Goal: Information Seeking & Learning: Check status

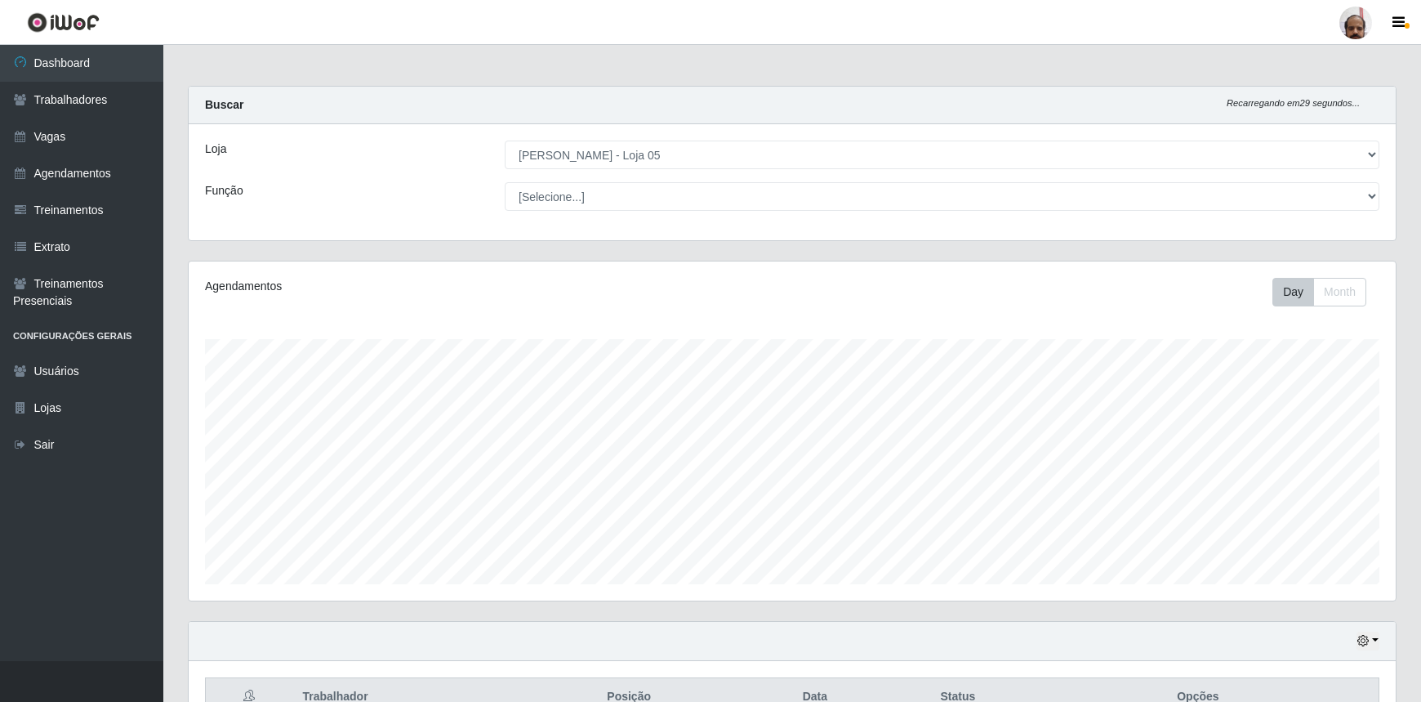
select select "252"
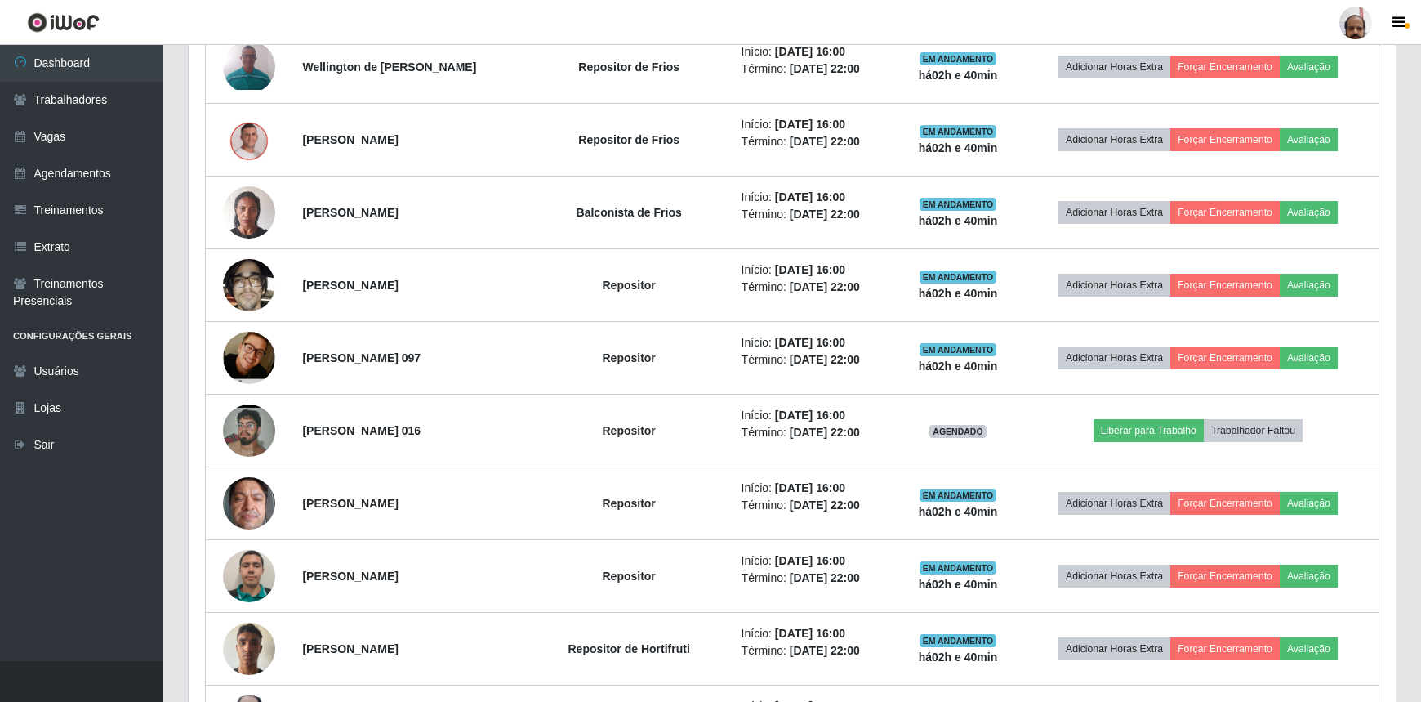
scroll to position [339, 1207]
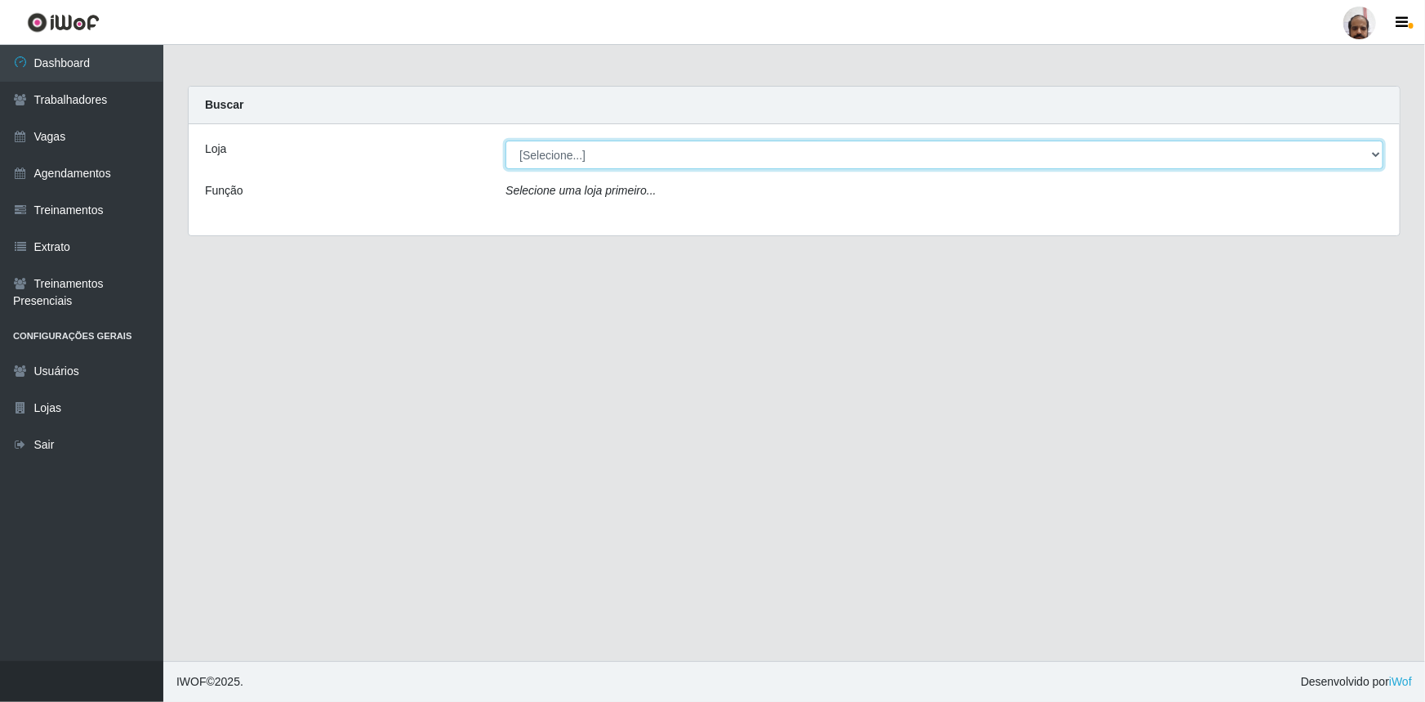
click at [1371, 163] on select "[Selecione...] Mar Vermelho - Loja 05" at bounding box center [945, 154] width 878 height 29
select select "252"
click at [506, 140] on select "[Selecione...] Mar Vermelho - Loja 05" at bounding box center [945, 154] width 878 height 29
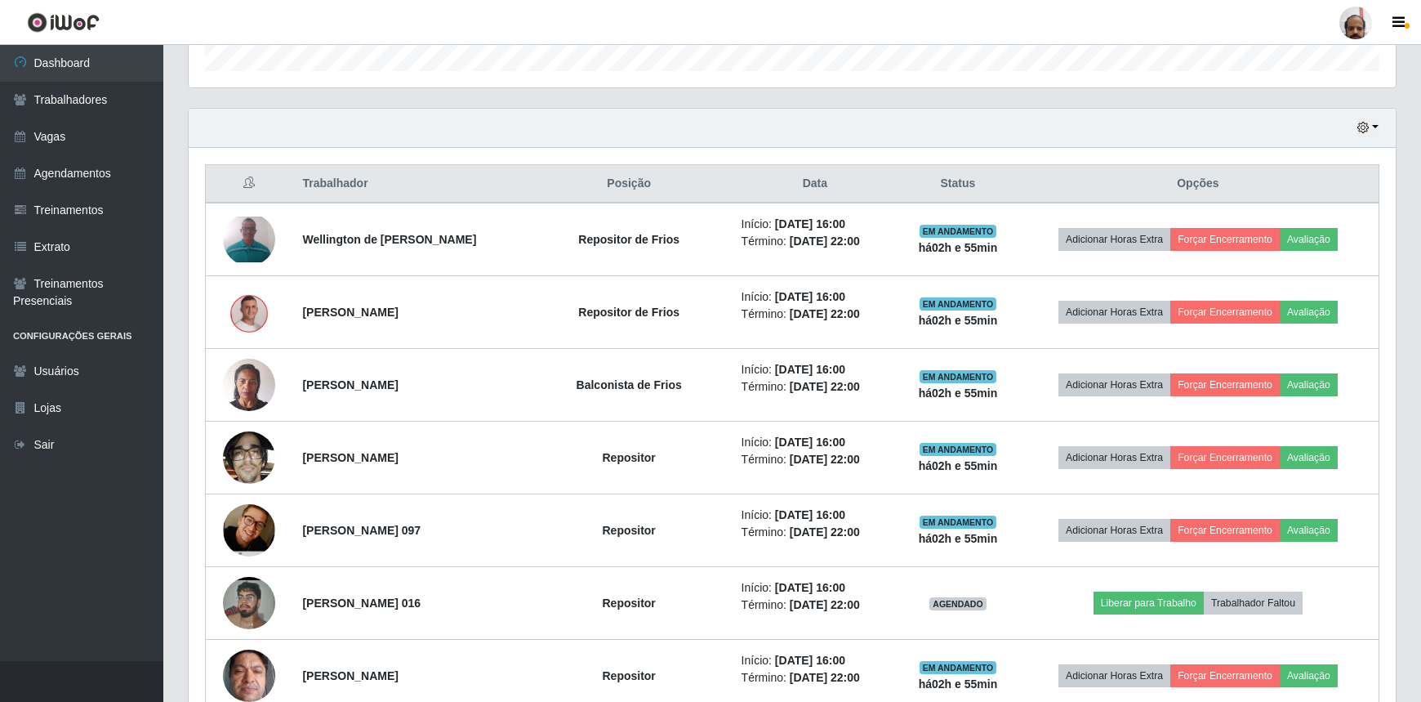
scroll to position [270, 0]
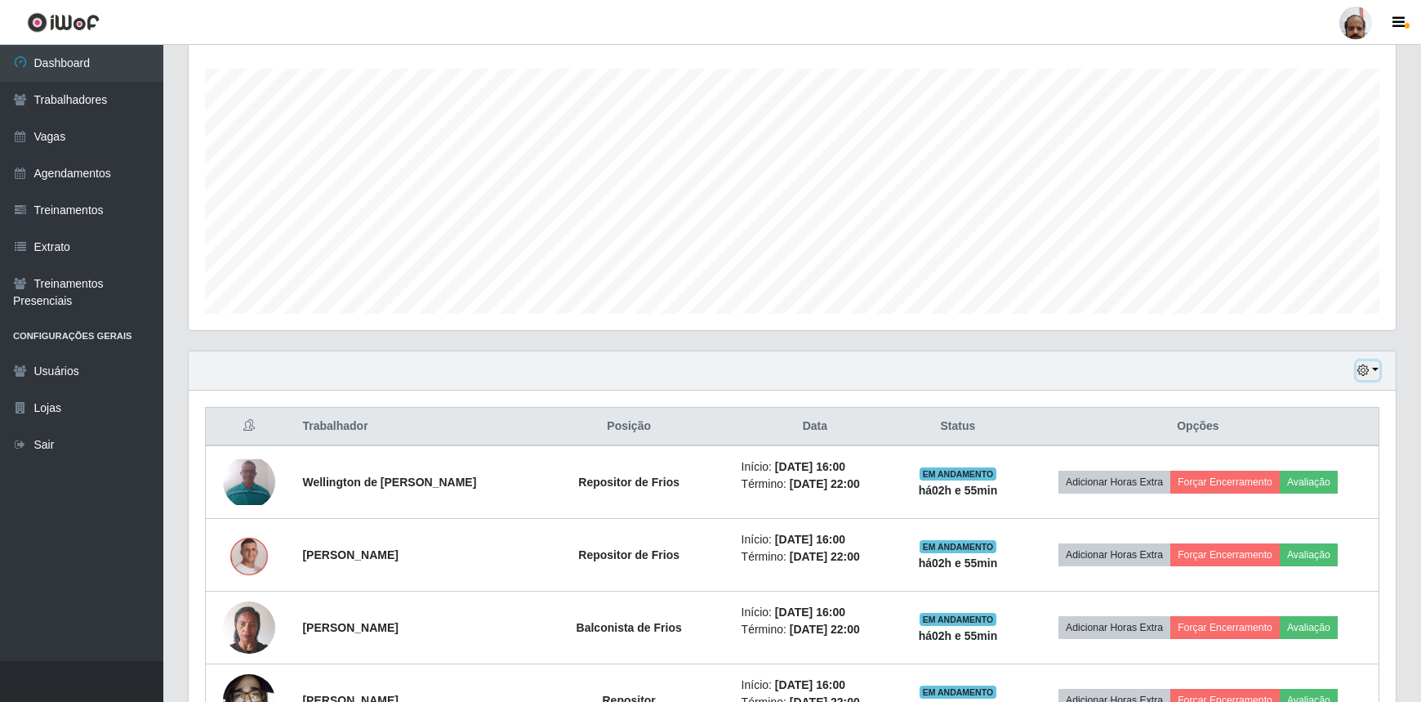
click at [1360, 368] on icon "button" at bounding box center [1363, 369] width 11 height 11
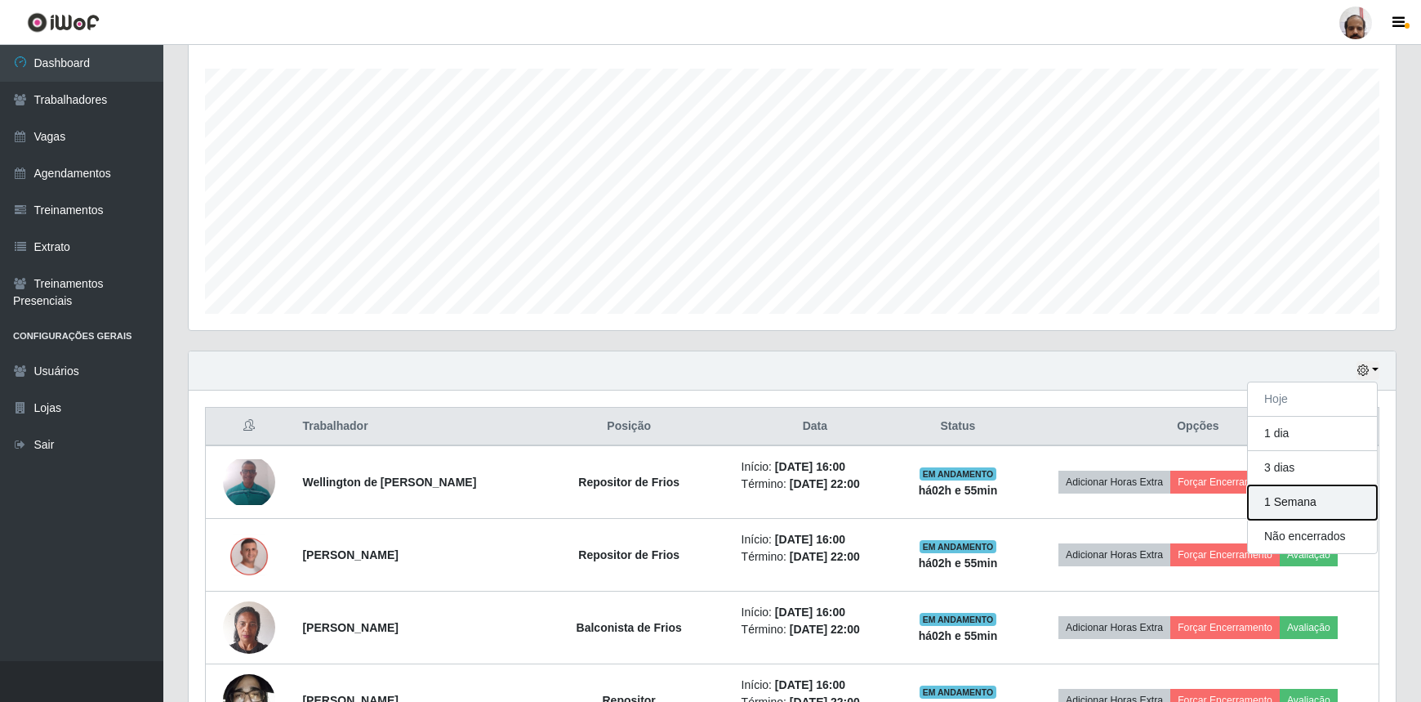
click at [1286, 498] on button "1 Semana" at bounding box center [1312, 502] width 129 height 34
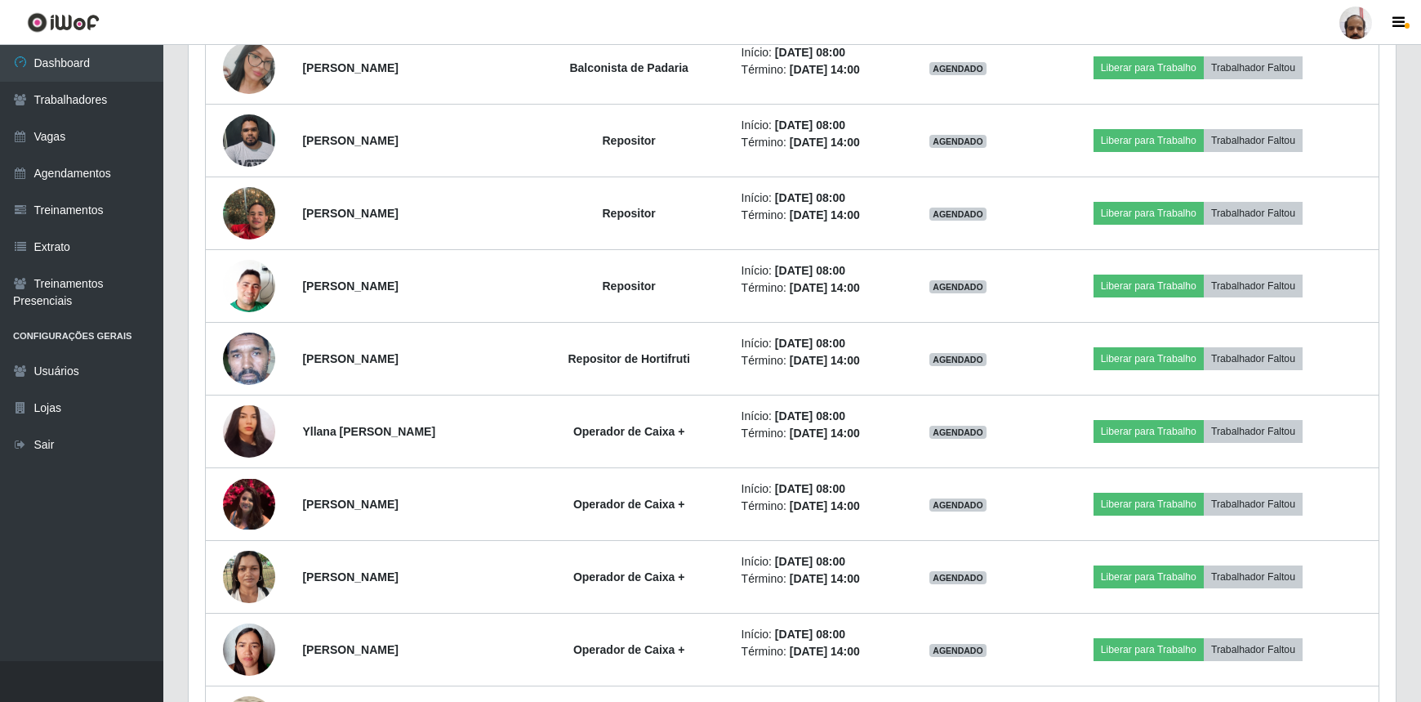
scroll to position [2721, 0]
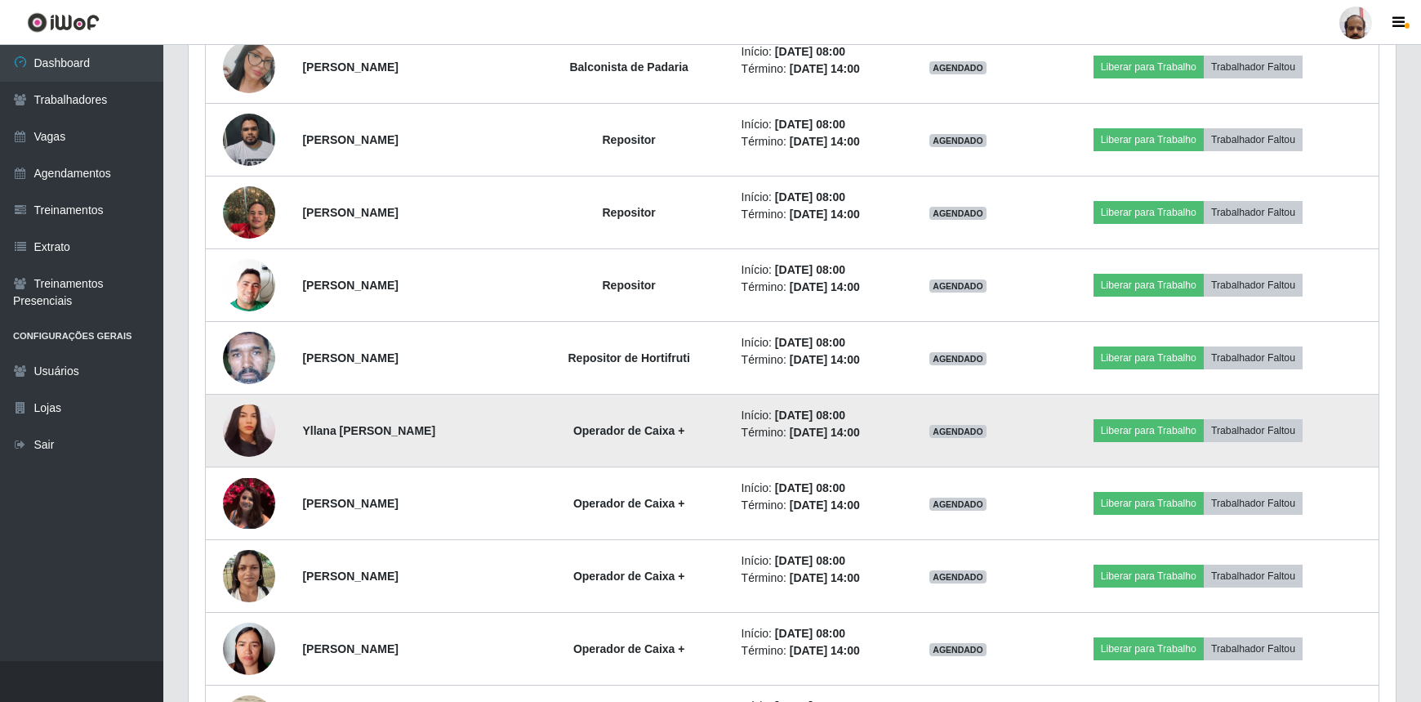
click at [240, 416] on img at bounding box center [249, 431] width 52 height 56
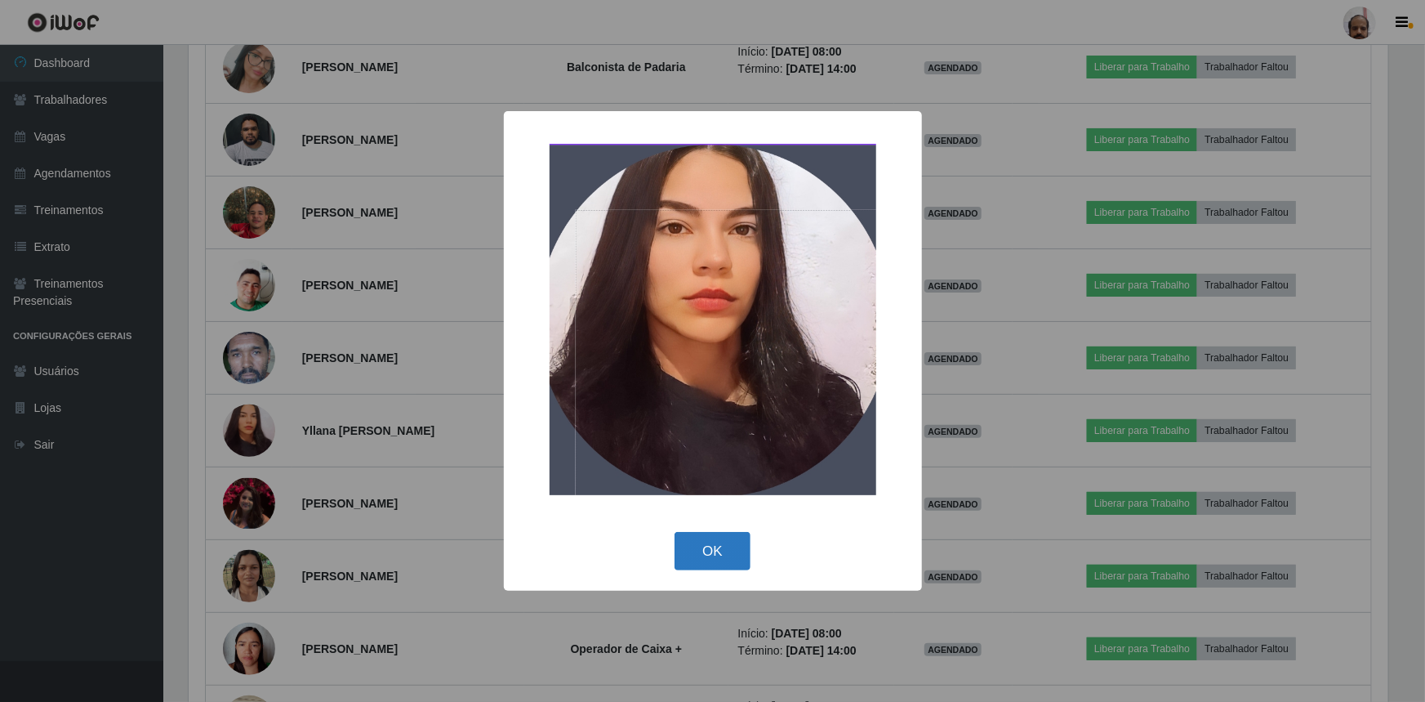
click at [711, 538] on button "OK" at bounding box center [713, 551] width 76 height 38
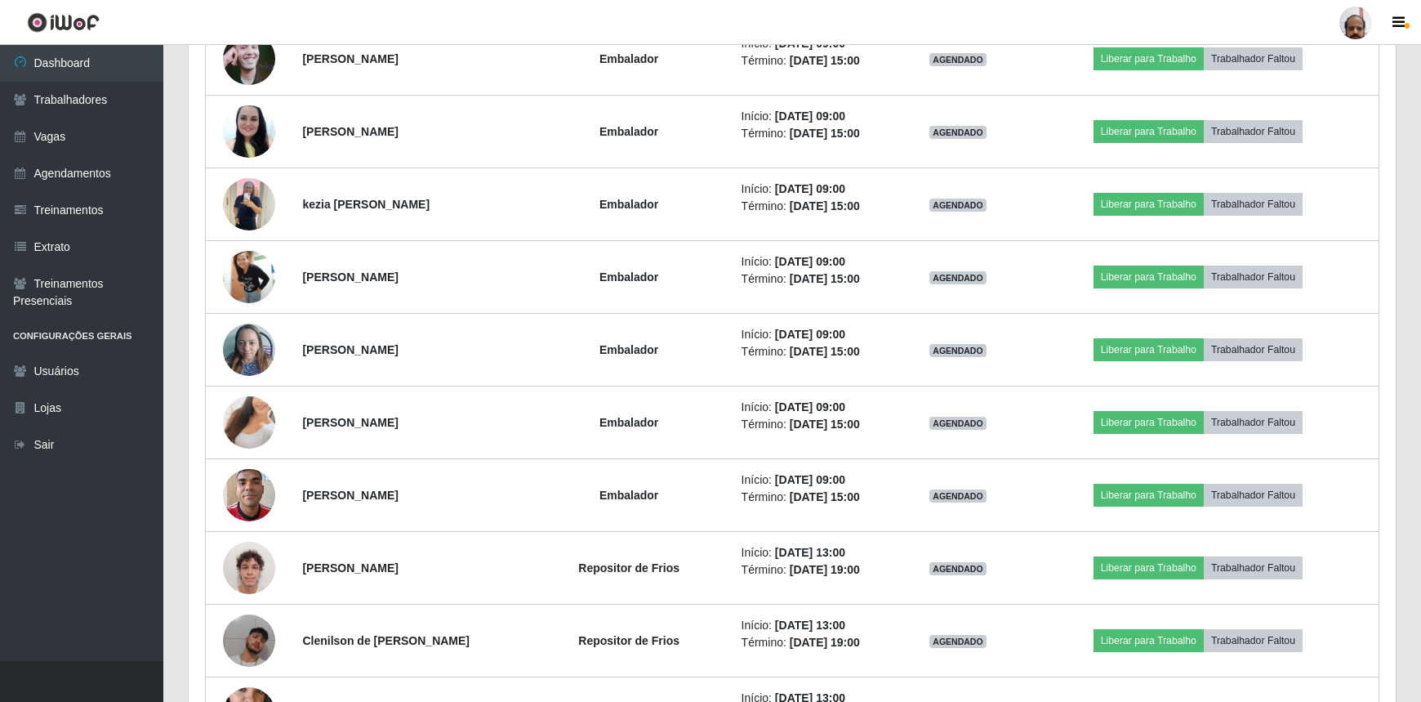
scroll to position [3835, 0]
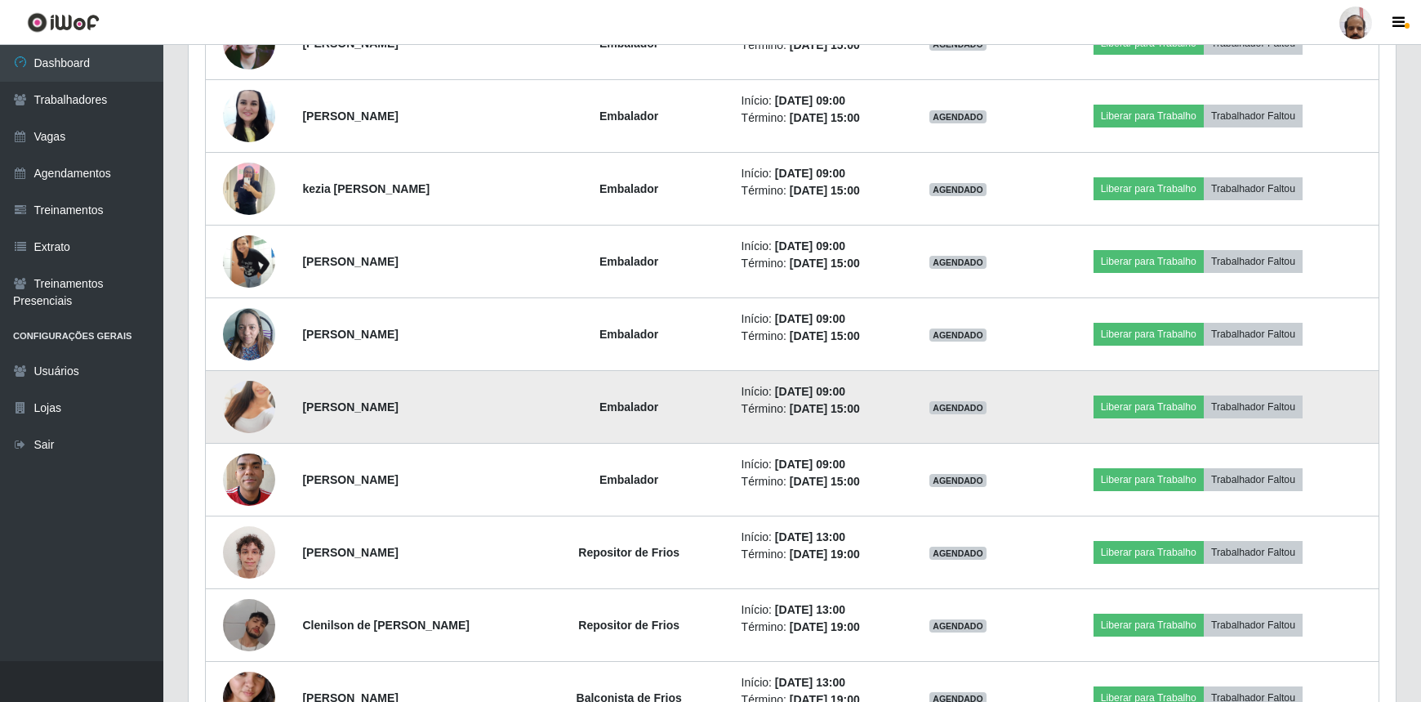
click at [260, 399] on img at bounding box center [249, 406] width 52 height 93
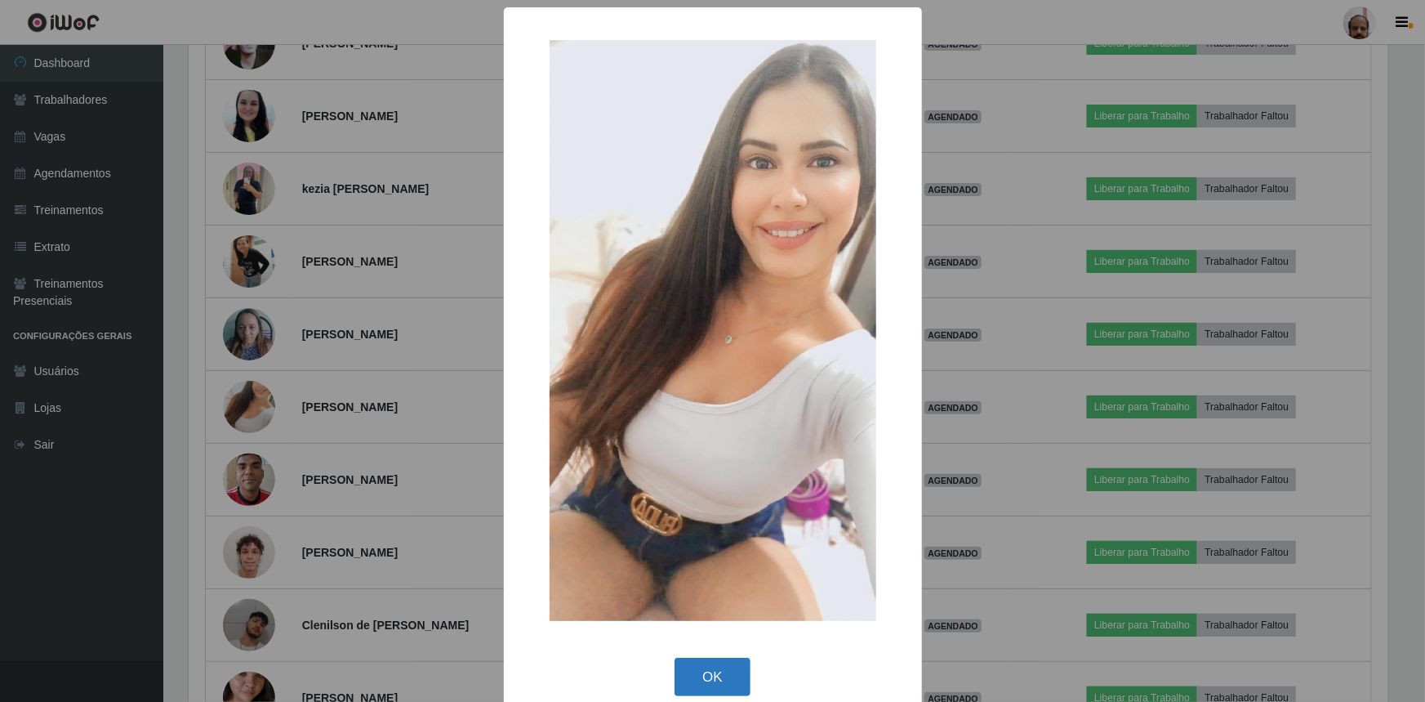
click at [710, 680] on button "OK" at bounding box center [713, 677] width 76 height 38
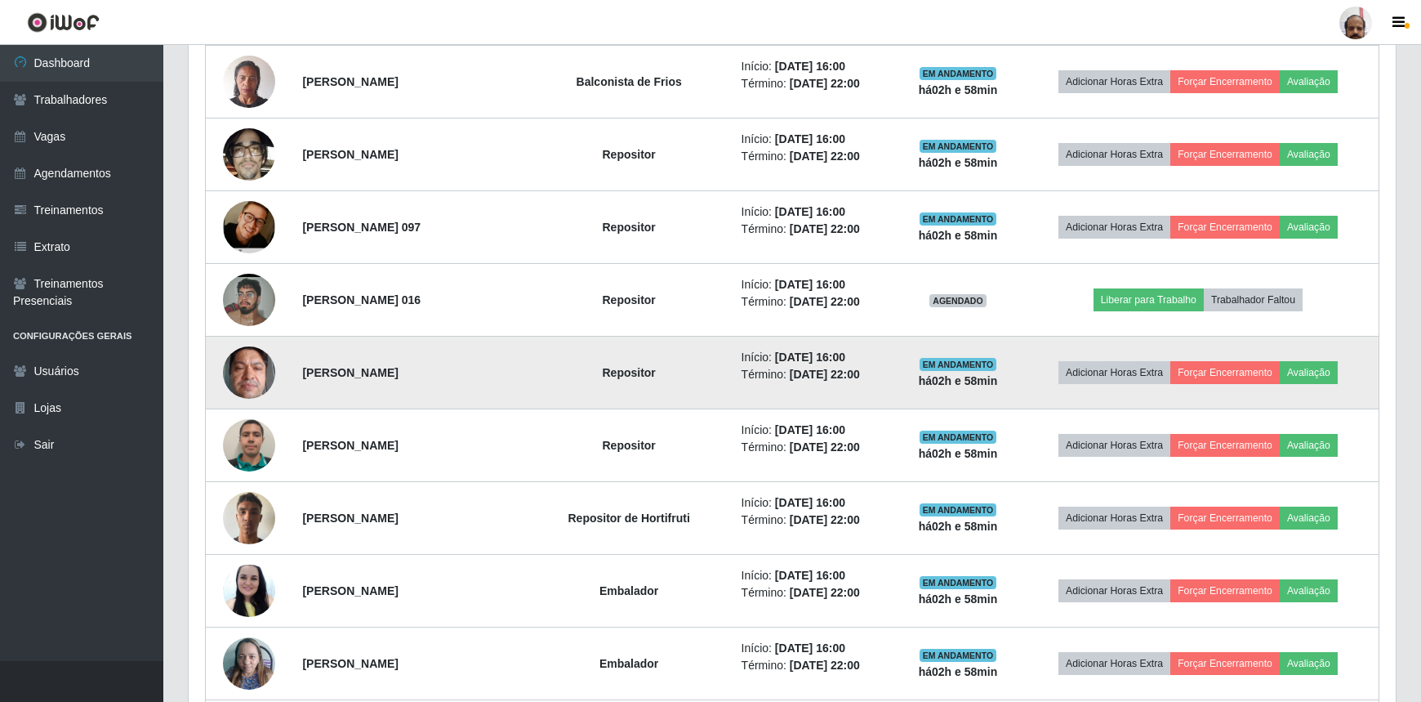
scroll to position [613, 0]
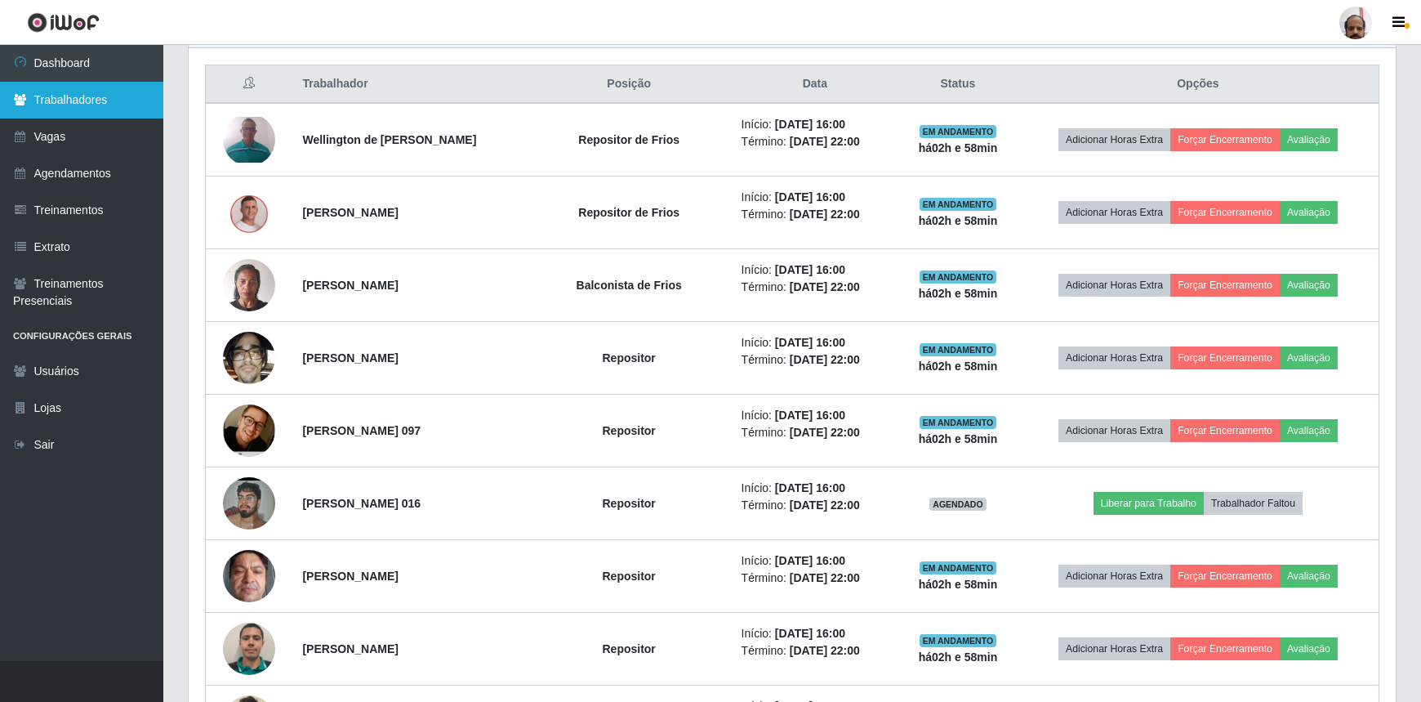
click at [78, 104] on link "Trabalhadores" at bounding box center [81, 100] width 163 height 37
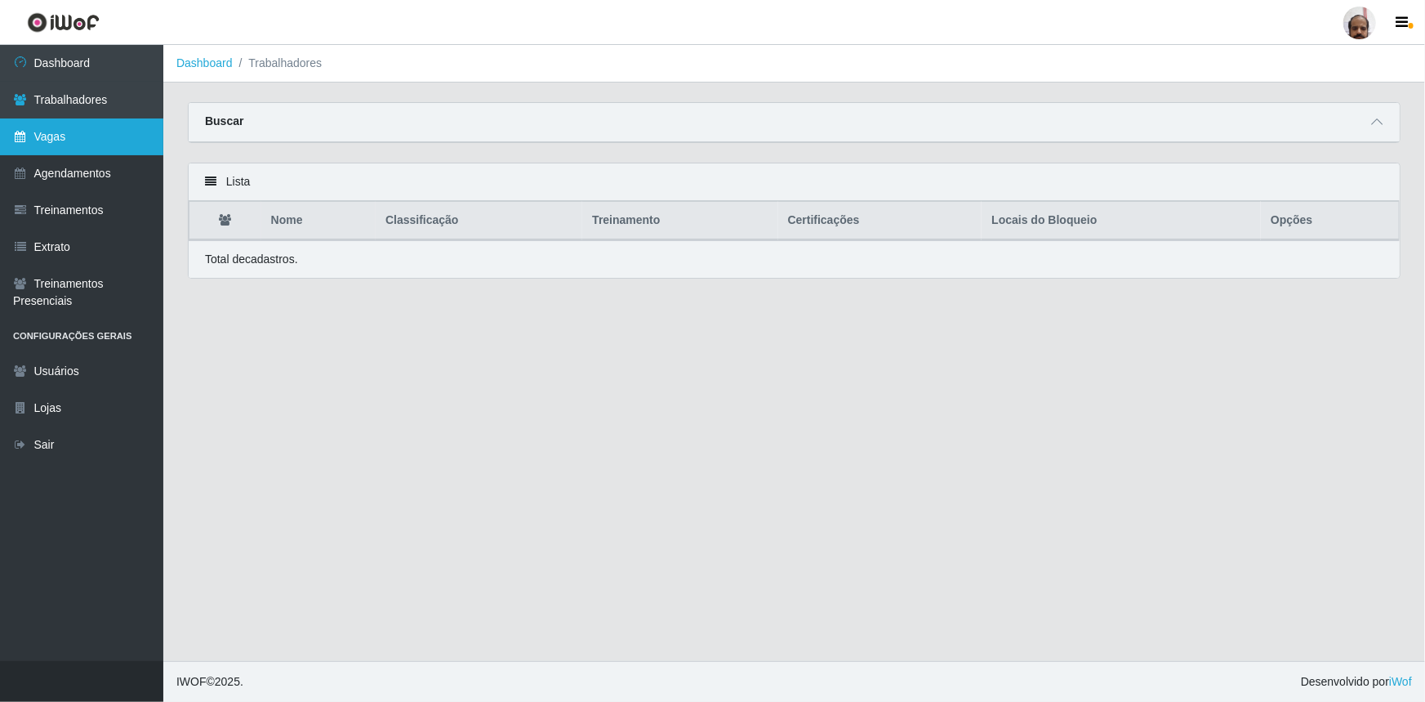
click at [58, 139] on link "Vagas" at bounding box center [81, 136] width 163 height 37
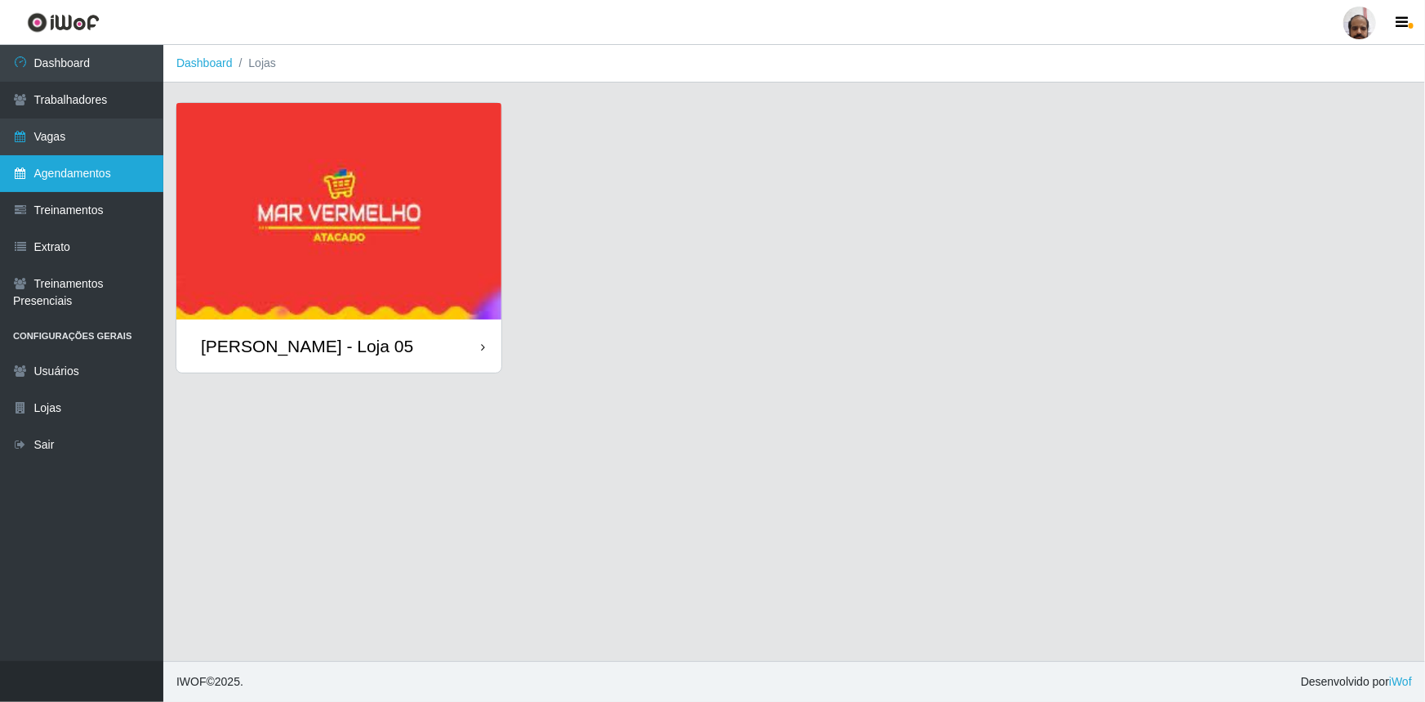
click at [74, 176] on link "Agendamentos" at bounding box center [81, 173] width 163 height 37
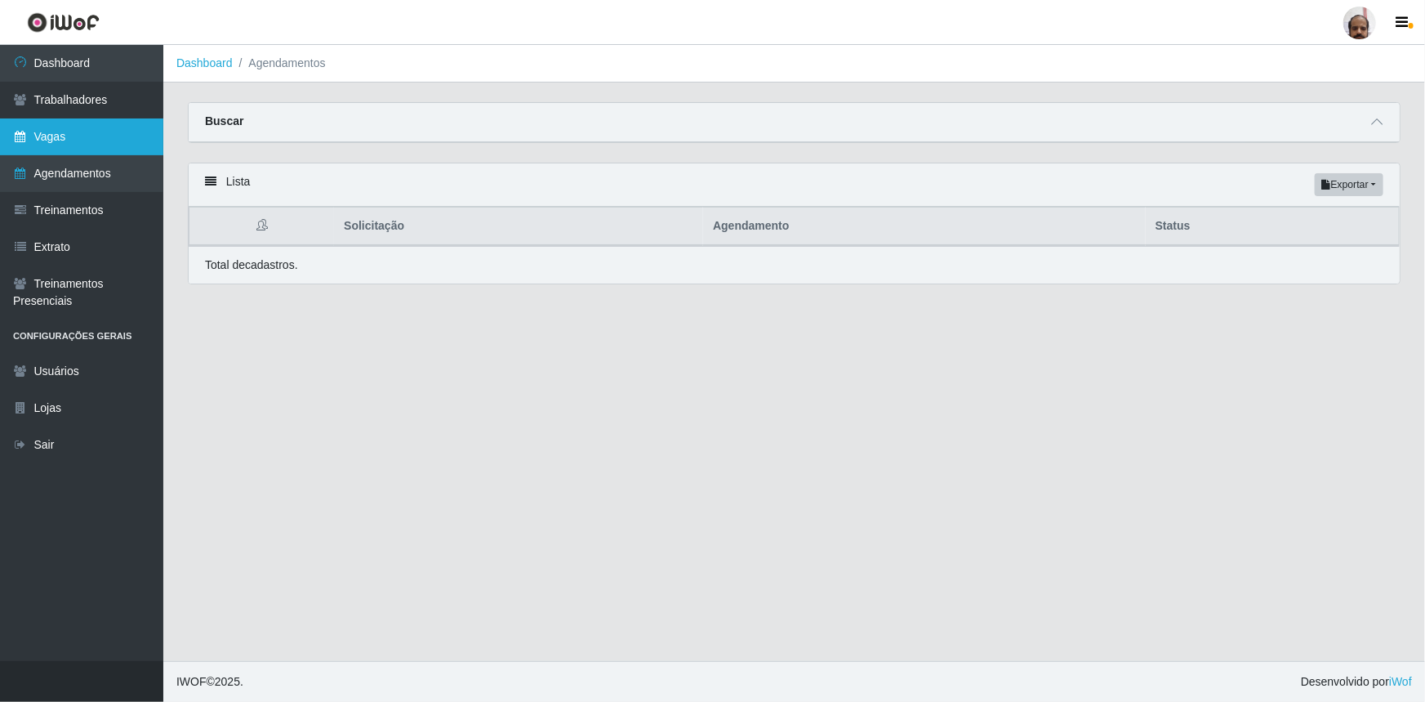
click at [56, 140] on link "Vagas" at bounding box center [81, 136] width 163 height 37
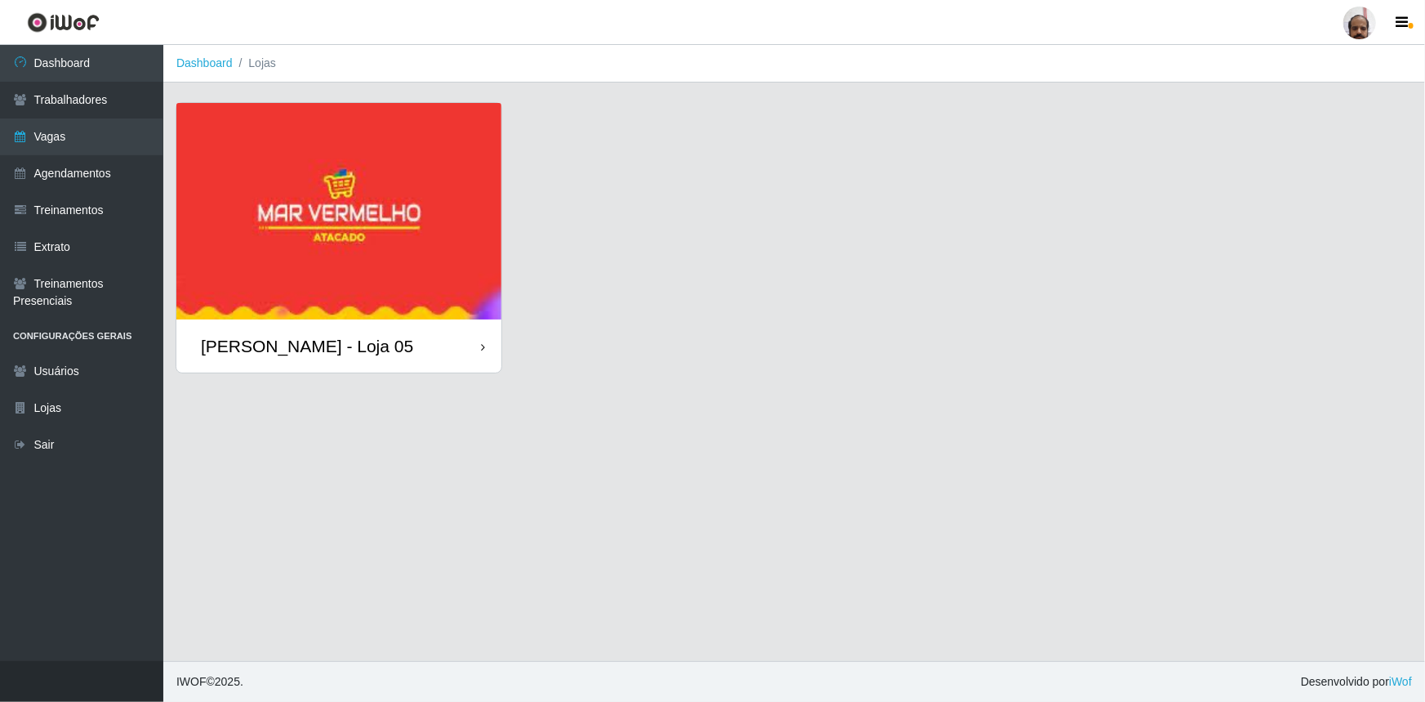
click at [244, 188] on img at bounding box center [338, 211] width 325 height 216
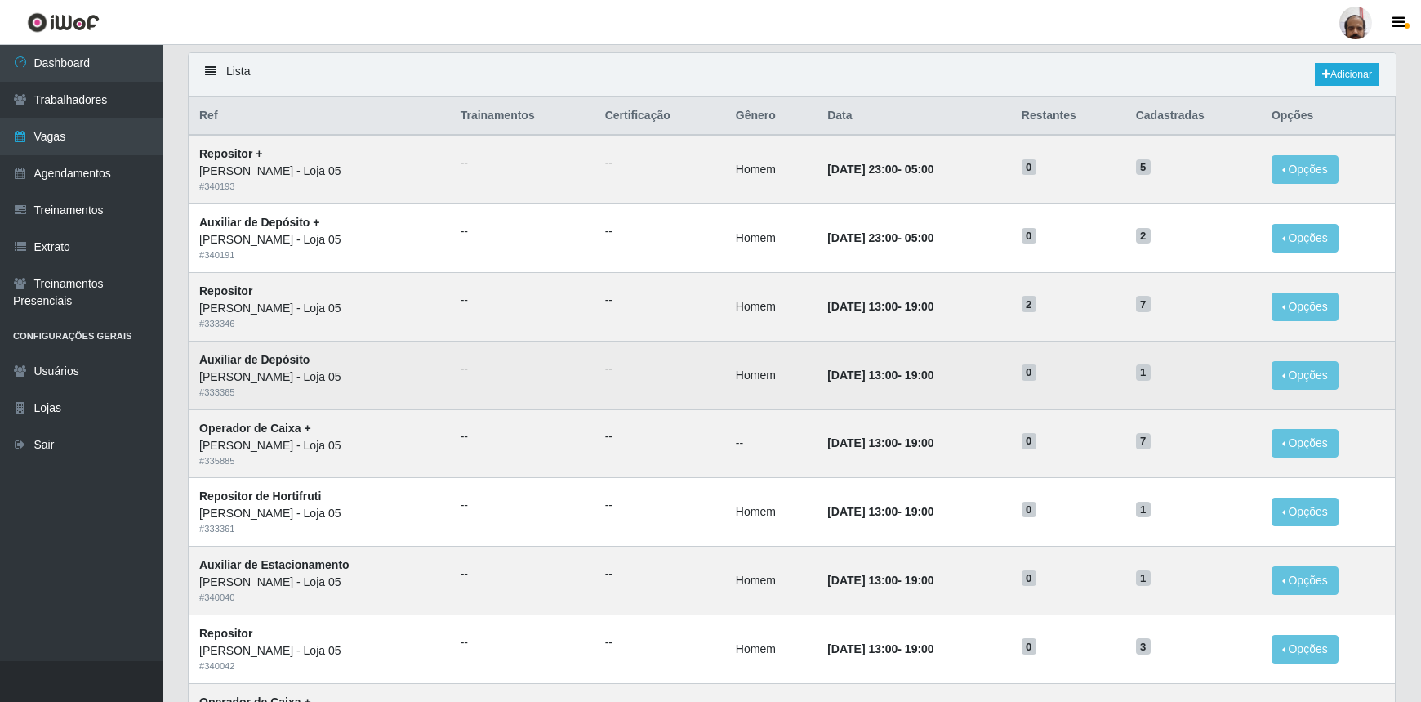
scroll to position [148, 0]
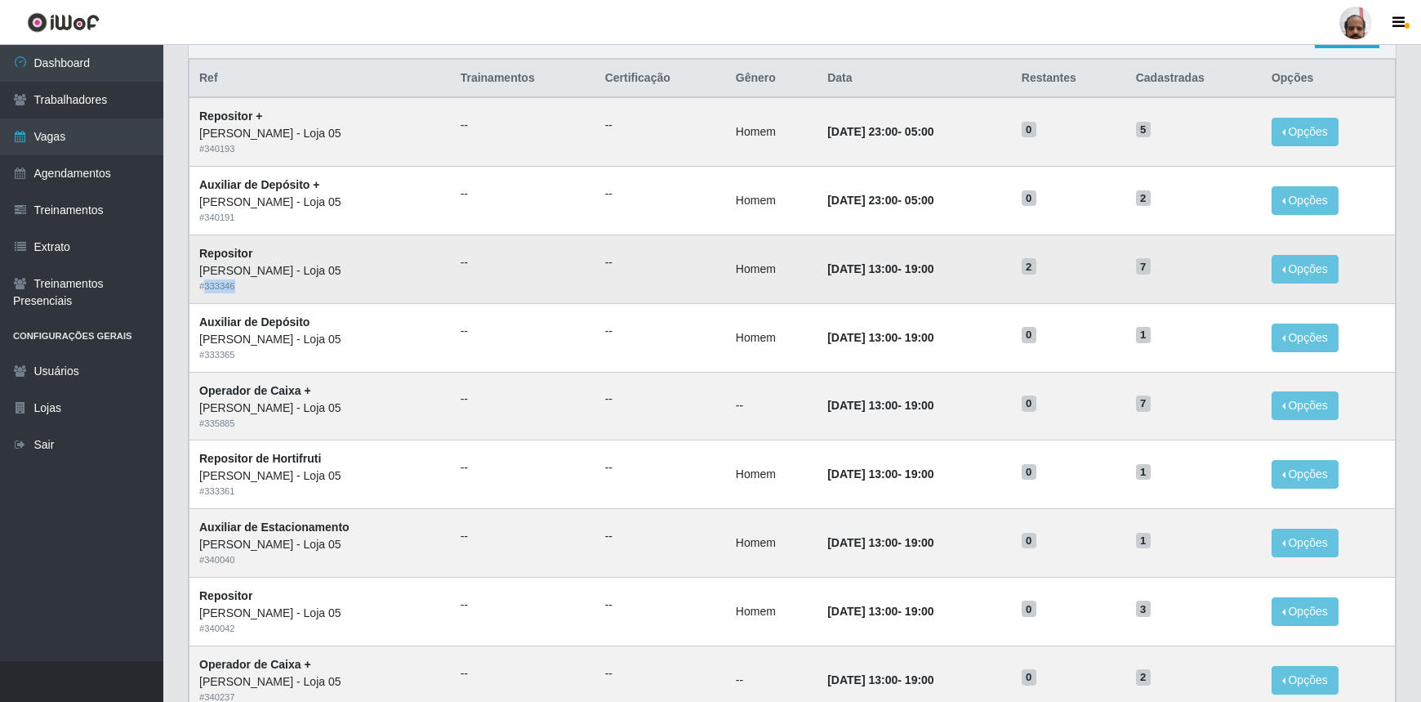
drag, startPoint x: 203, startPoint y: 289, endPoint x: 243, endPoint y: 288, distance: 39.2
click at [243, 288] on div "# 333346" at bounding box center [320, 286] width 242 height 14
click at [200, 286] on div "# 333346" at bounding box center [320, 286] width 242 height 14
drag, startPoint x: 197, startPoint y: 286, endPoint x: 241, endPoint y: 287, distance: 44.1
click at [241, 287] on td "Repositor Mar Vermelho - Loja 05 # 333346" at bounding box center [320, 268] width 261 height 69
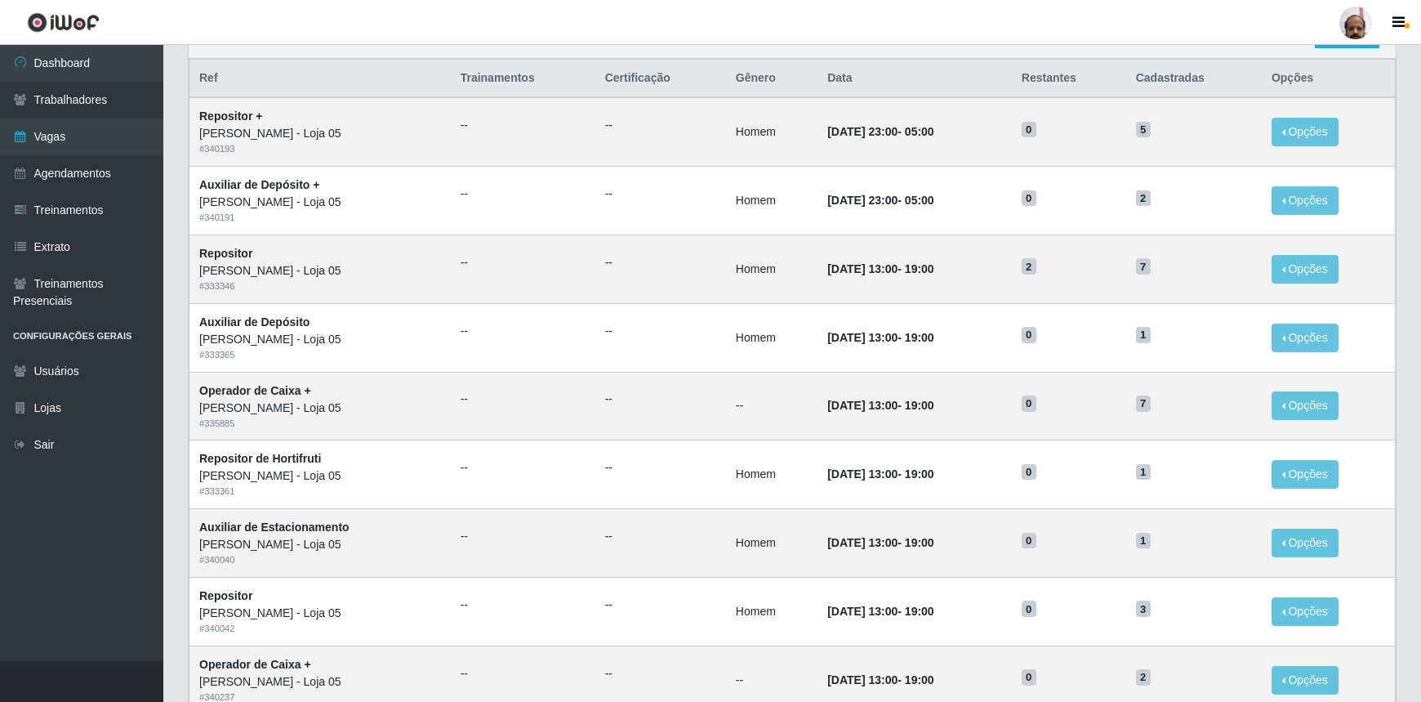
click at [762, 33] on header "Perfil Alterar Senha Sair" at bounding box center [710, 22] width 1421 height 45
click at [1404, 74] on div "Lista Adicionar Ref Trainamentos Certificação Gênero Data Restantes Cadastradas…" at bounding box center [792, 605] width 1233 height 1180
drag, startPoint x: 1420, startPoint y: 82, endPoint x: 1425, endPoint y: 22, distance: 60.6
click at [1421, 22] on html "Perfil Alterar Senha Sair Dashboard Trabalhadores Vagas Agendamentos Treinament…" at bounding box center [710, 544] width 1421 height 1384
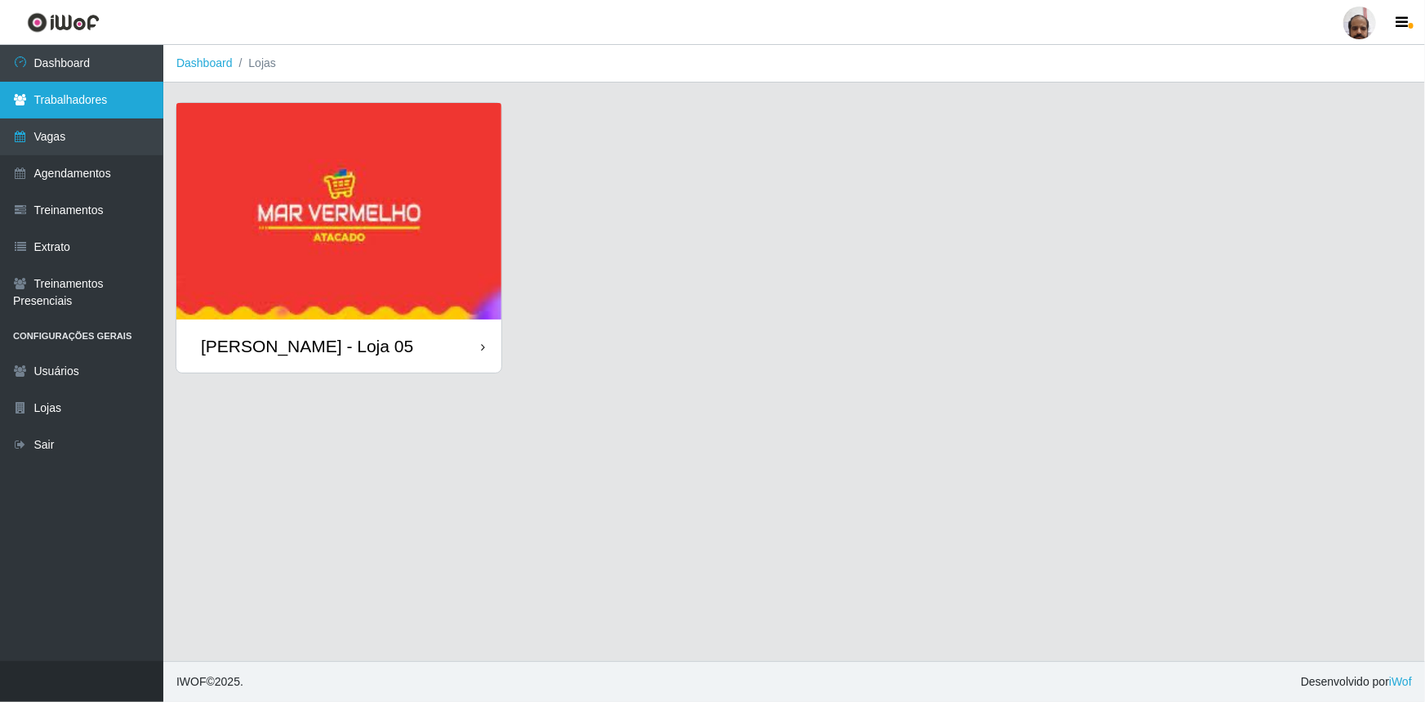
click at [49, 102] on link "Trabalhadores" at bounding box center [81, 100] width 163 height 37
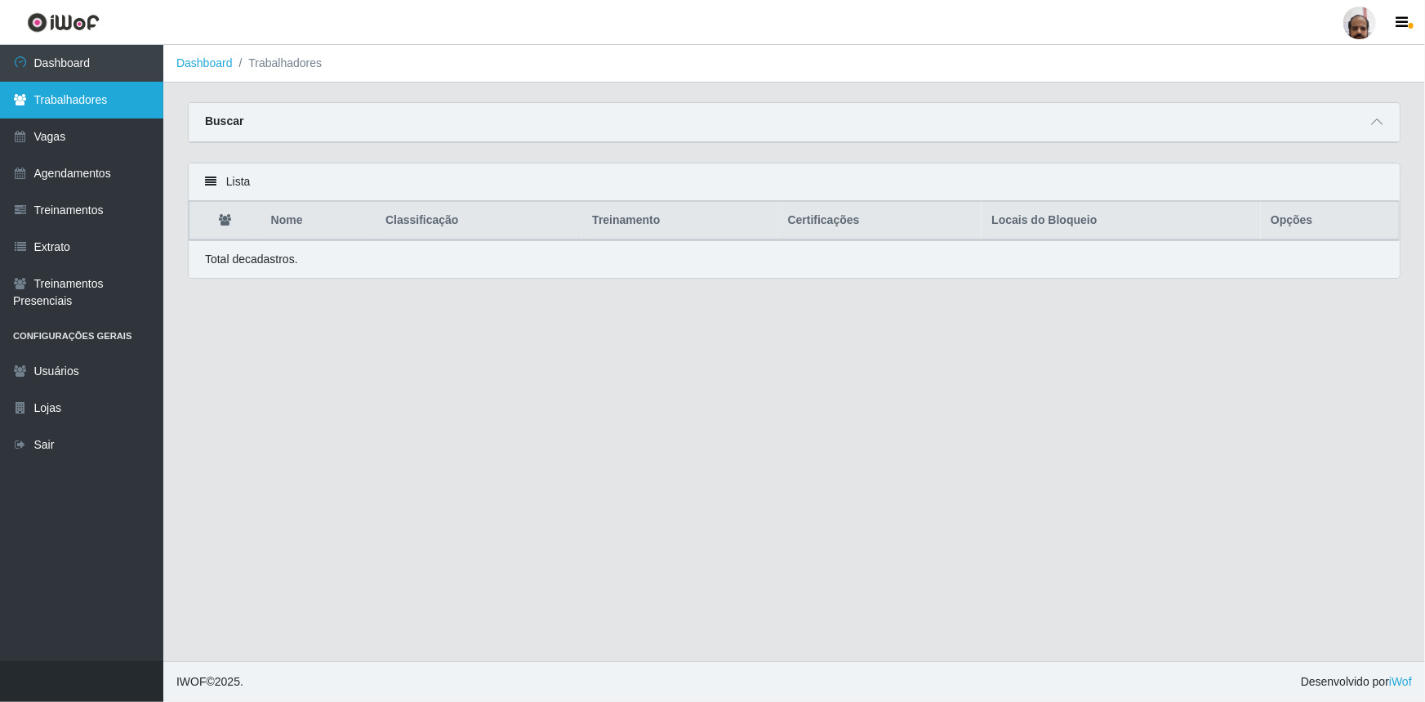
click at [82, 96] on link "Trabalhadores" at bounding box center [81, 100] width 163 height 37
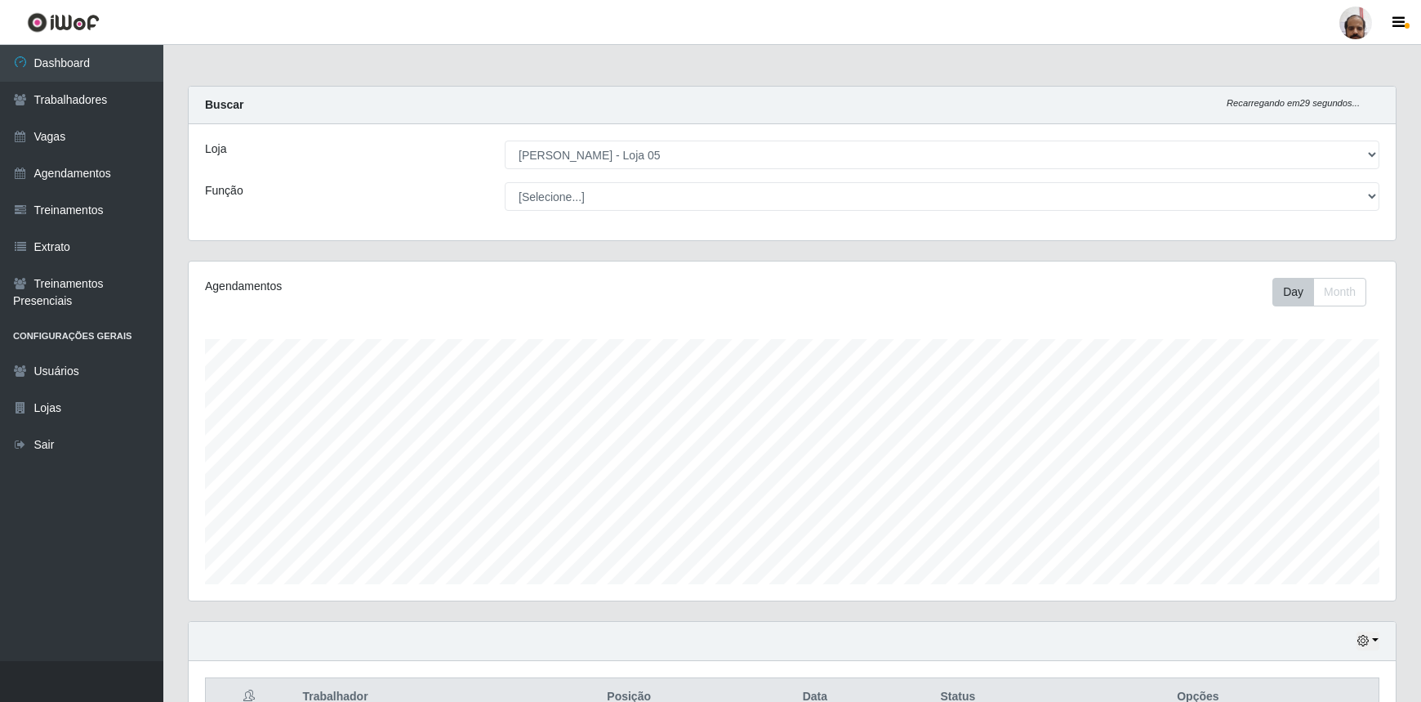
select select "252"
click at [1364, 637] on icon "button" at bounding box center [1363, 640] width 11 height 11
click at [1264, 580] on button "1 Semana" at bounding box center [1312, 581] width 129 height 34
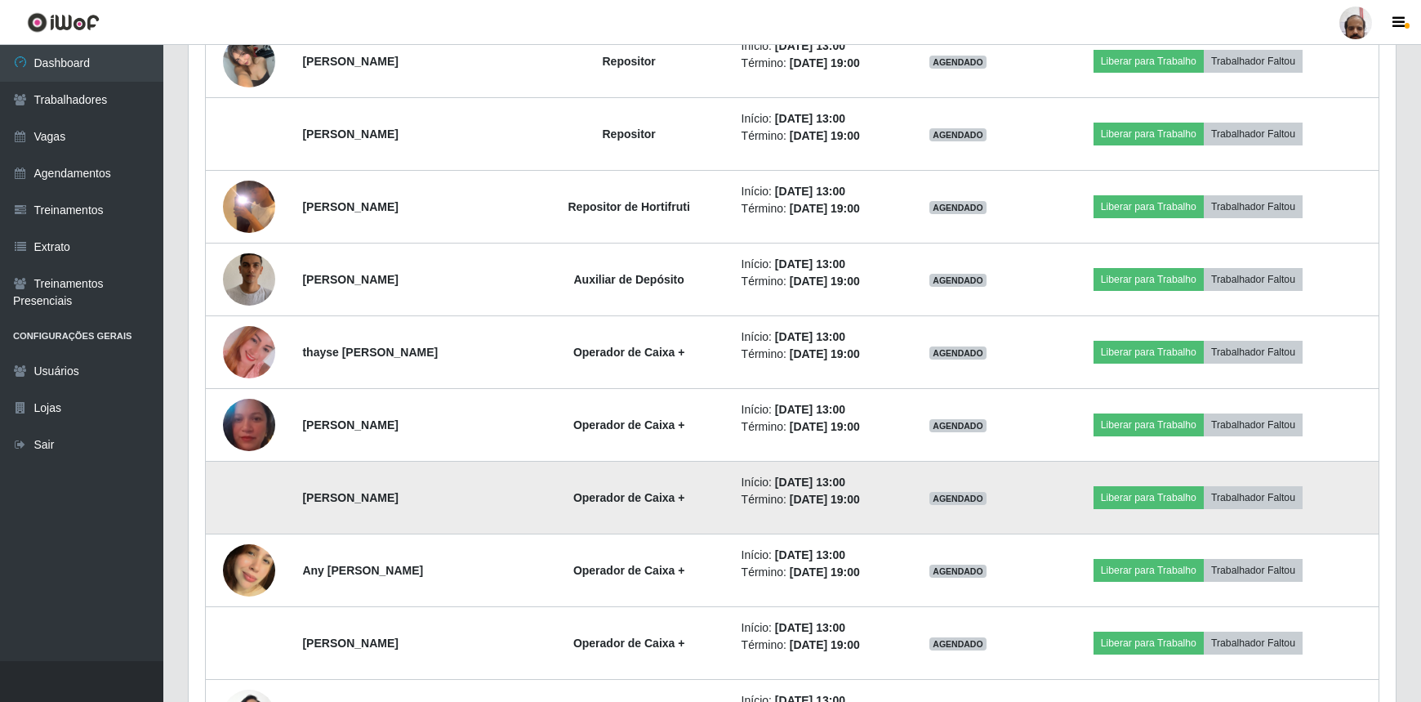
scroll to position [4844, 0]
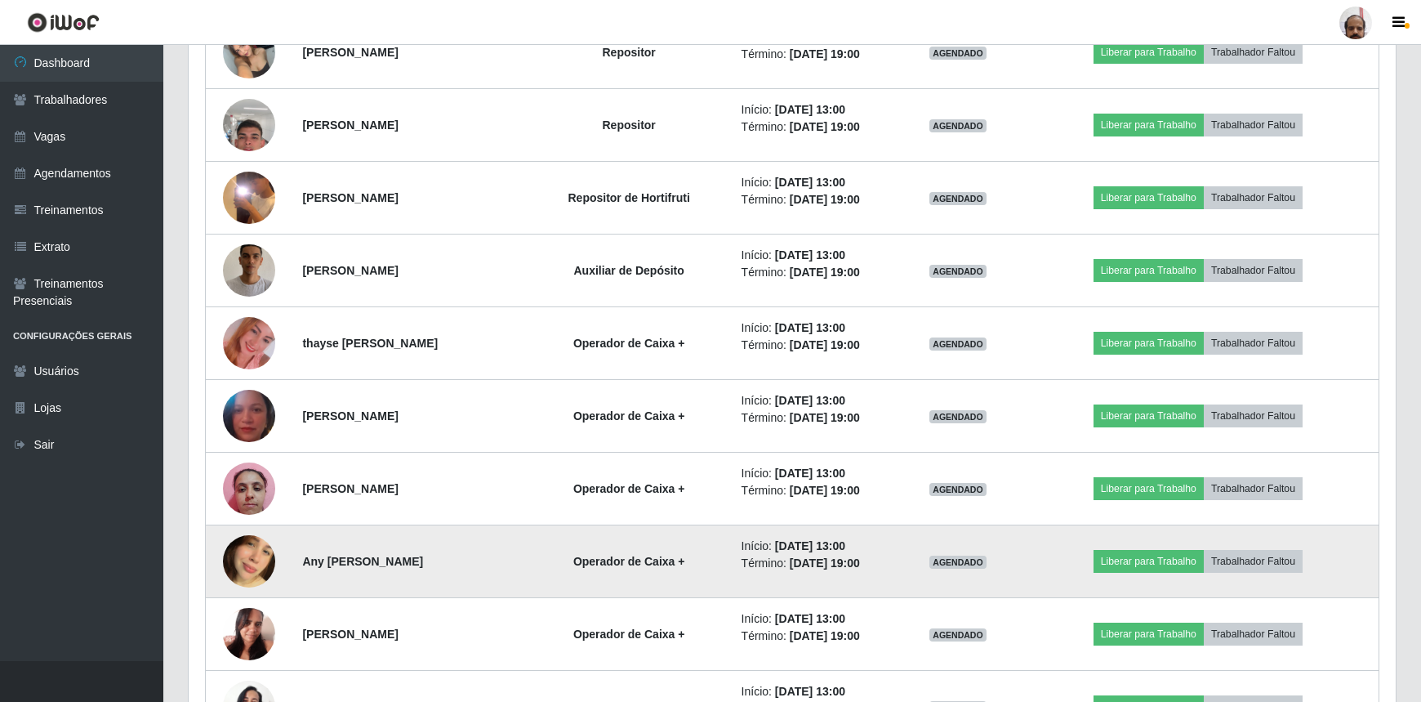
click at [261, 547] on img at bounding box center [249, 561] width 52 height 93
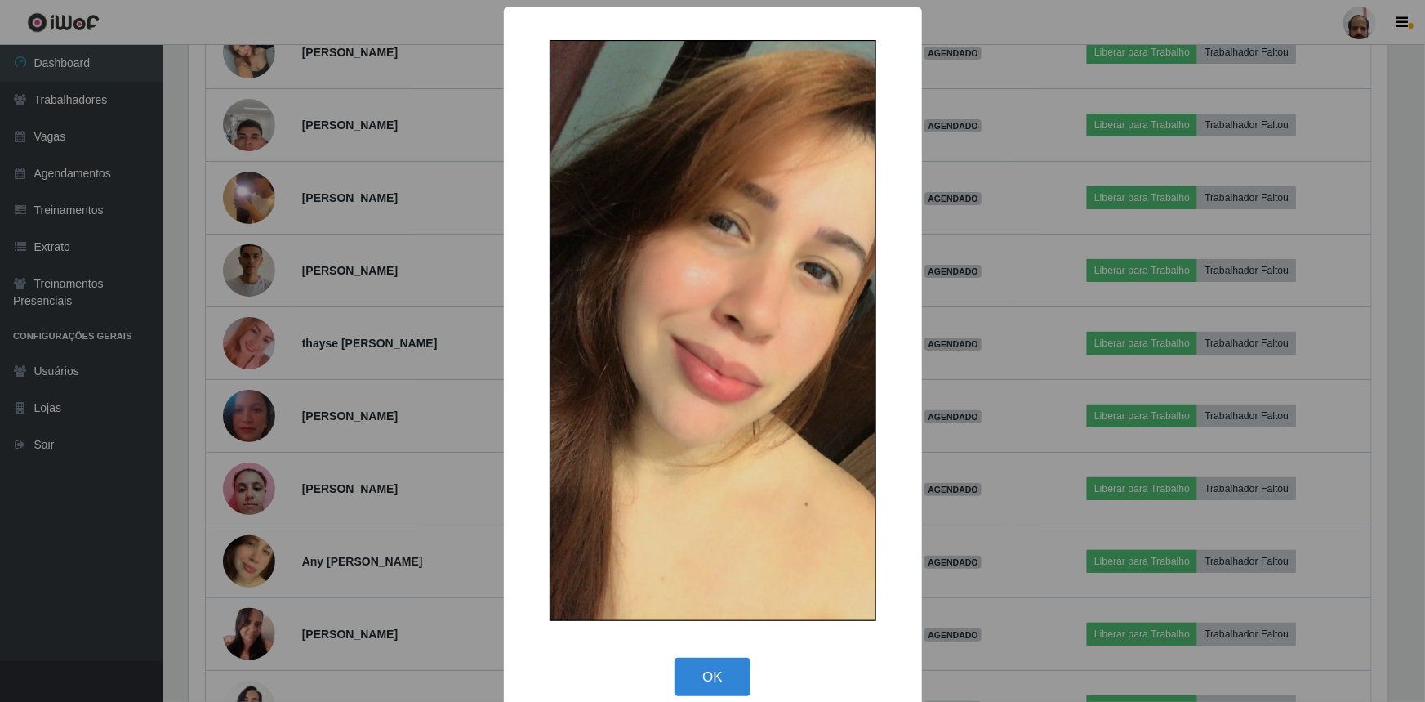
drag, startPoint x: 1425, startPoint y: 492, endPoint x: 303, endPoint y: 306, distance: 1136.7
click at [271, 316] on div "× OK Cancel" at bounding box center [712, 351] width 1425 height 702
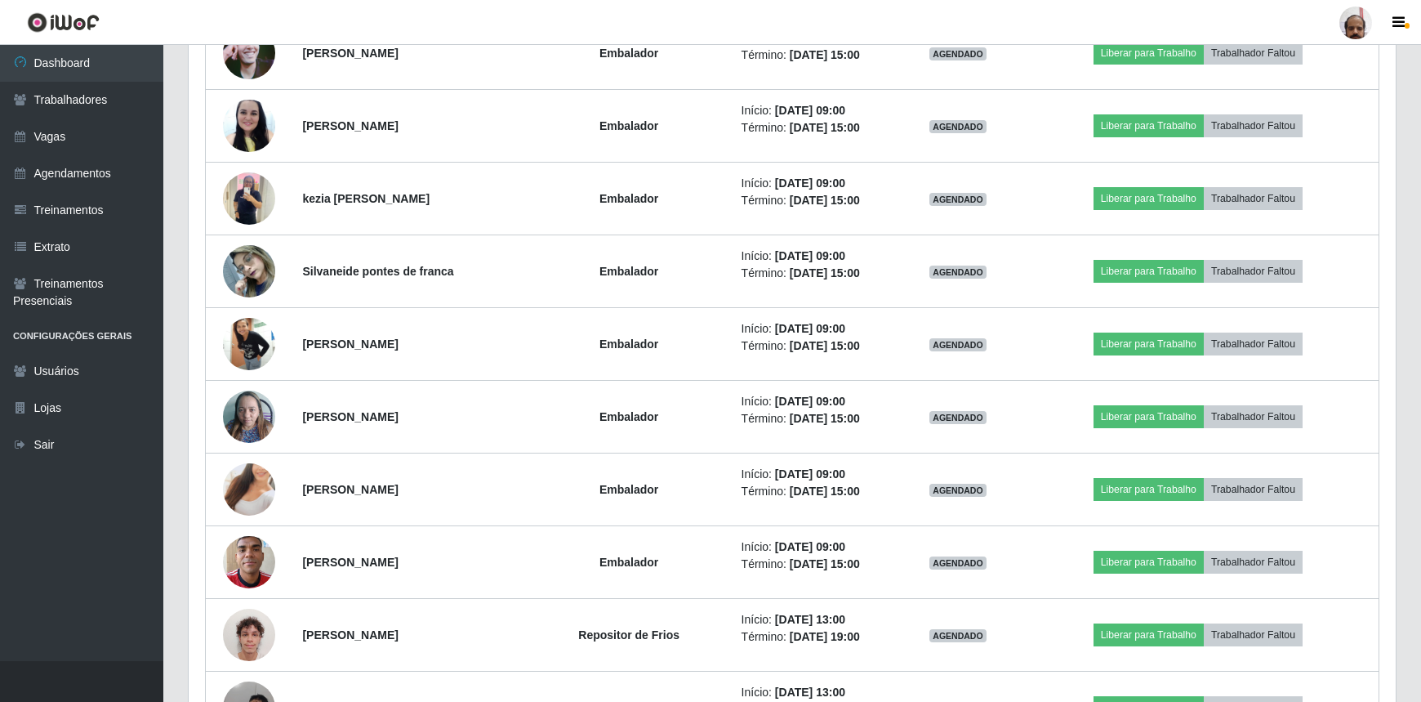
scroll to position [3878, 0]
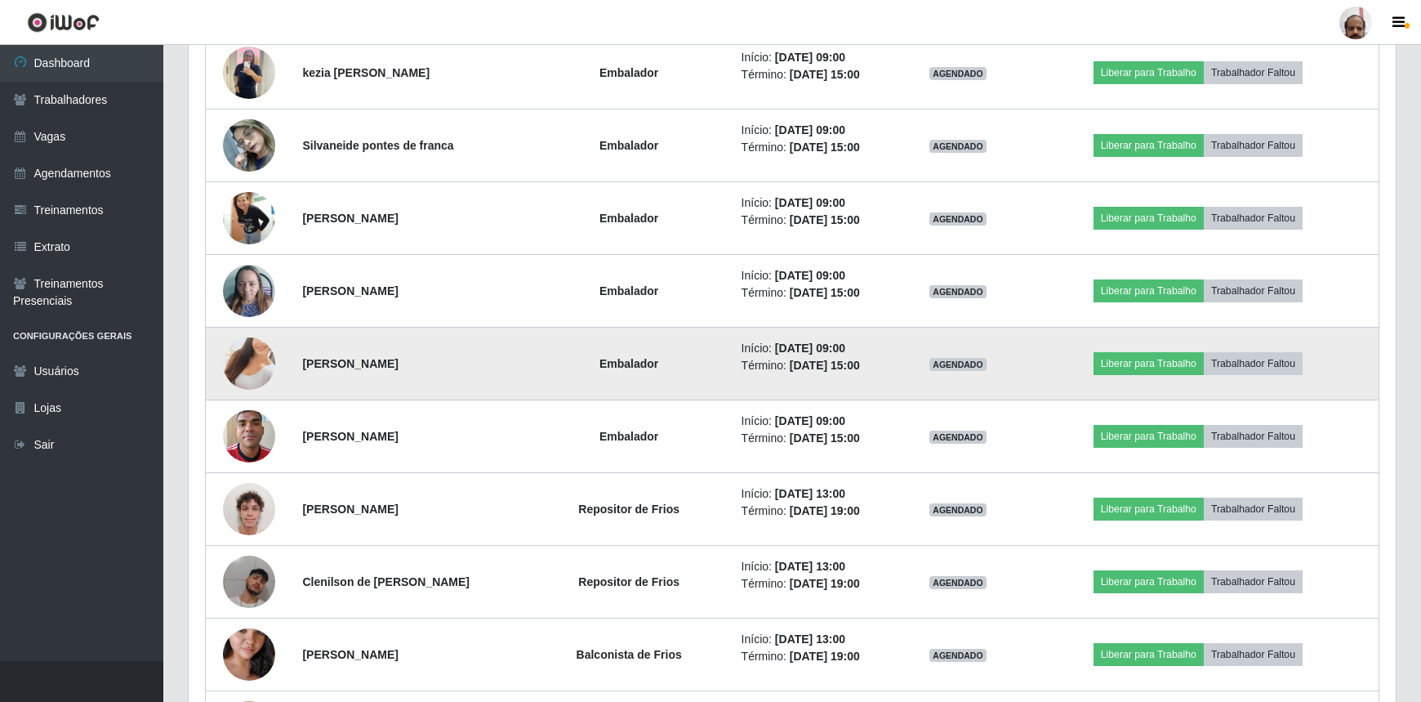
click at [242, 358] on img at bounding box center [249, 363] width 52 height 93
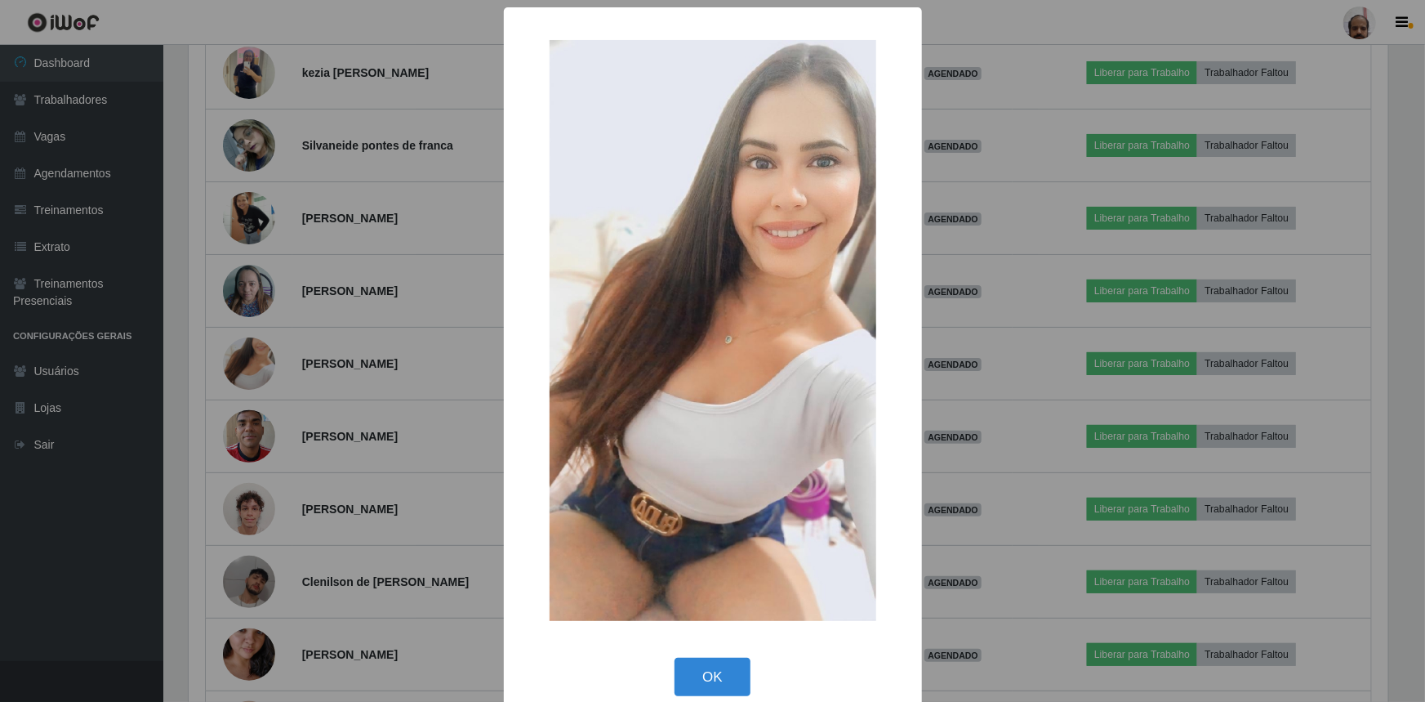
click at [343, 386] on div "× OK Cancel" at bounding box center [712, 351] width 1425 height 702
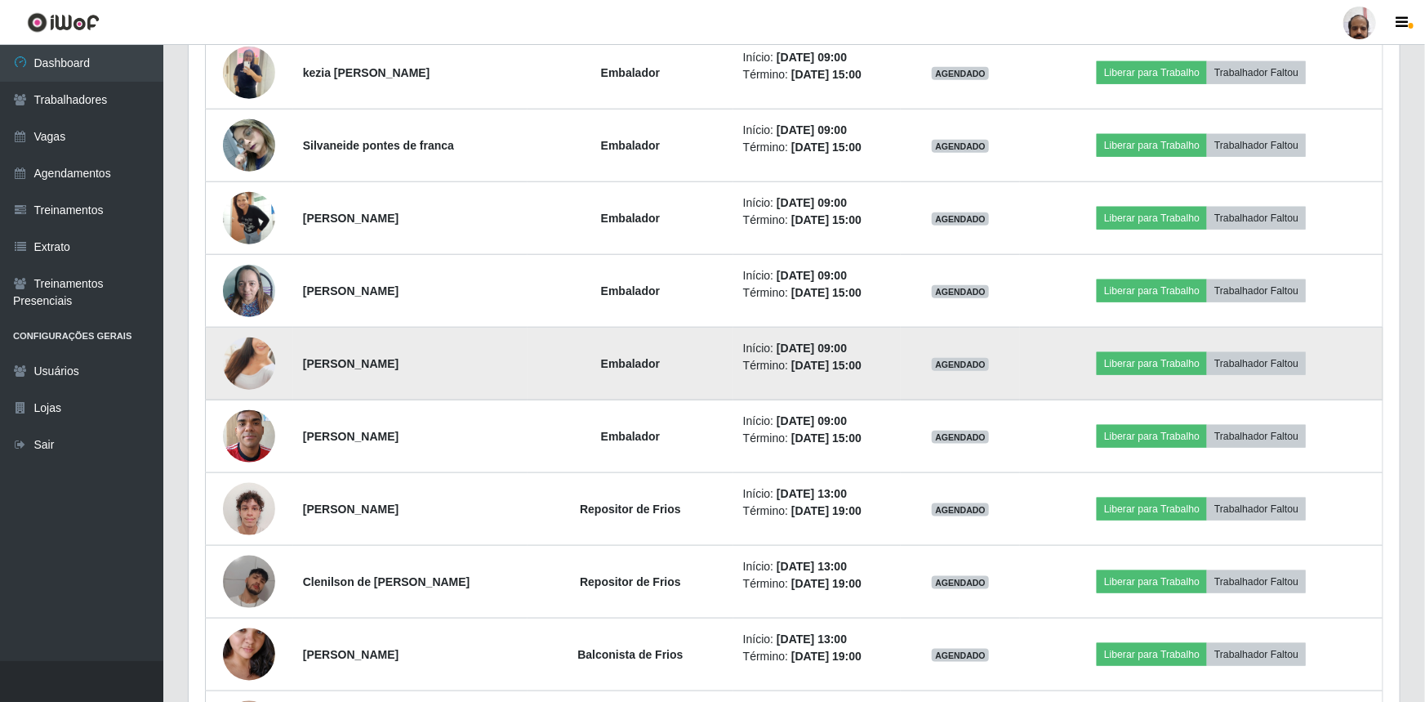
scroll to position [339, 1207]
click at [243, 349] on img at bounding box center [249, 363] width 52 height 93
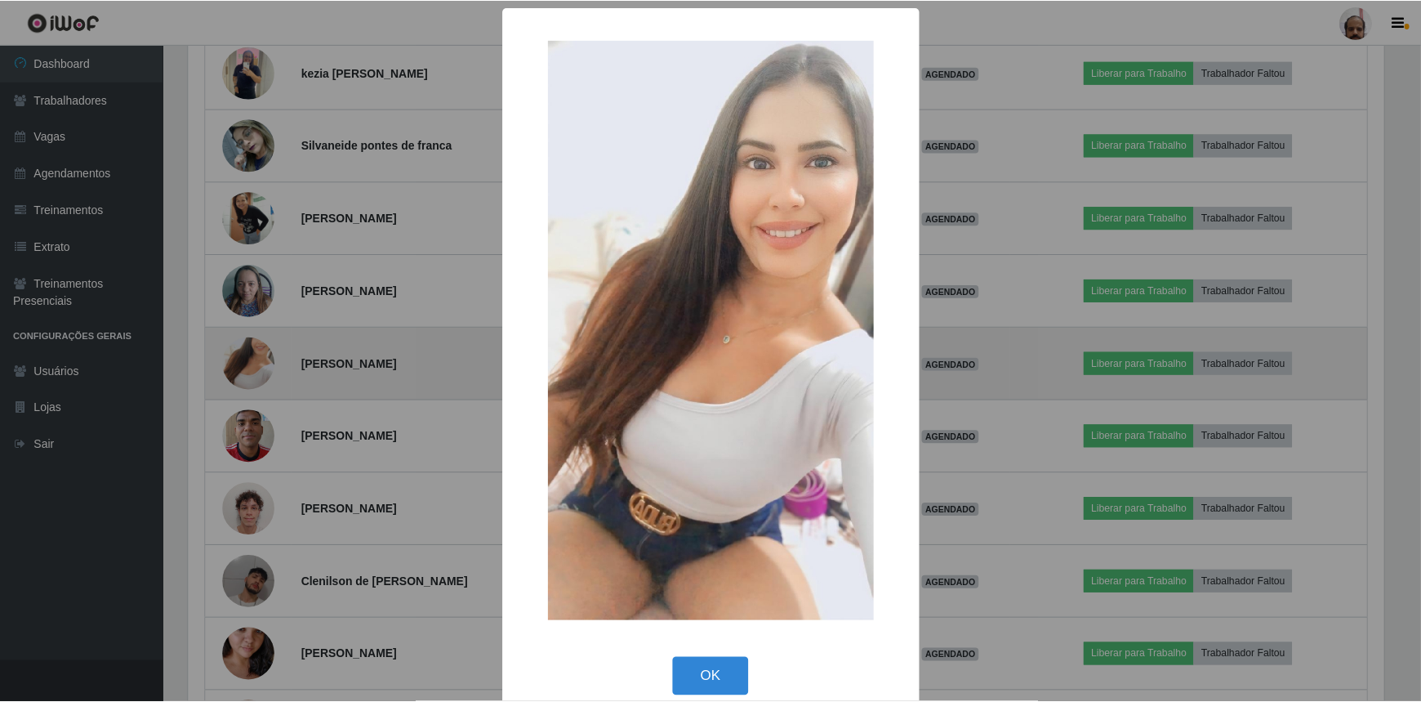
scroll to position [339, 1200]
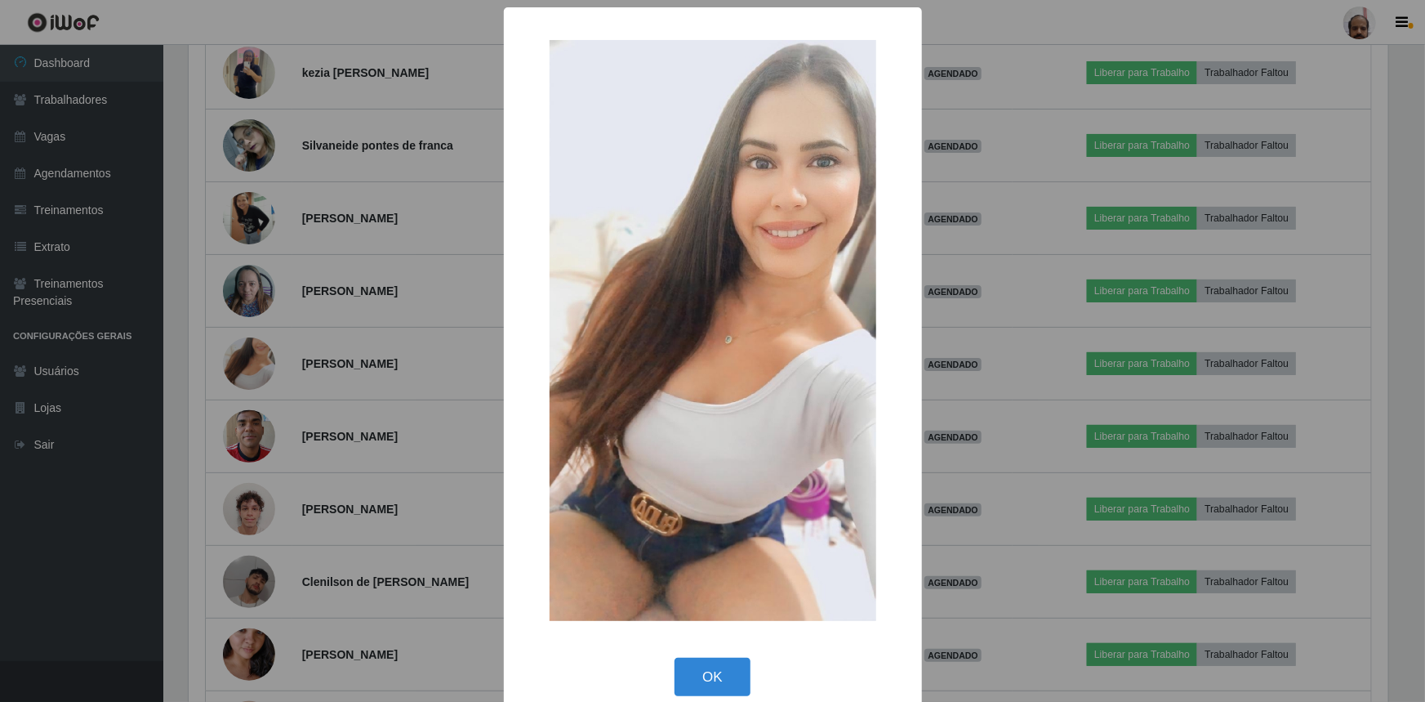
click at [373, 457] on div "× OK Cancel" at bounding box center [712, 351] width 1425 height 702
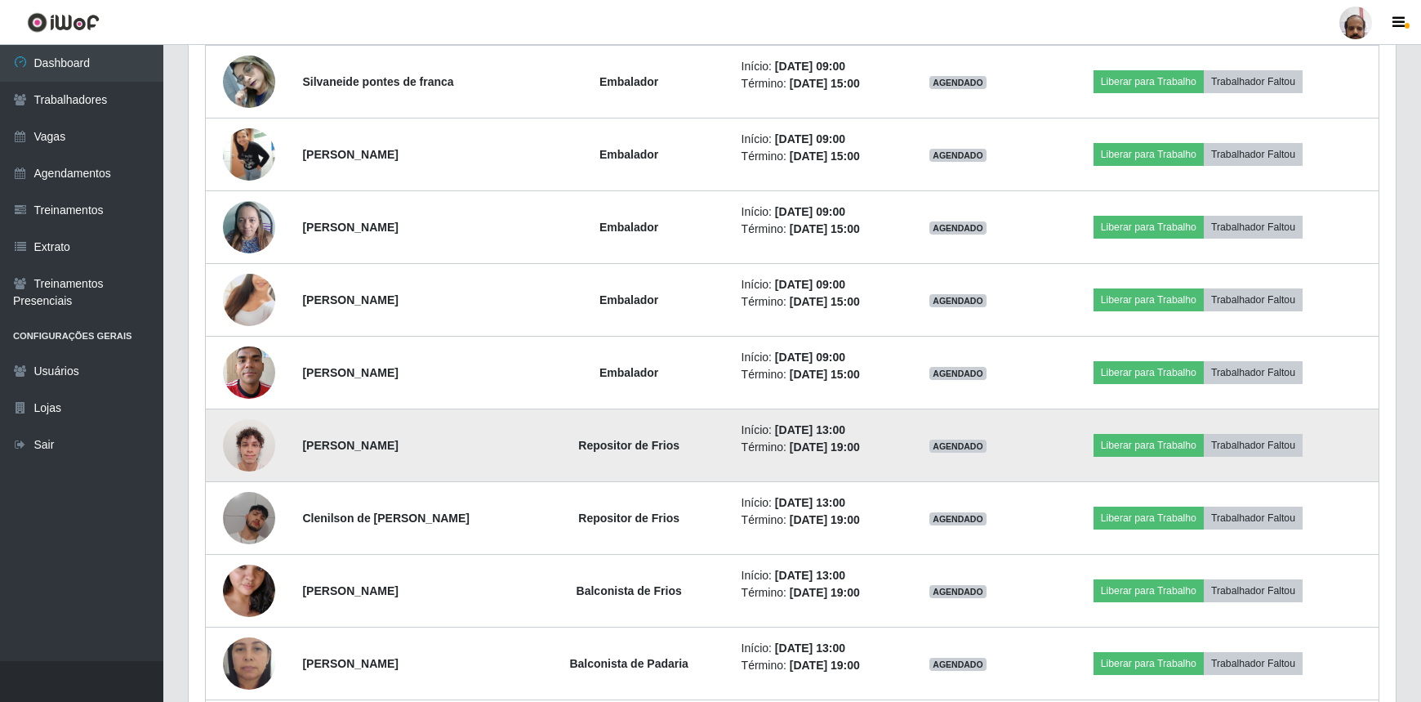
scroll to position [4027, 0]
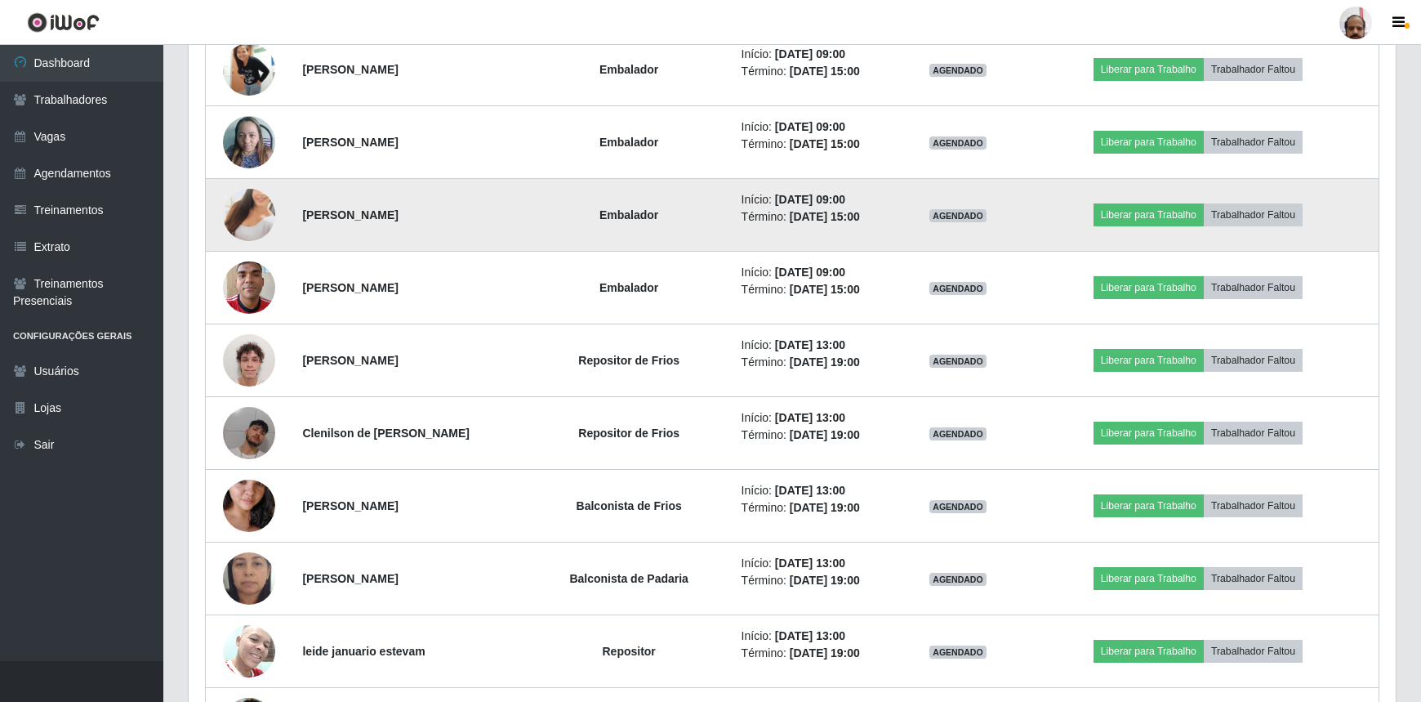
click at [253, 210] on img at bounding box center [249, 214] width 52 height 93
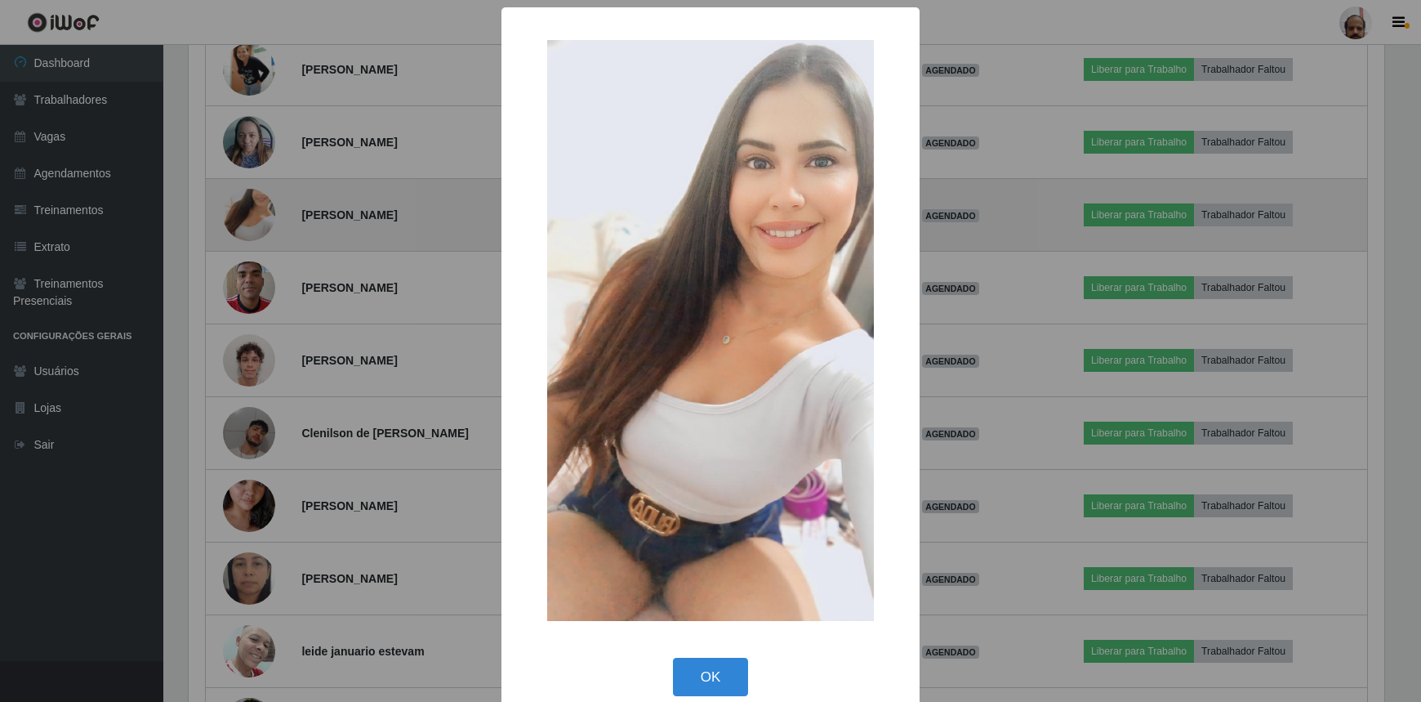
scroll to position [339, 1200]
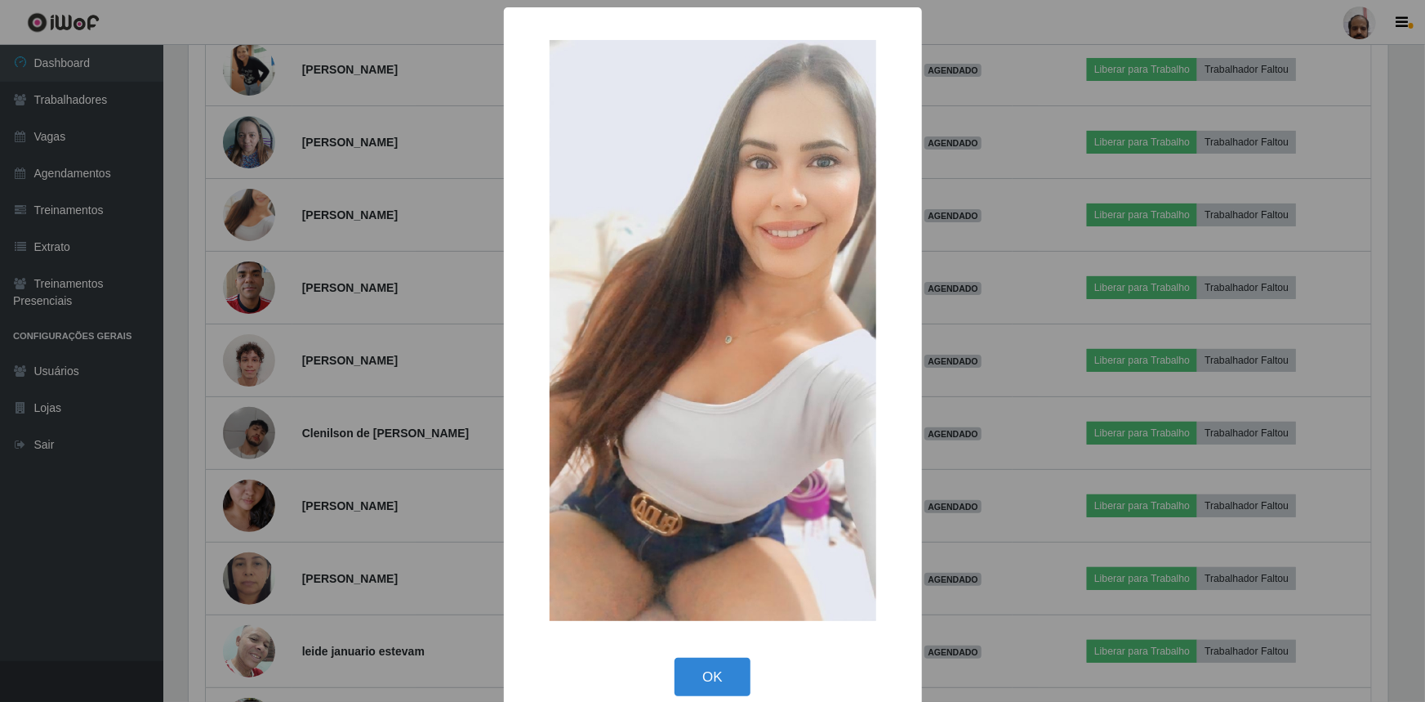
click at [363, 359] on div "× OK Cancel" at bounding box center [712, 351] width 1425 height 702
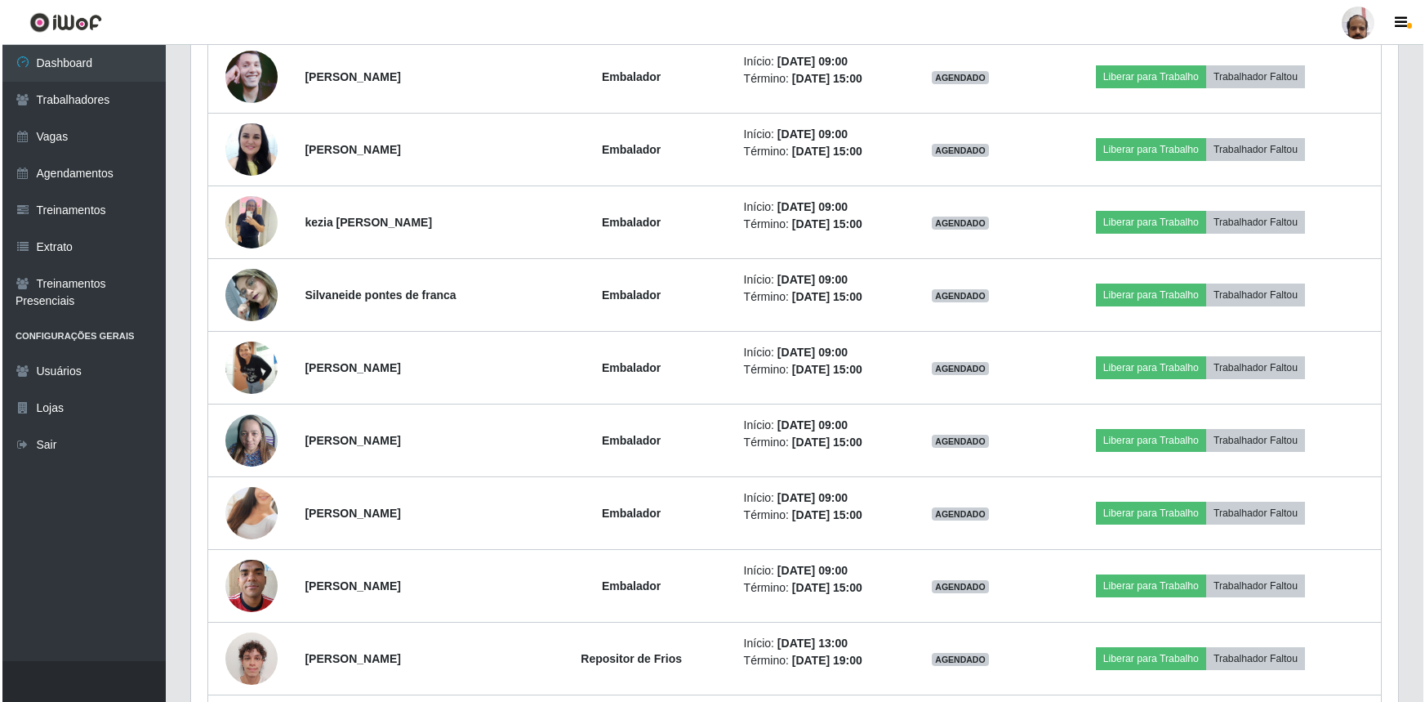
scroll to position [3730, 0]
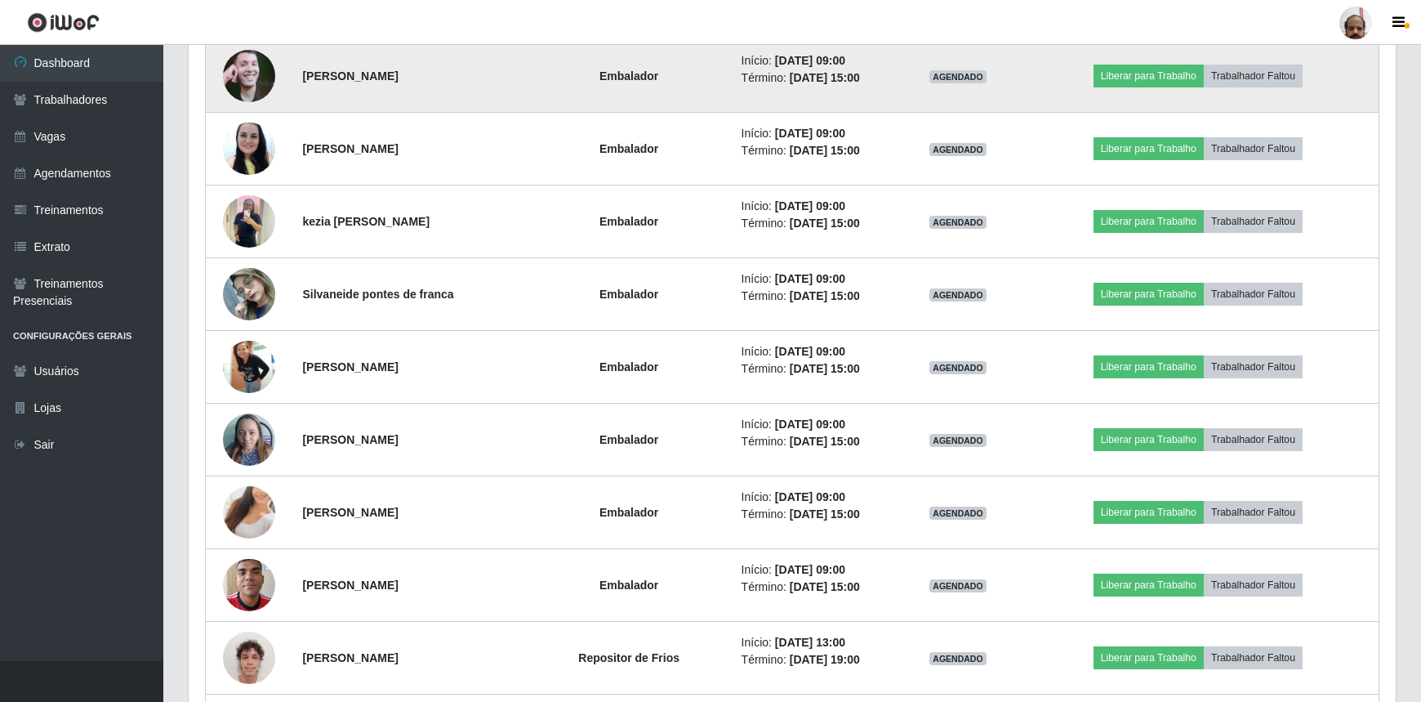
click at [244, 74] on img at bounding box center [249, 75] width 52 height 93
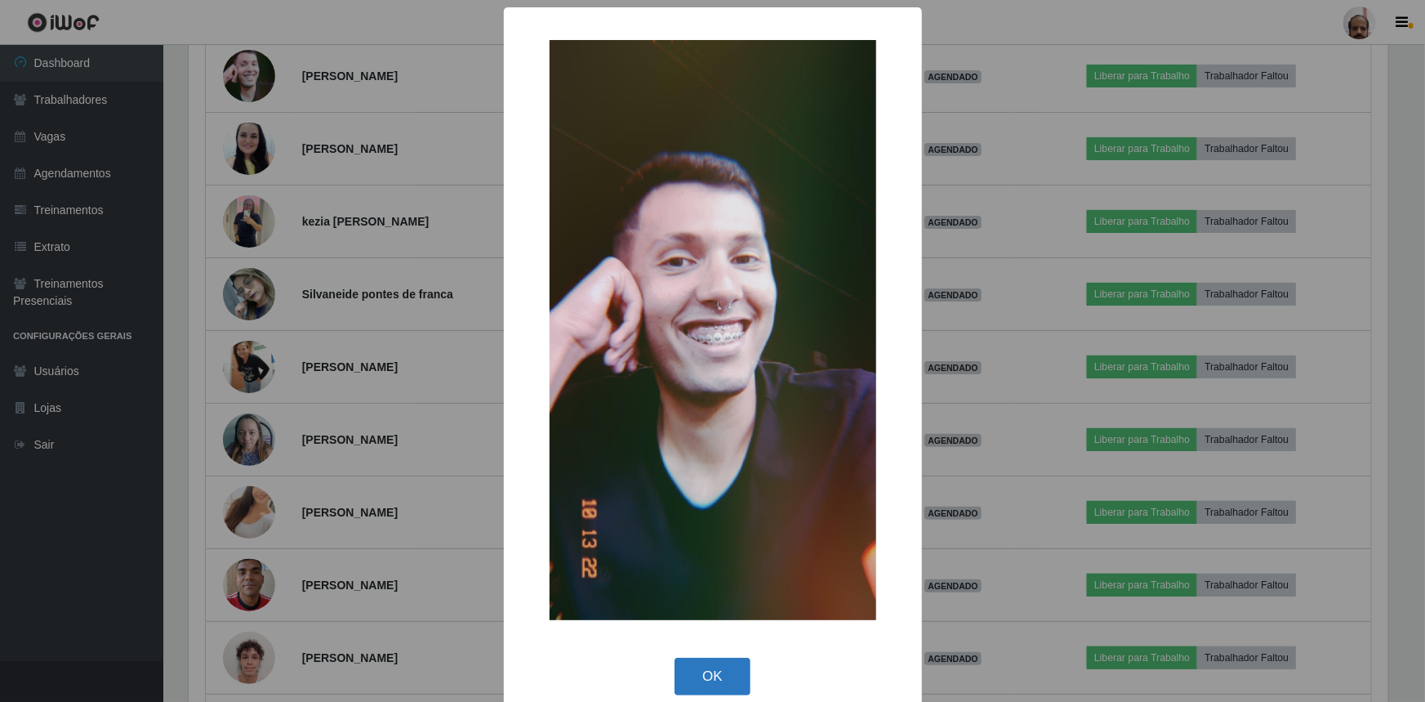
click at [708, 680] on button "OK" at bounding box center [713, 677] width 76 height 38
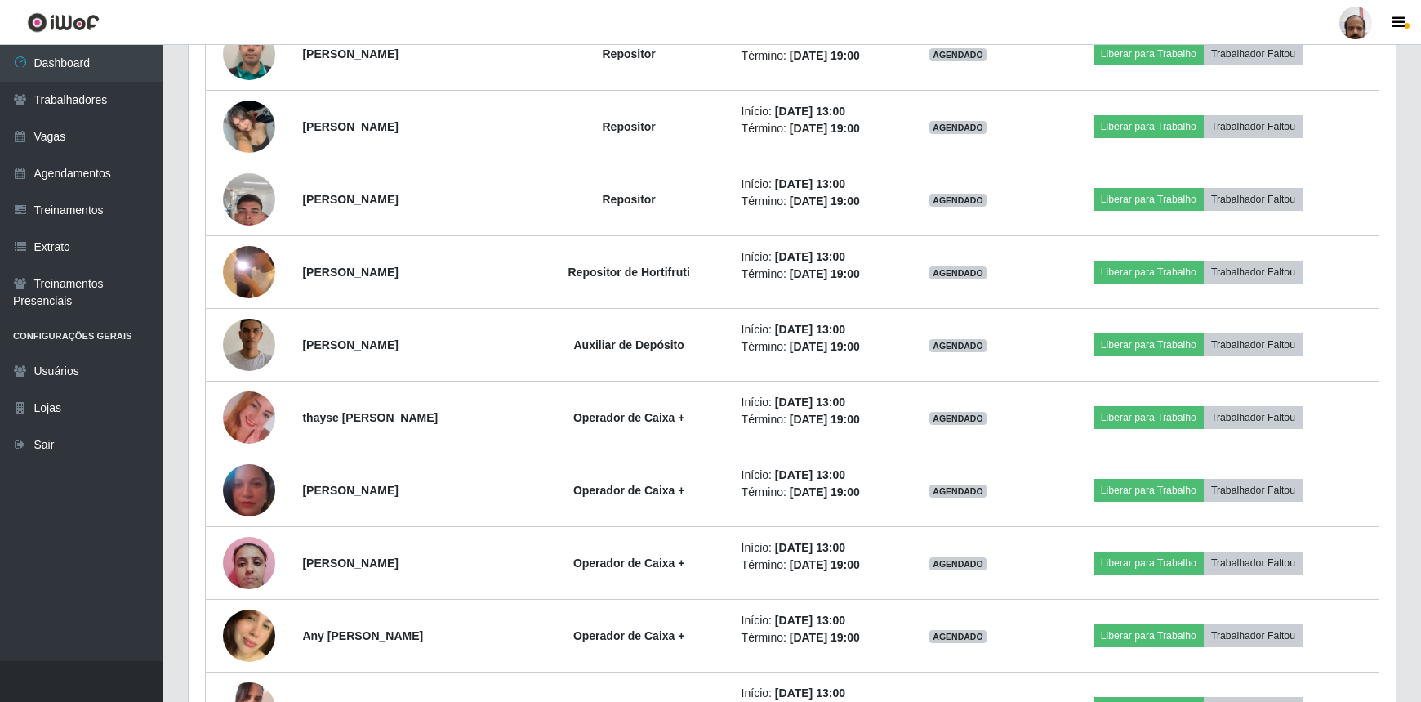
scroll to position [4917, 0]
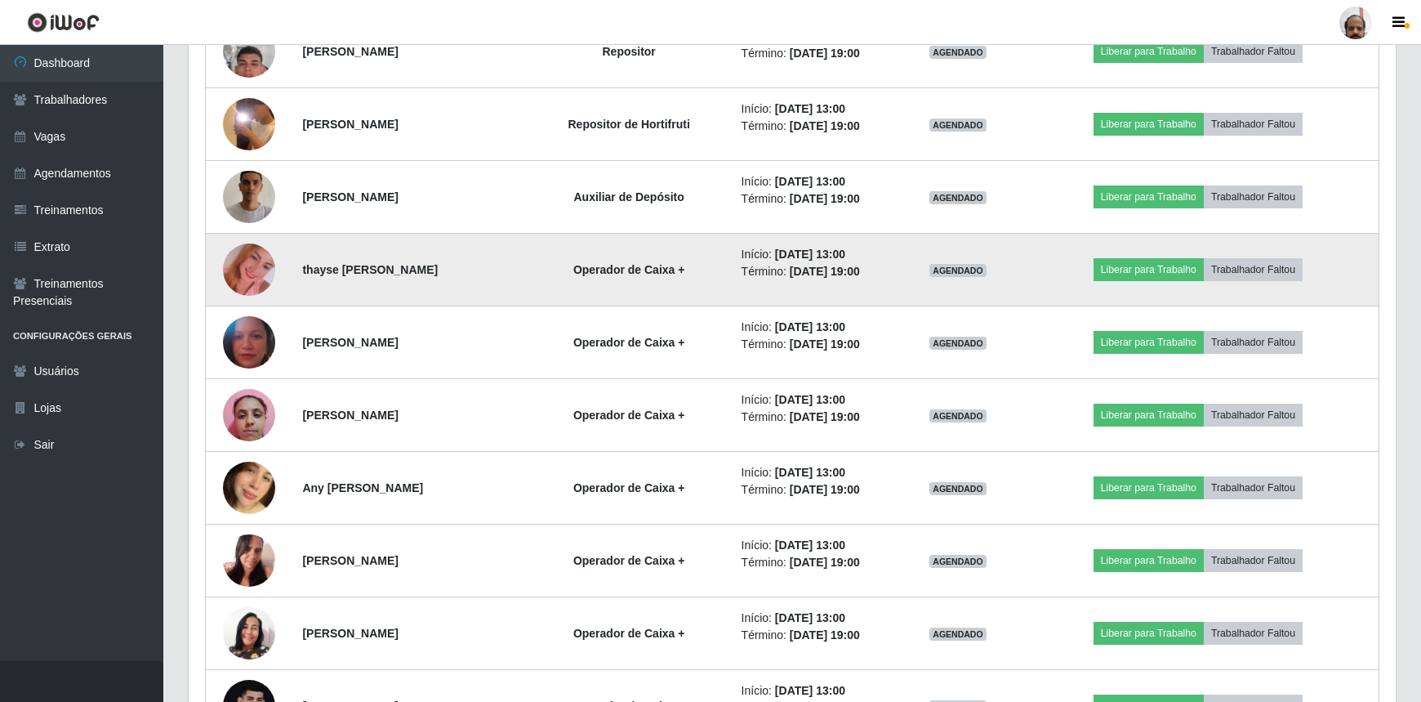
click at [244, 269] on img at bounding box center [249, 269] width 52 height 93
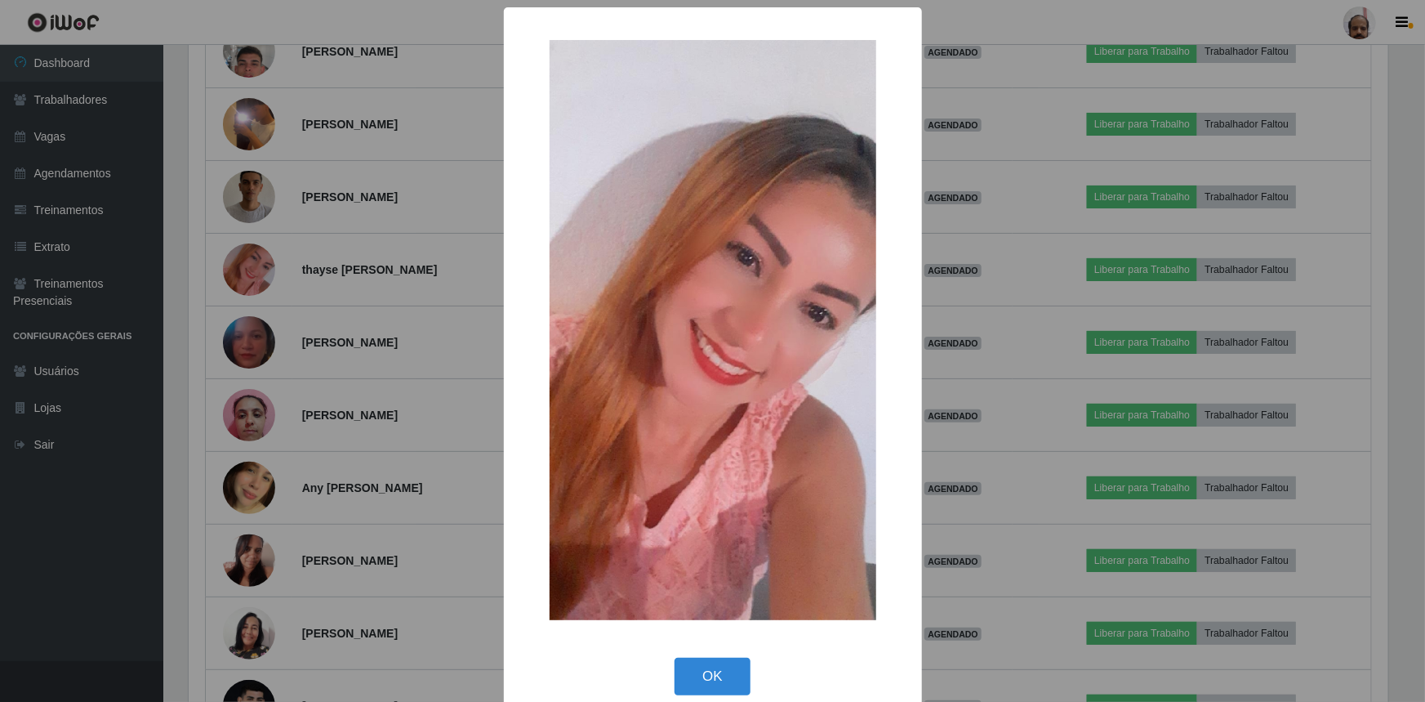
click at [383, 421] on div "× OK Cancel" at bounding box center [712, 351] width 1425 height 702
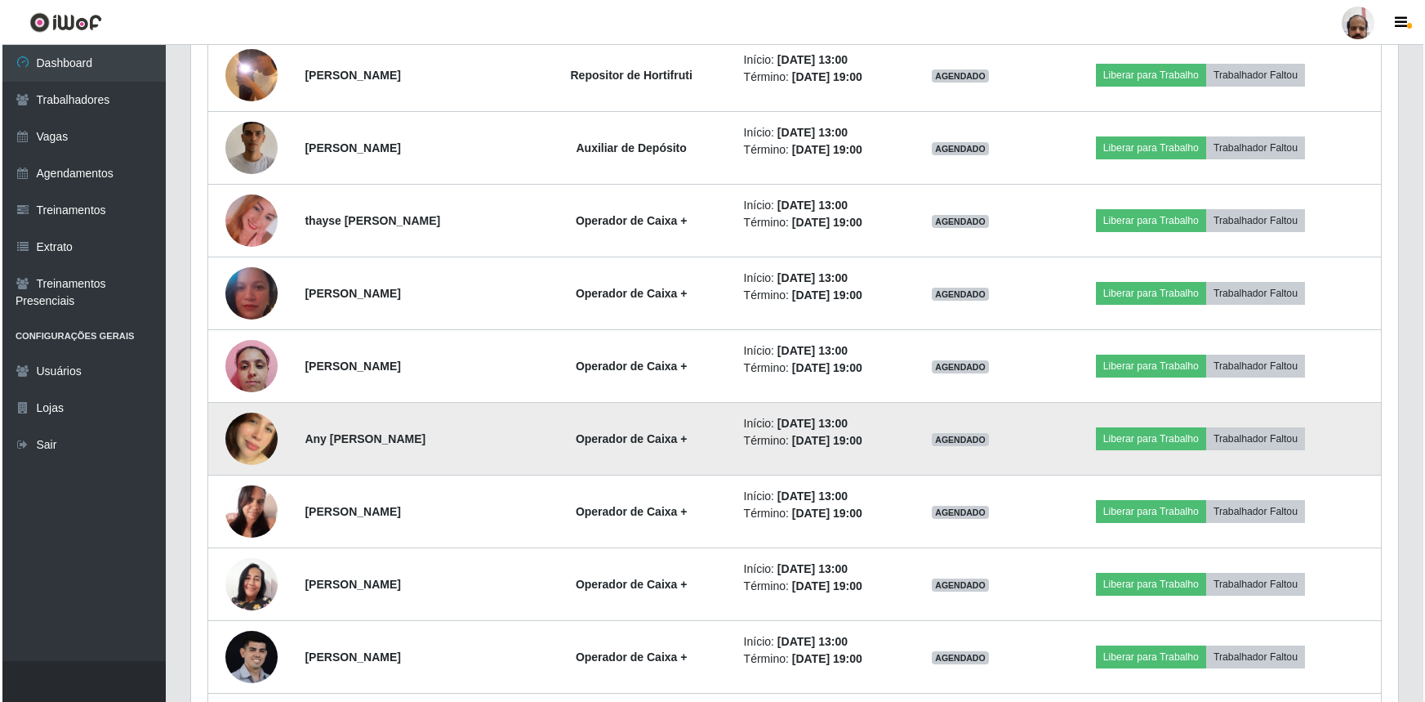
scroll to position [4992, 0]
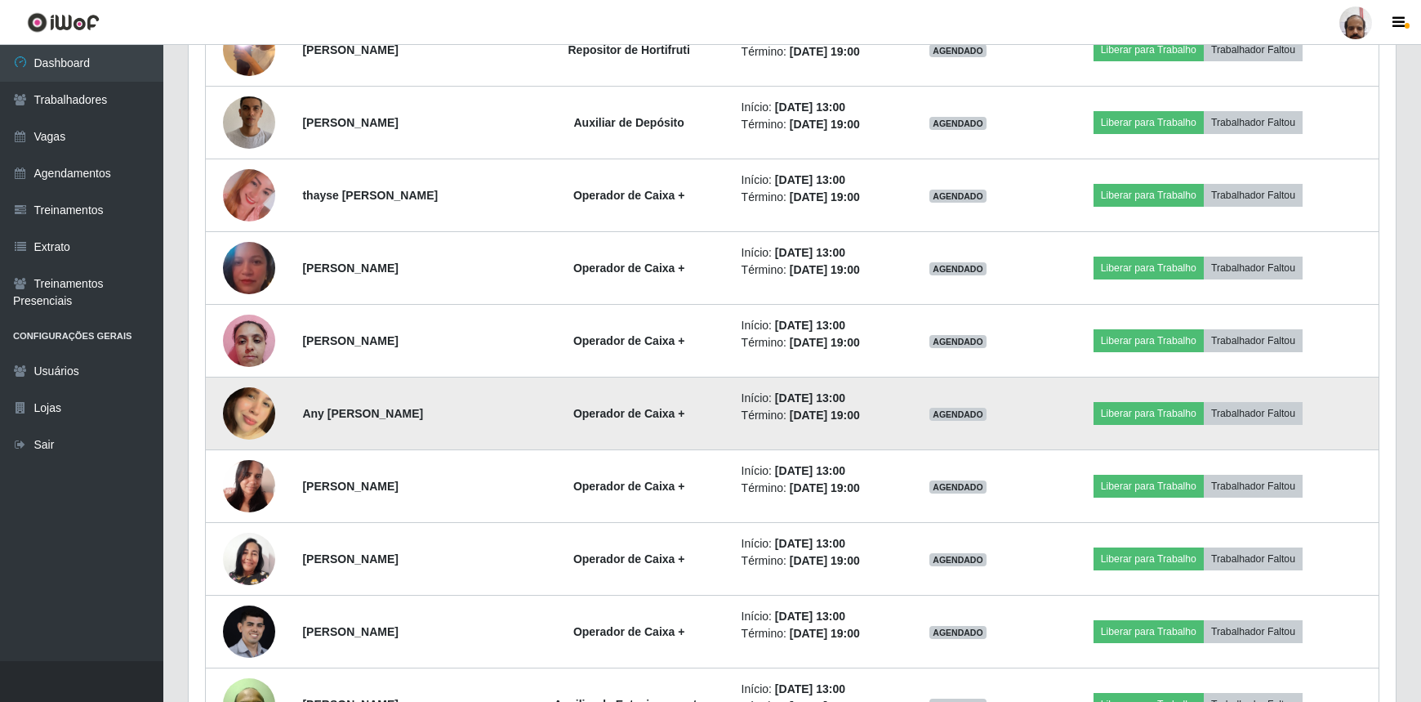
click at [247, 403] on img at bounding box center [249, 413] width 52 height 93
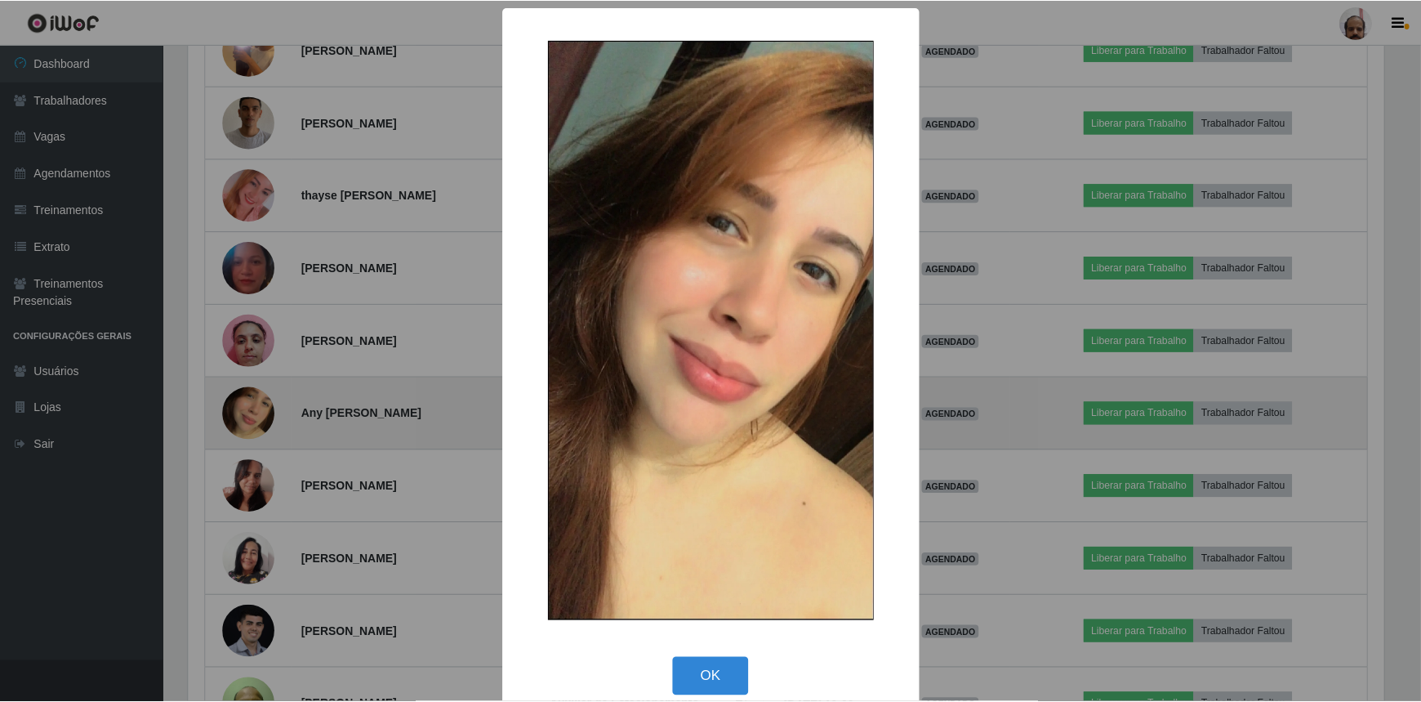
scroll to position [339, 1200]
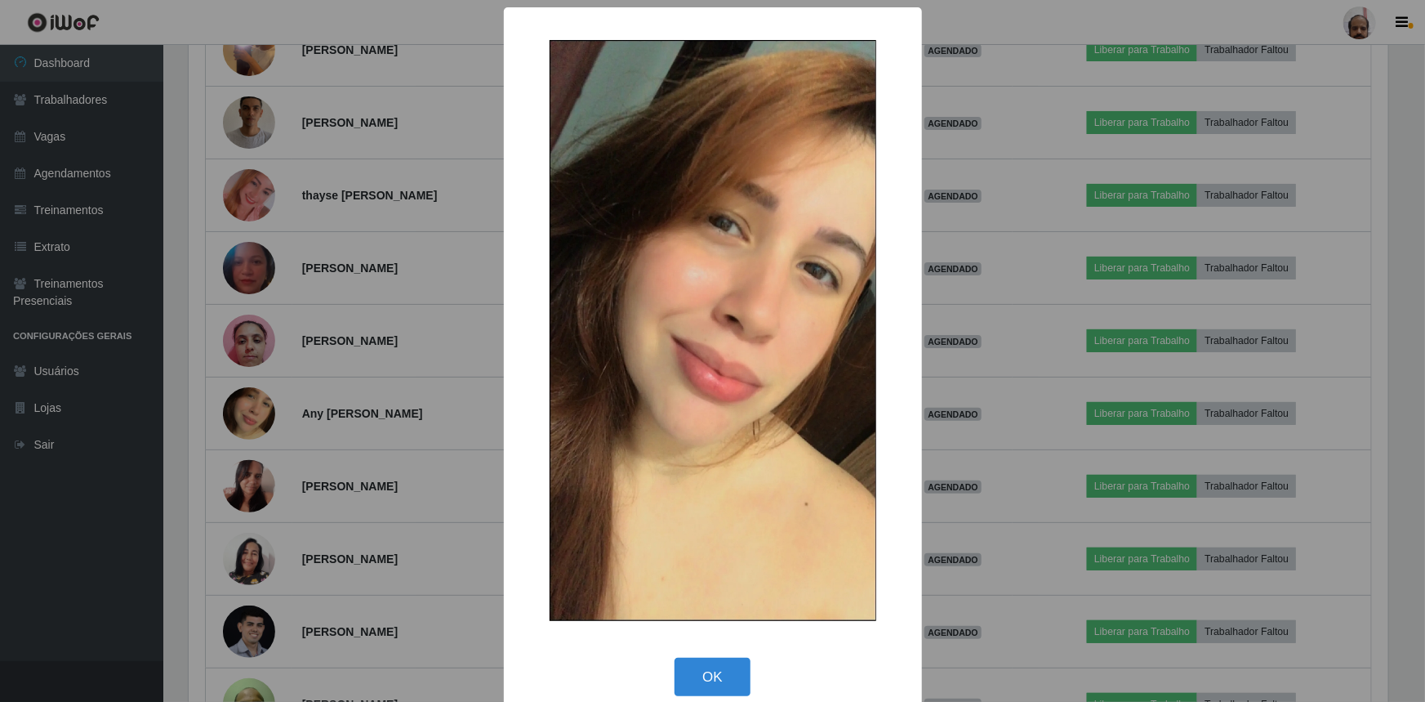
click at [1025, 386] on div "× OK Cancel" at bounding box center [712, 351] width 1425 height 702
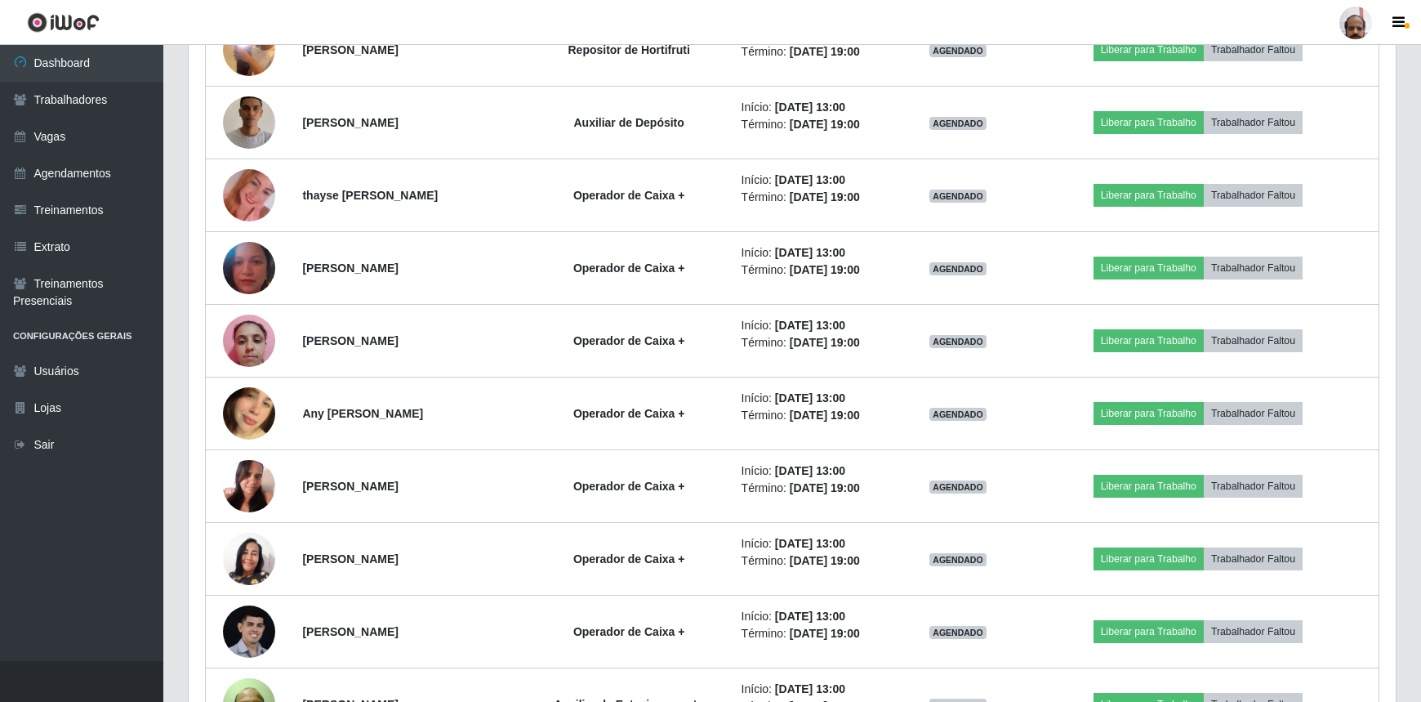
scroll to position [339, 1207]
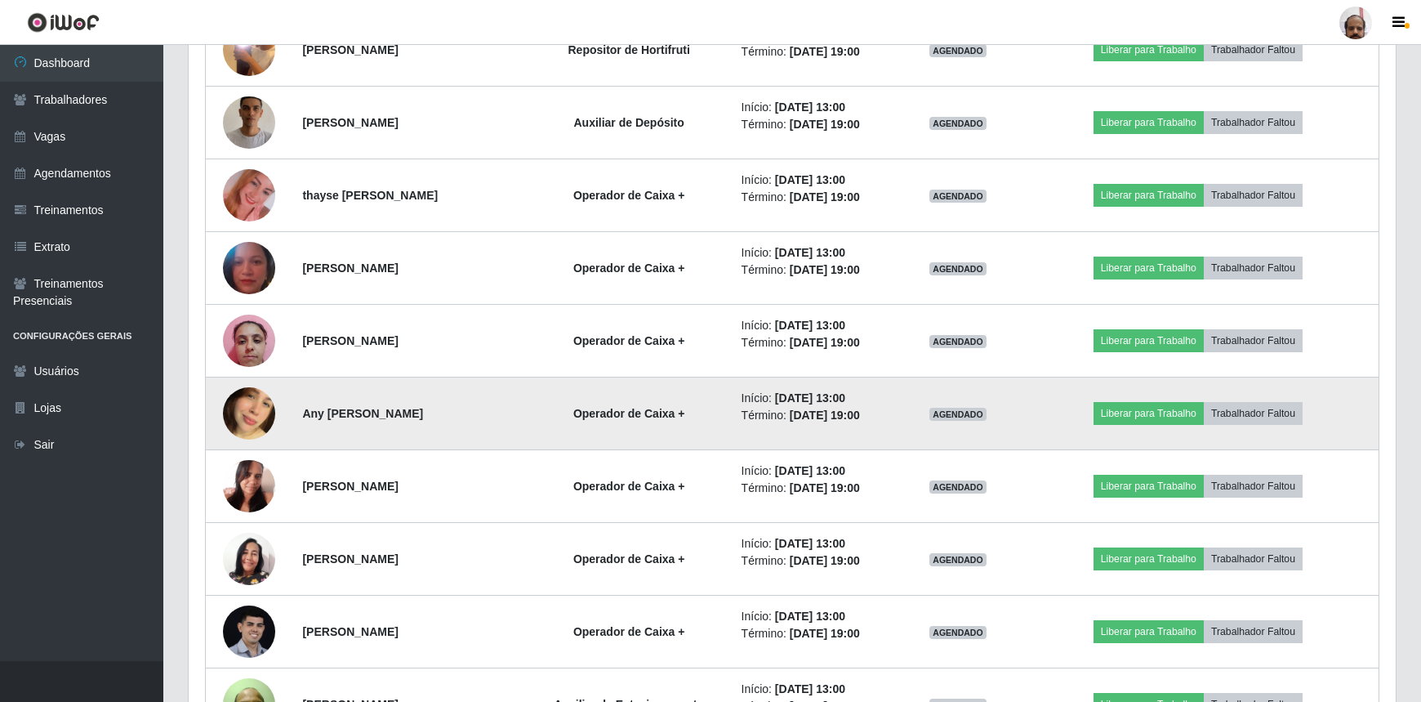
click at [238, 425] on img at bounding box center [249, 413] width 52 height 93
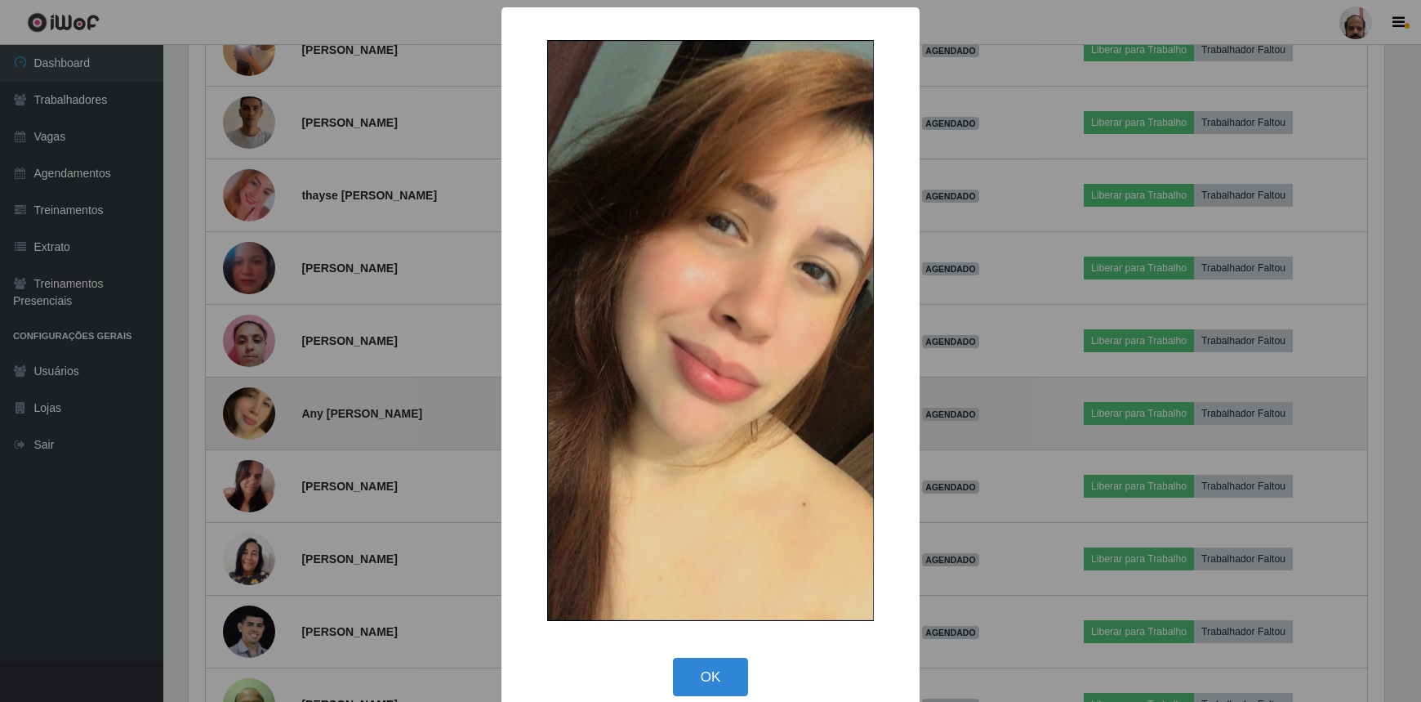
scroll to position [339, 1200]
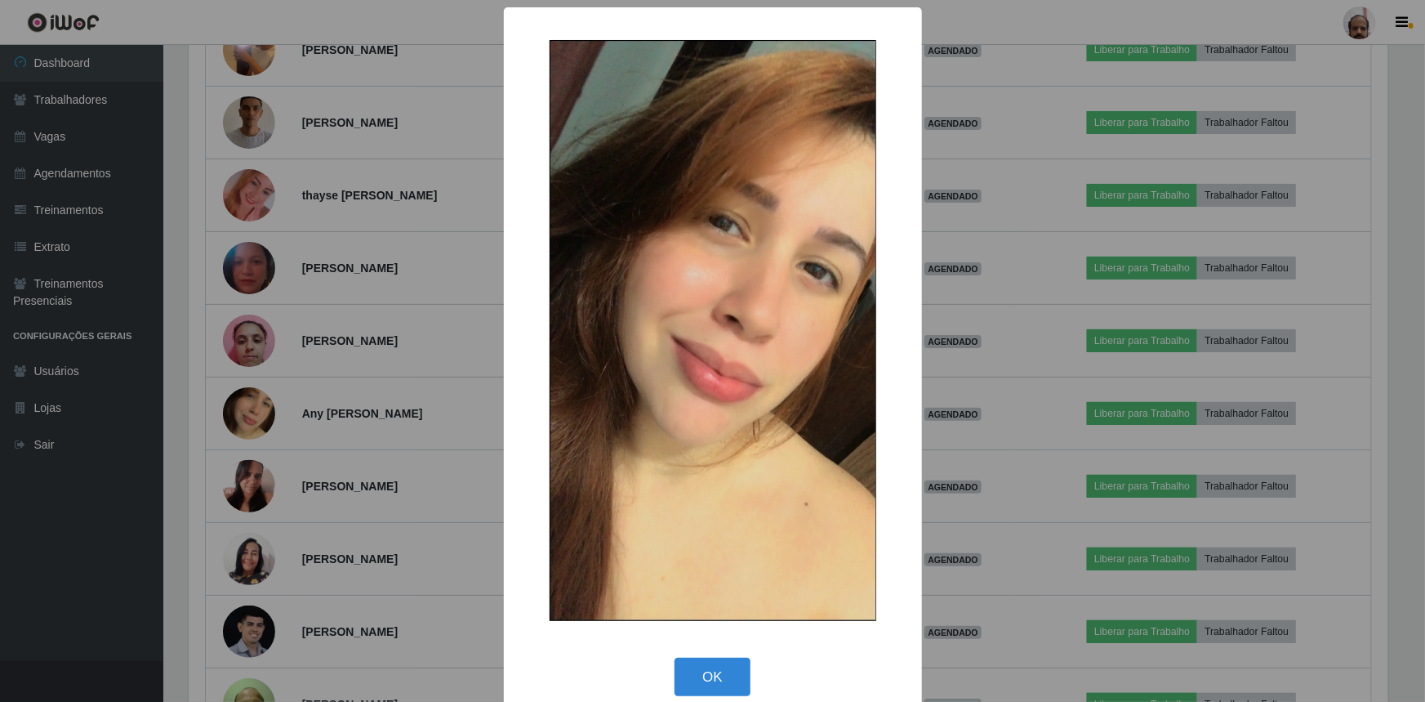
click at [1029, 408] on div "× OK Cancel" at bounding box center [712, 351] width 1425 height 702
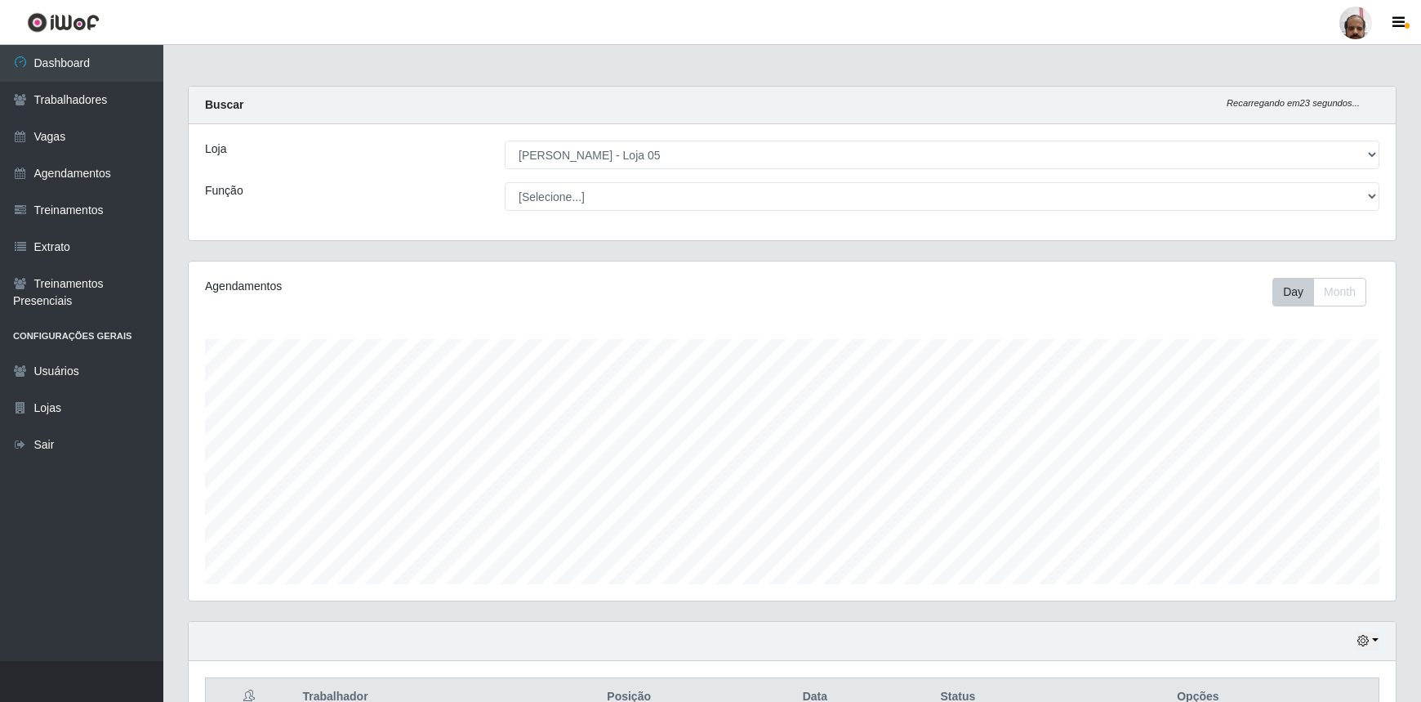
scroll to position [222, 0]
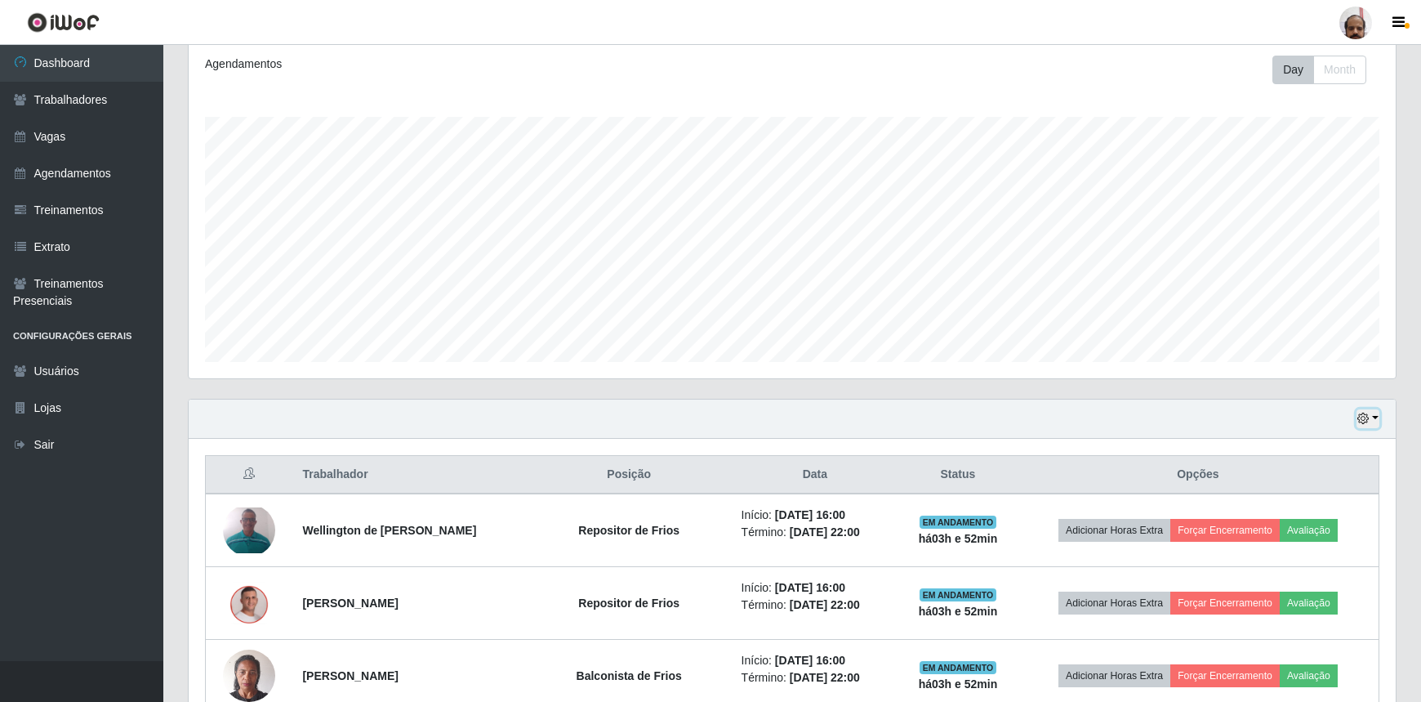
click at [1369, 418] on icon "button" at bounding box center [1363, 417] width 11 height 11
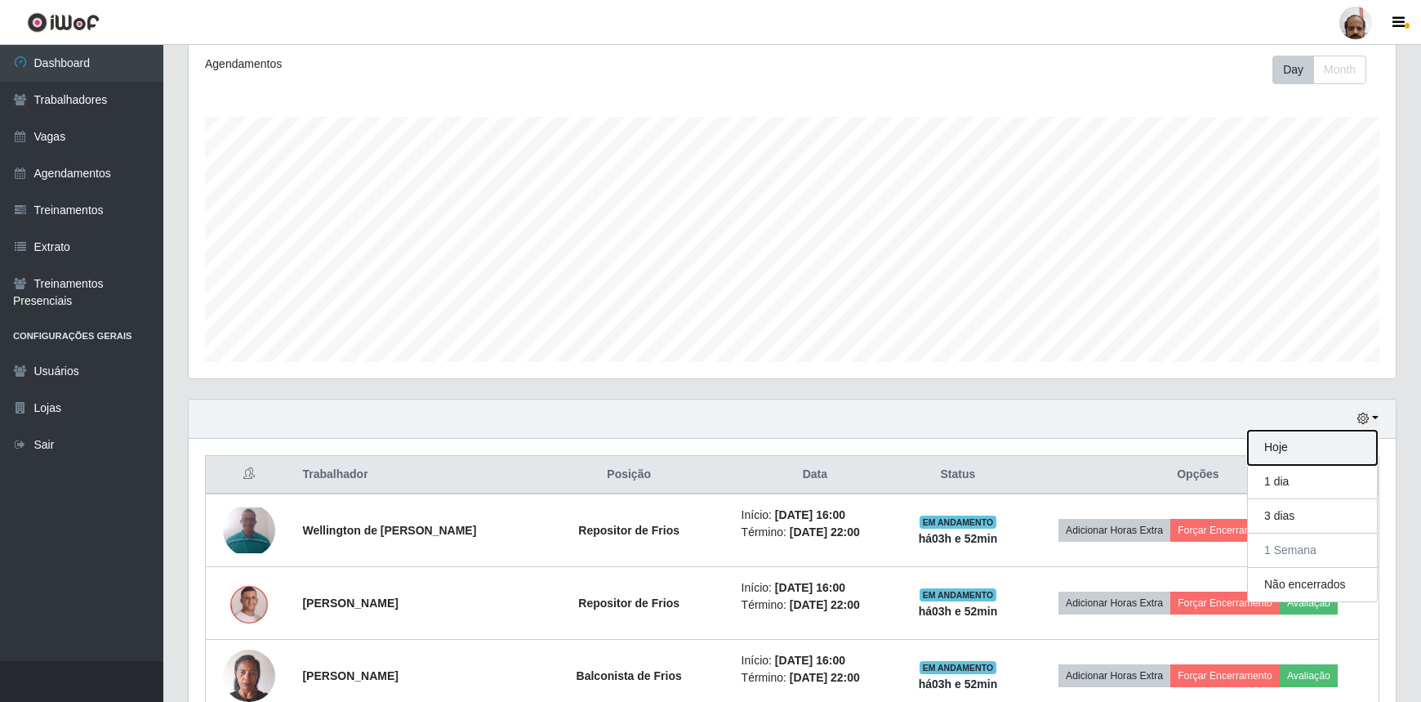
click at [1281, 449] on button "Hoje" at bounding box center [1312, 447] width 129 height 34
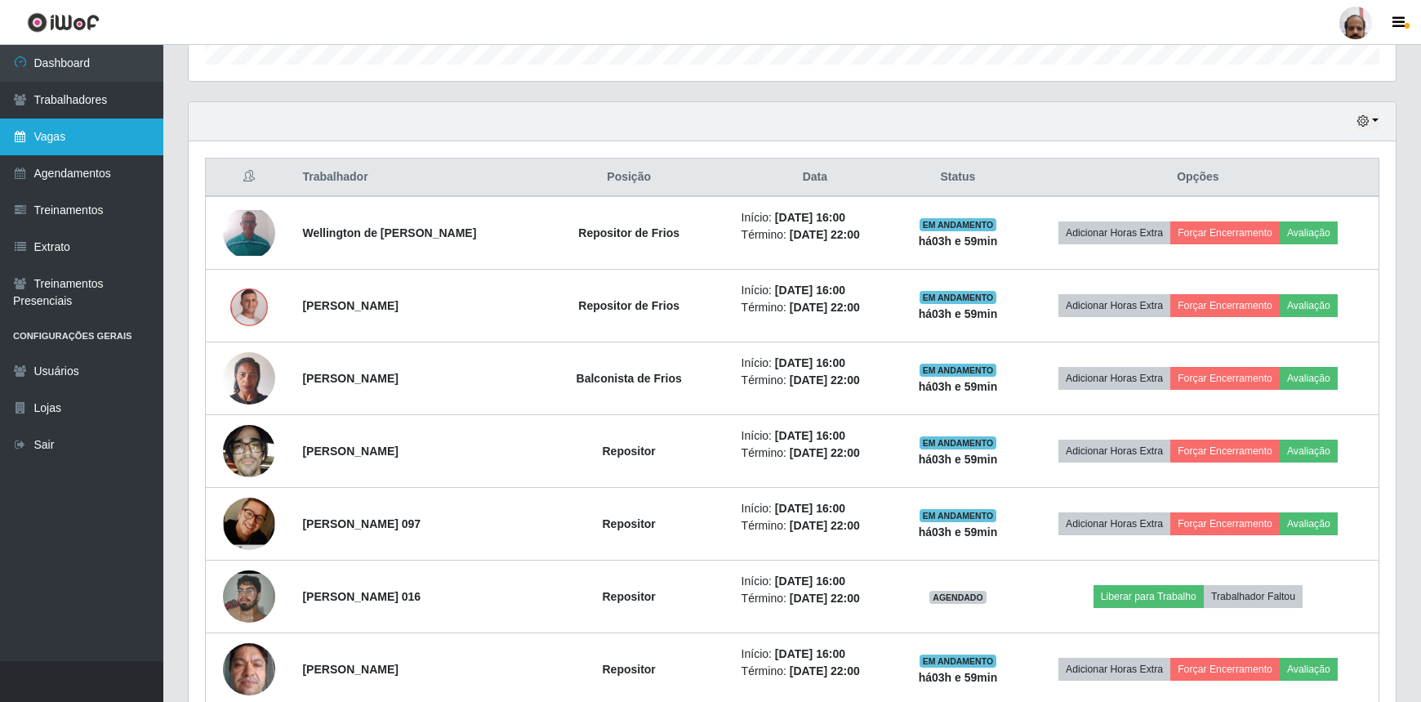
scroll to position [0, 0]
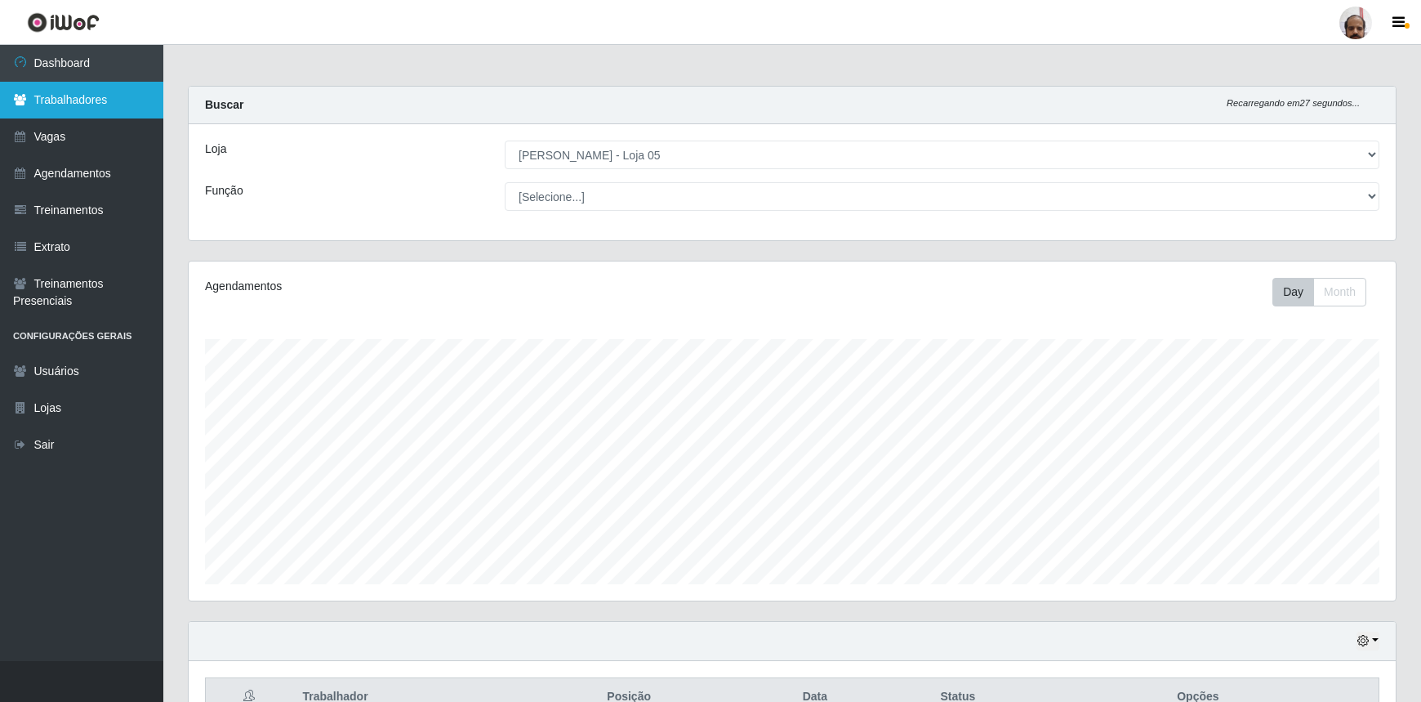
click at [75, 95] on link "Trabalhadores" at bounding box center [81, 100] width 163 height 37
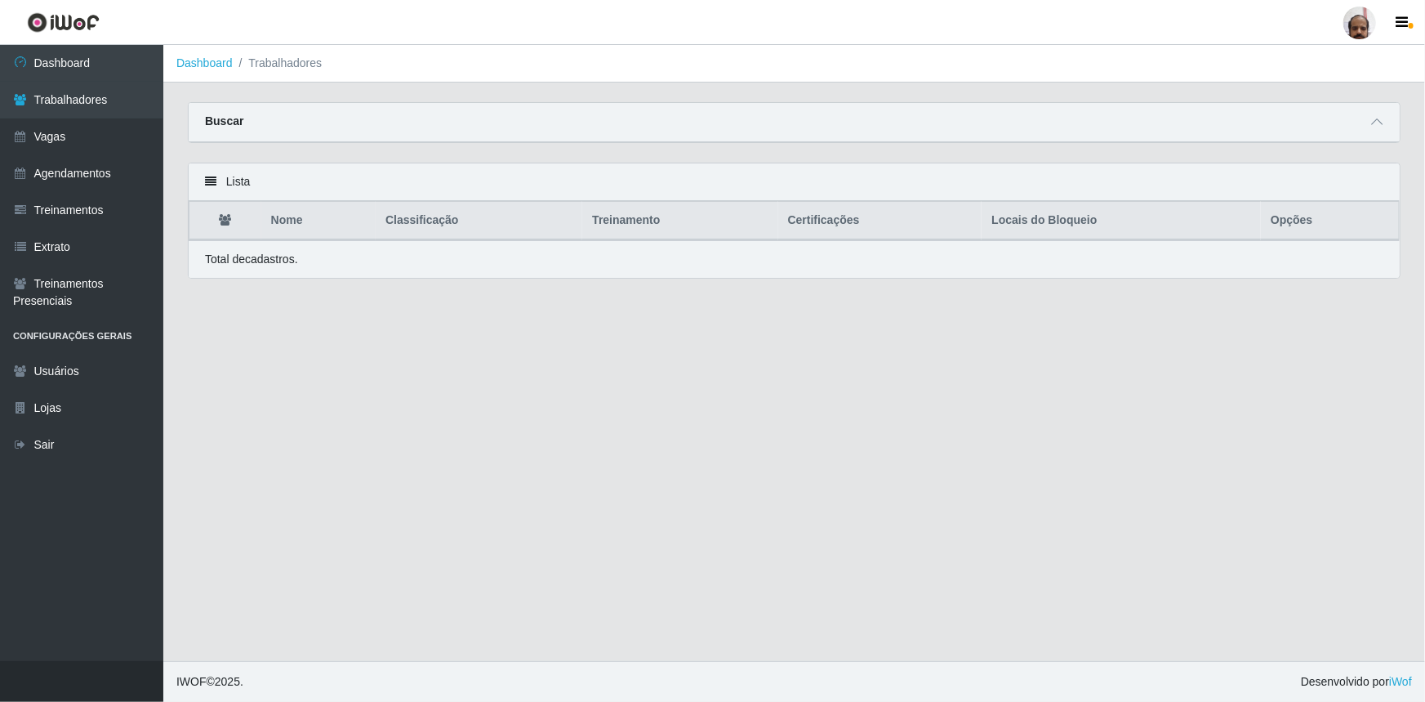
click at [1302, 123] on div "Buscar" at bounding box center [794, 122] width 1211 height 39
click at [1377, 119] on icon at bounding box center [1376, 121] width 11 height 11
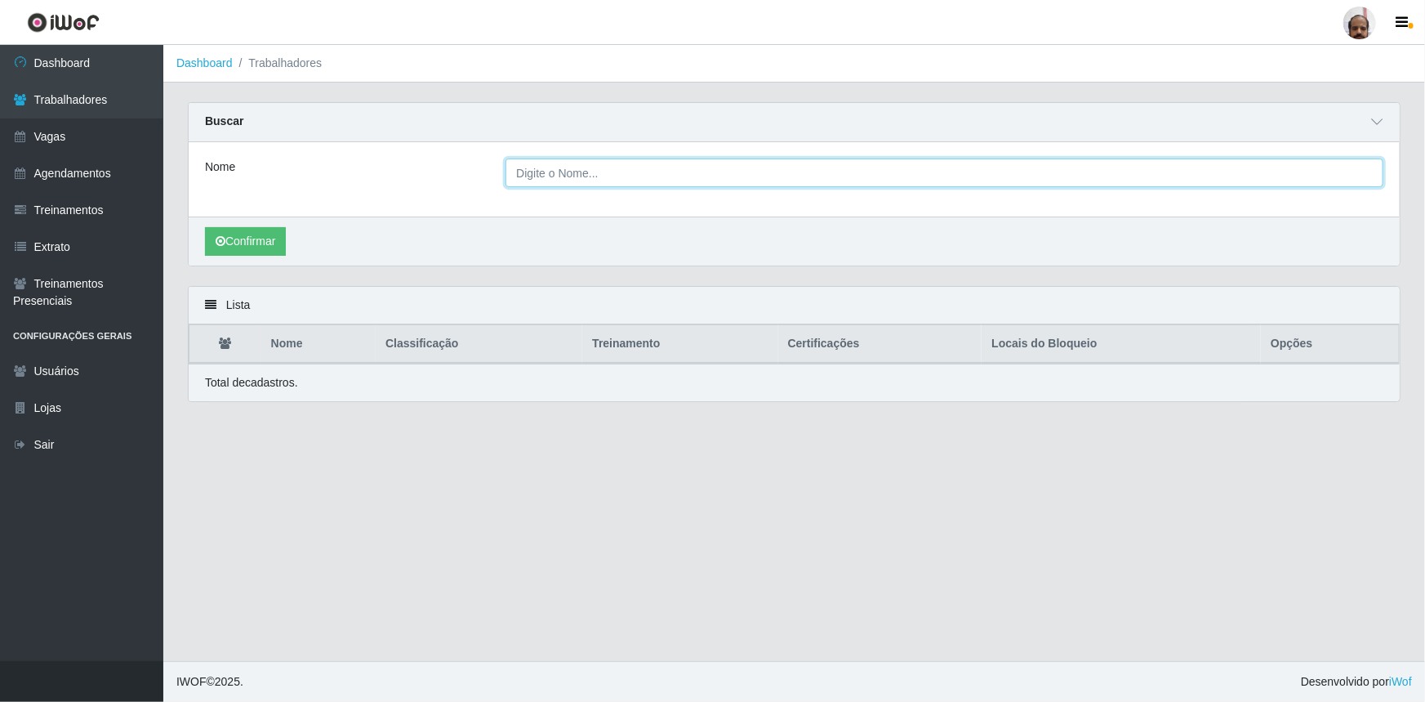
click at [605, 181] on input "Nome" at bounding box center [945, 172] width 878 height 29
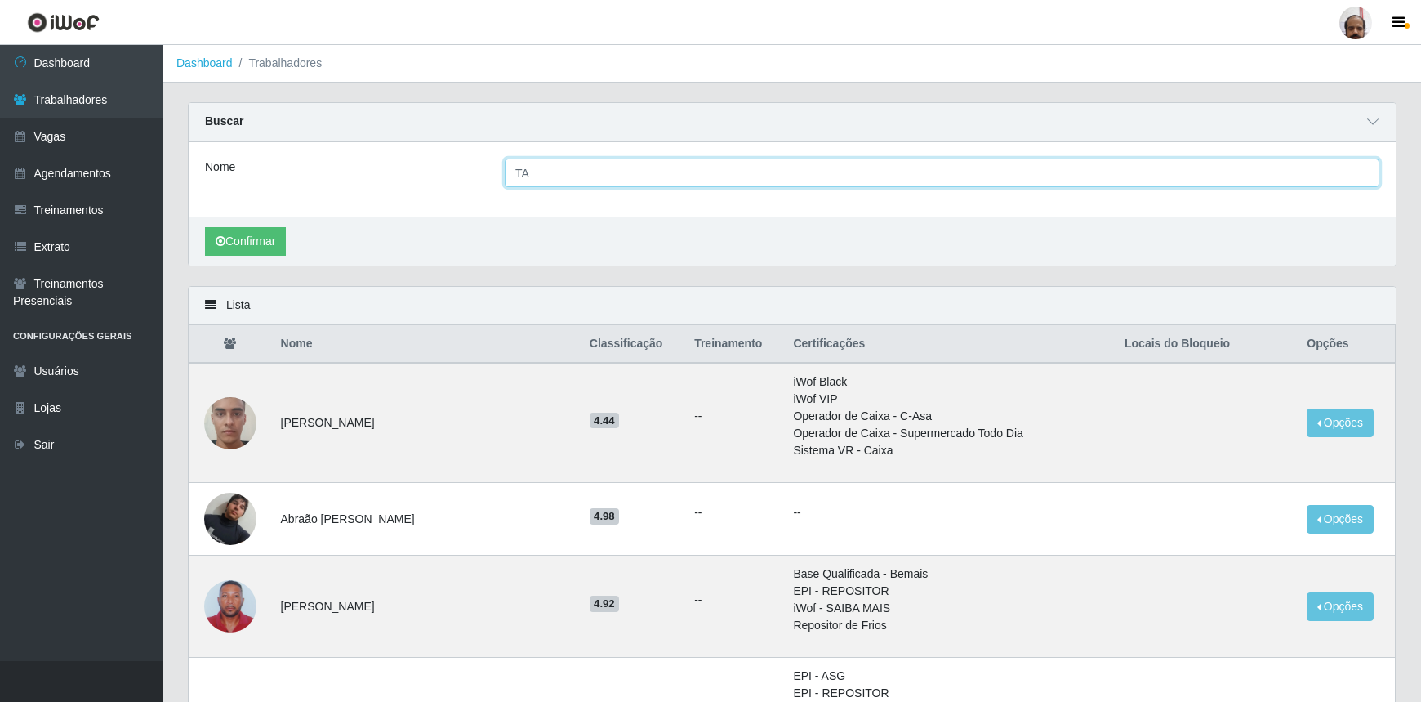
type input "T"
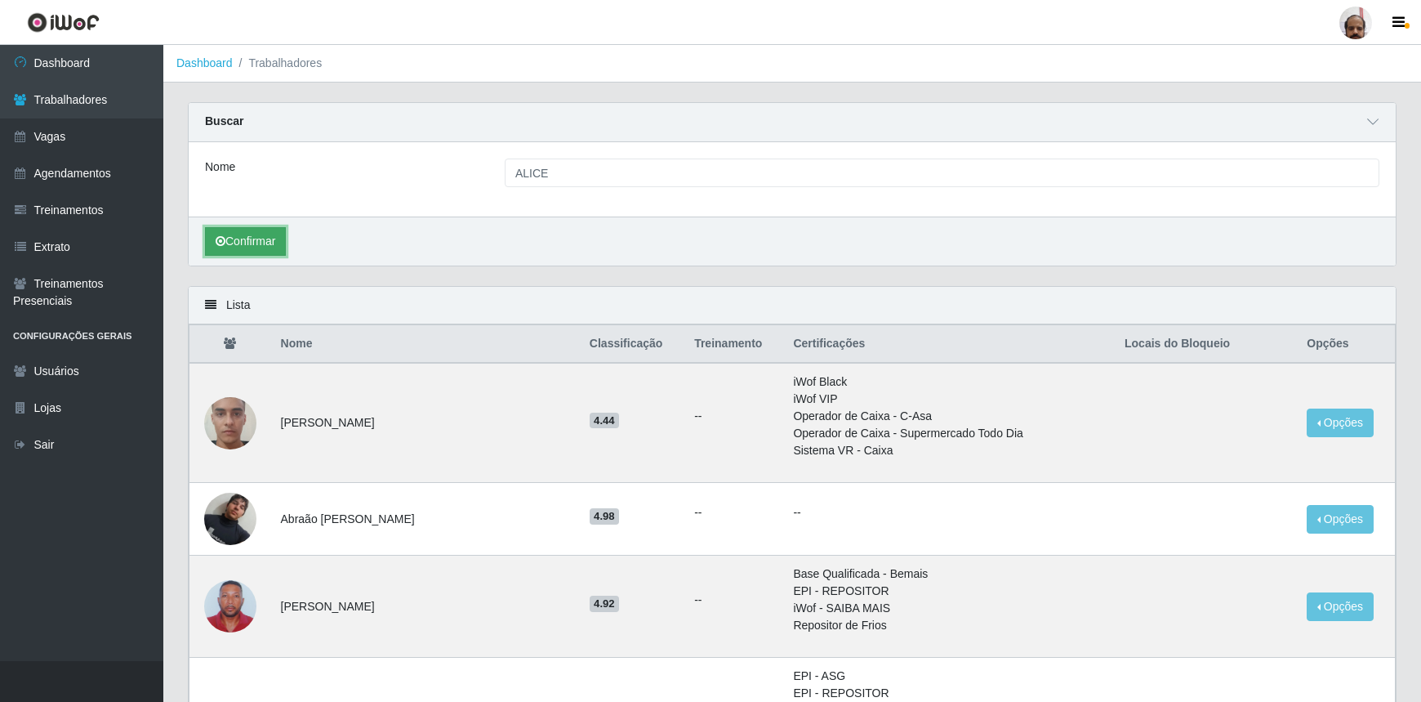
click at [270, 246] on button "Confirmar" at bounding box center [245, 241] width 81 height 29
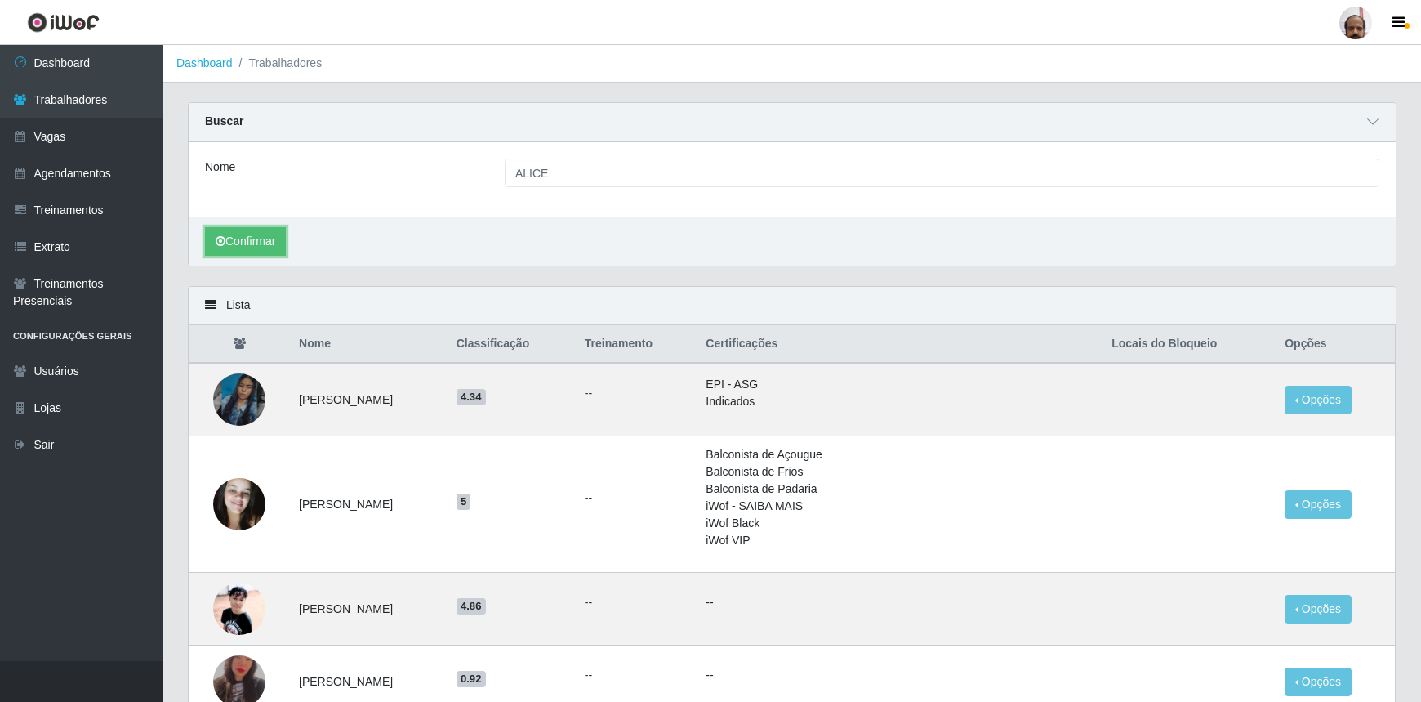
scroll to position [74, 0]
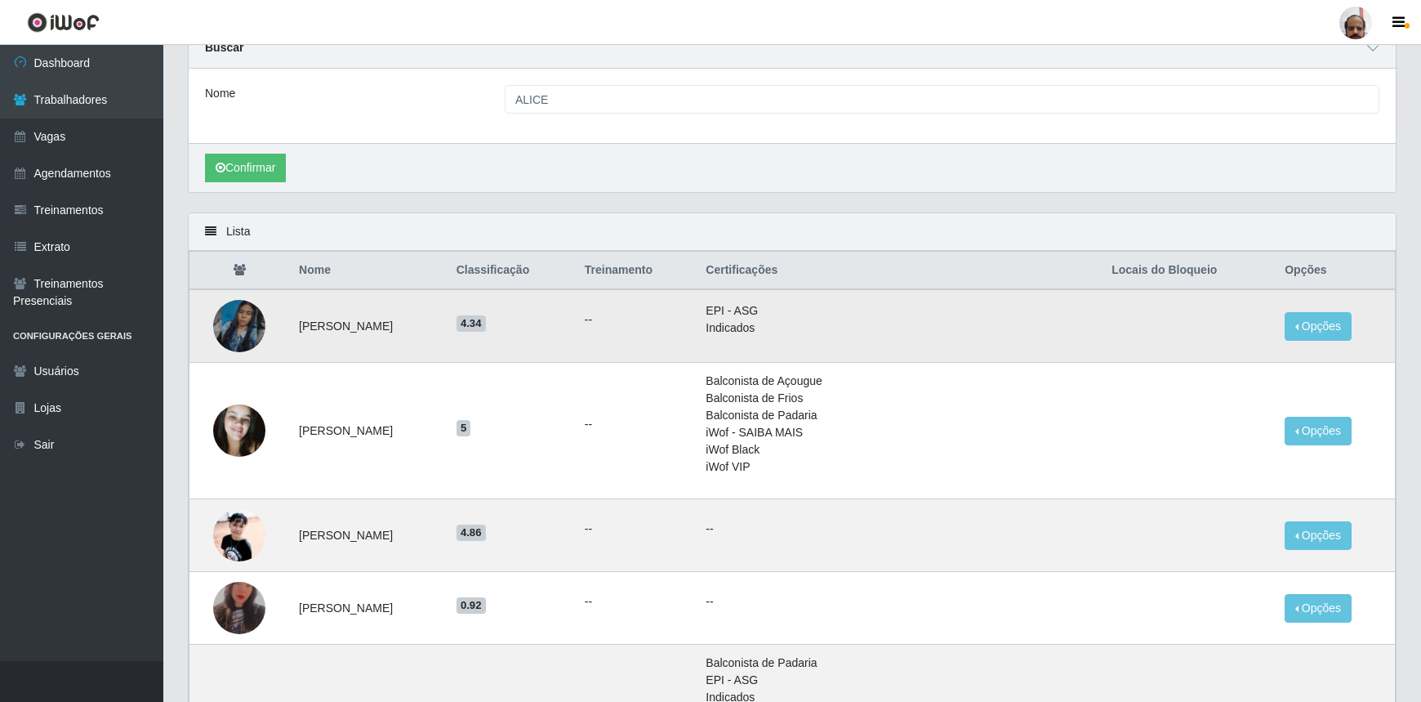
click at [242, 326] on img at bounding box center [239, 325] width 52 height 93
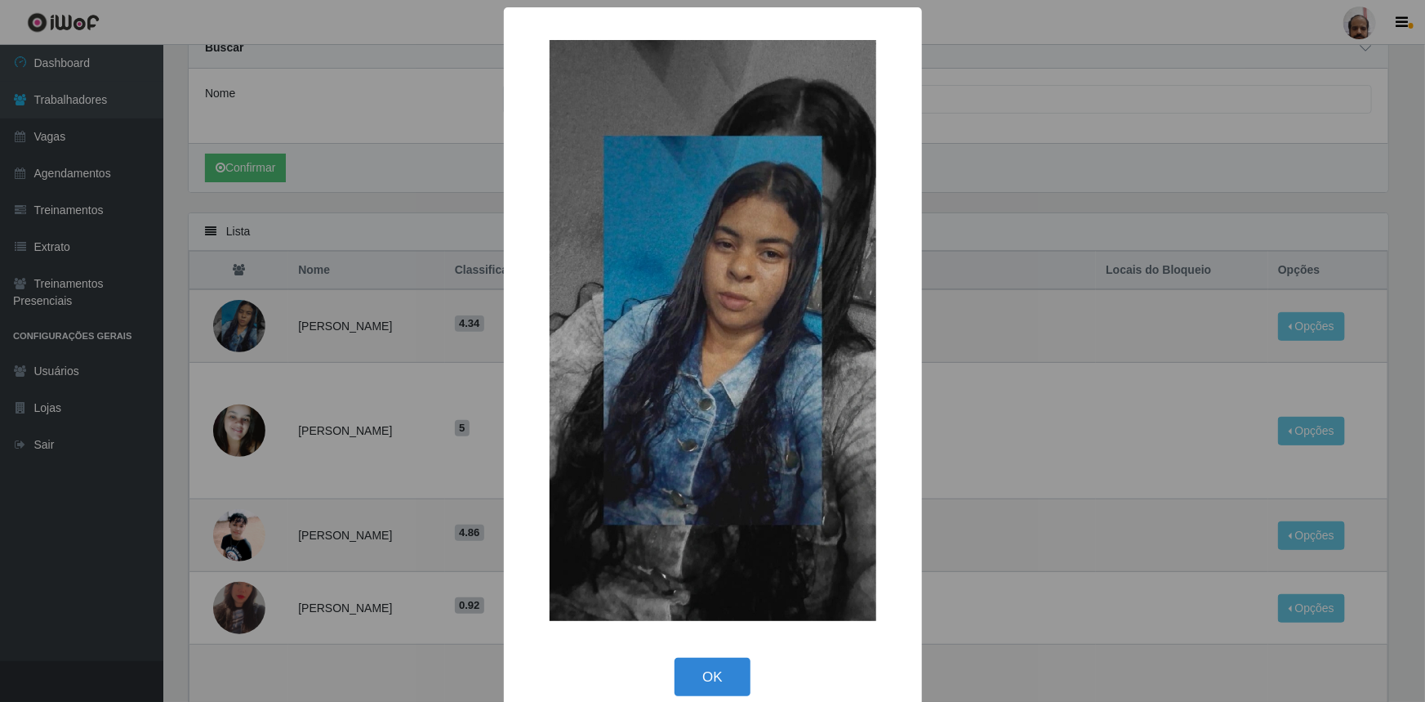
click at [1032, 382] on div "× OK Cancel" at bounding box center [712, 351] width 1425 height 702
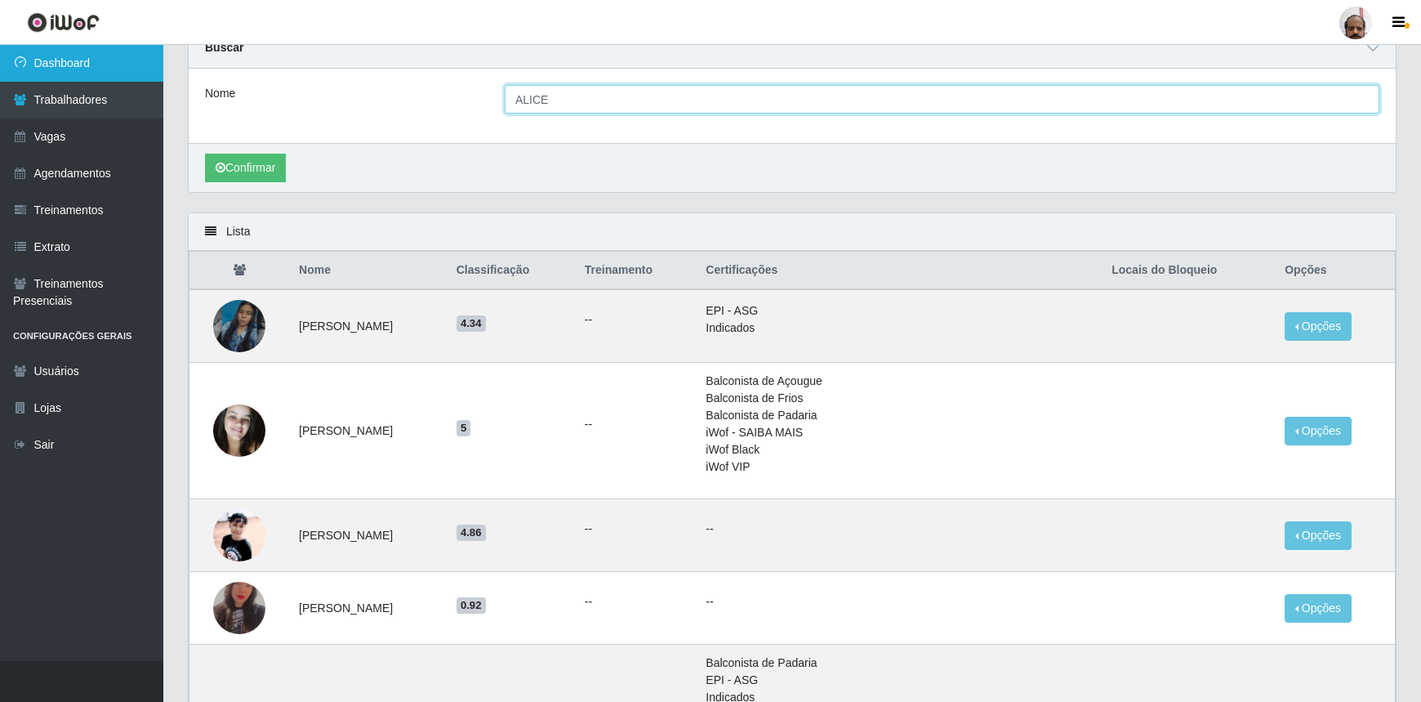
drag, startPoint x: 571, startPoint y: 102, endPoint x: 58, endPoint y: 65, distance: 514.3
click at [58, 65] on div "Dashboard Trabalhadores Vagas Agendamentos Treinamentos Extrato Treinamentos Pr…" at bounding box center [710, 603] width 1421 height 1264
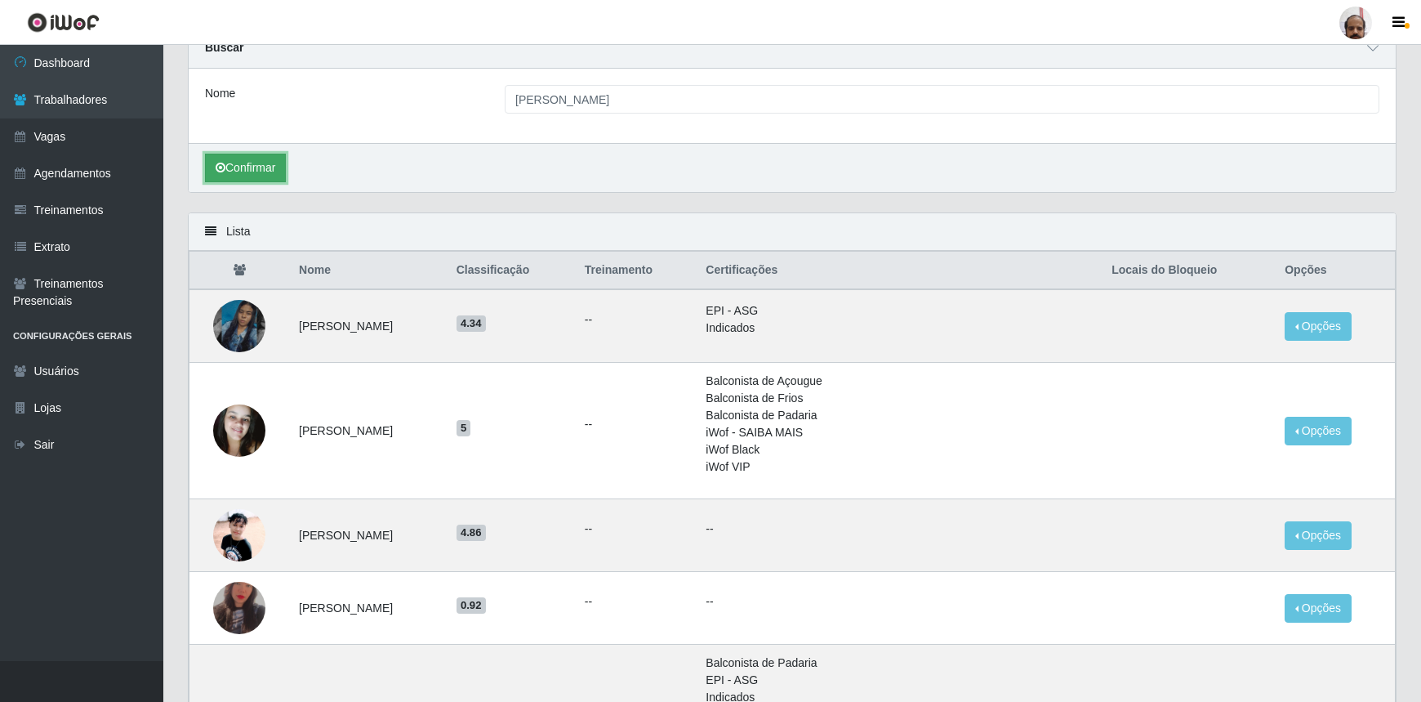
click at [270, 170] on button "Confirmar" at bounding box center [245, 168] width 81 height 29
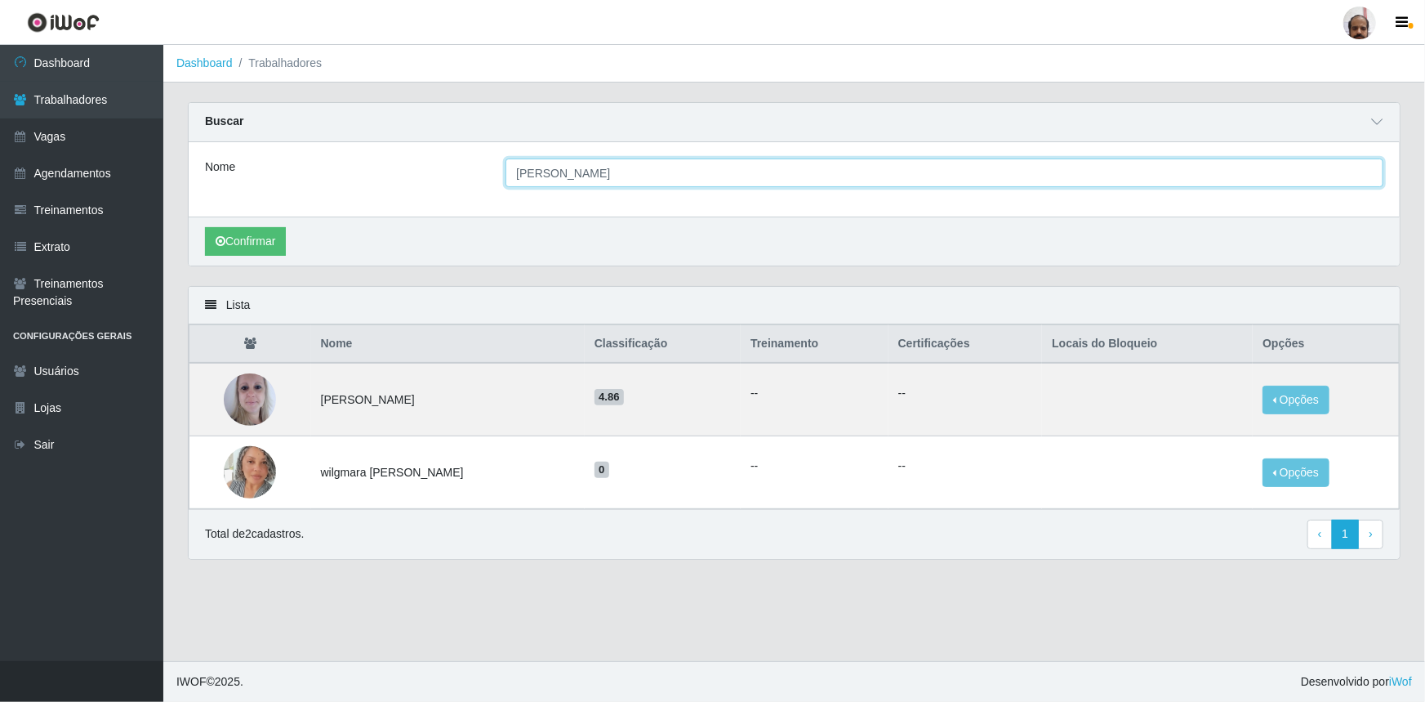
drag, startPoint x: 573, startPoint y: 173, endPoint x: 553, endPoint y: 169, distance: 20.8
click at [553, 169] on input "[PERSON_NAME]" at bounding box center [945, 172] width 878 height 29
type input "TATIANE"
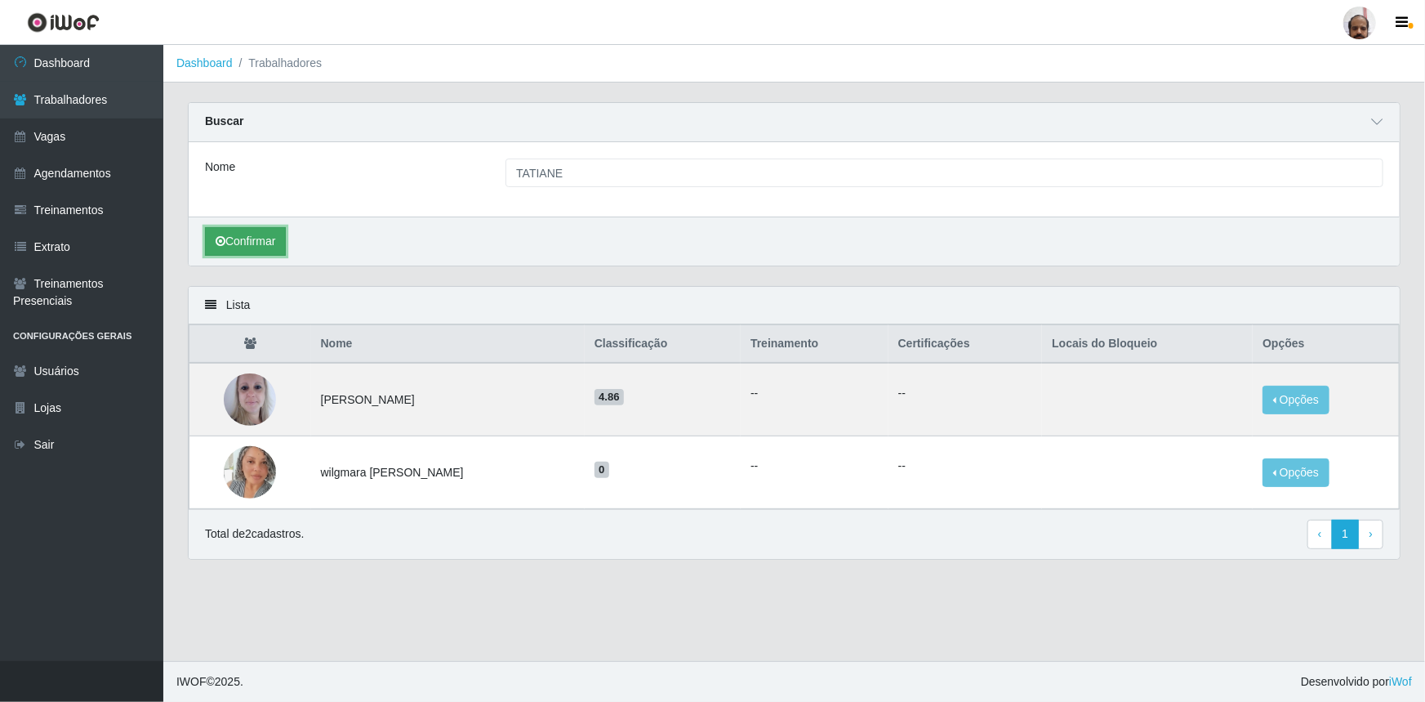
click at [252, 245] on button "Confirmar" at bounding box center [245, 241] width 81 height 29
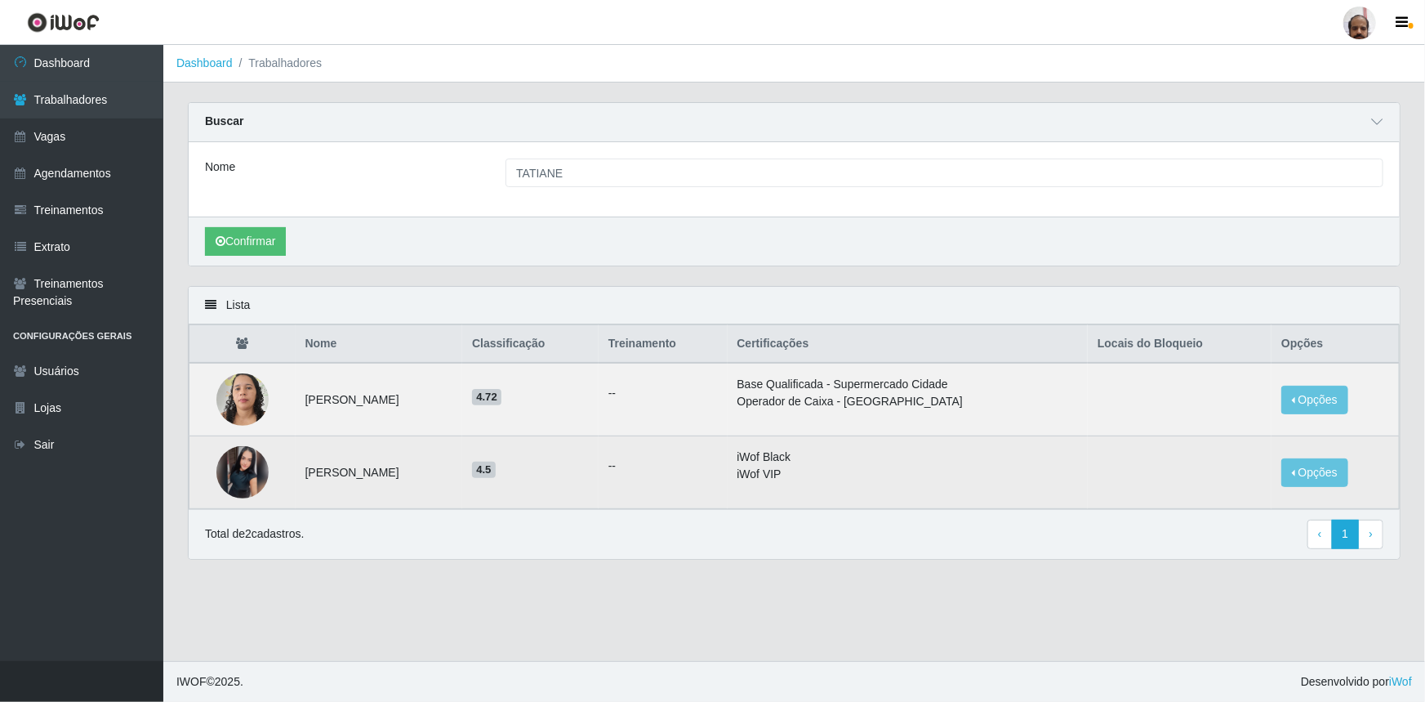
click at [238, 468] on img at bounding box center [242, 472] width 52 height 52
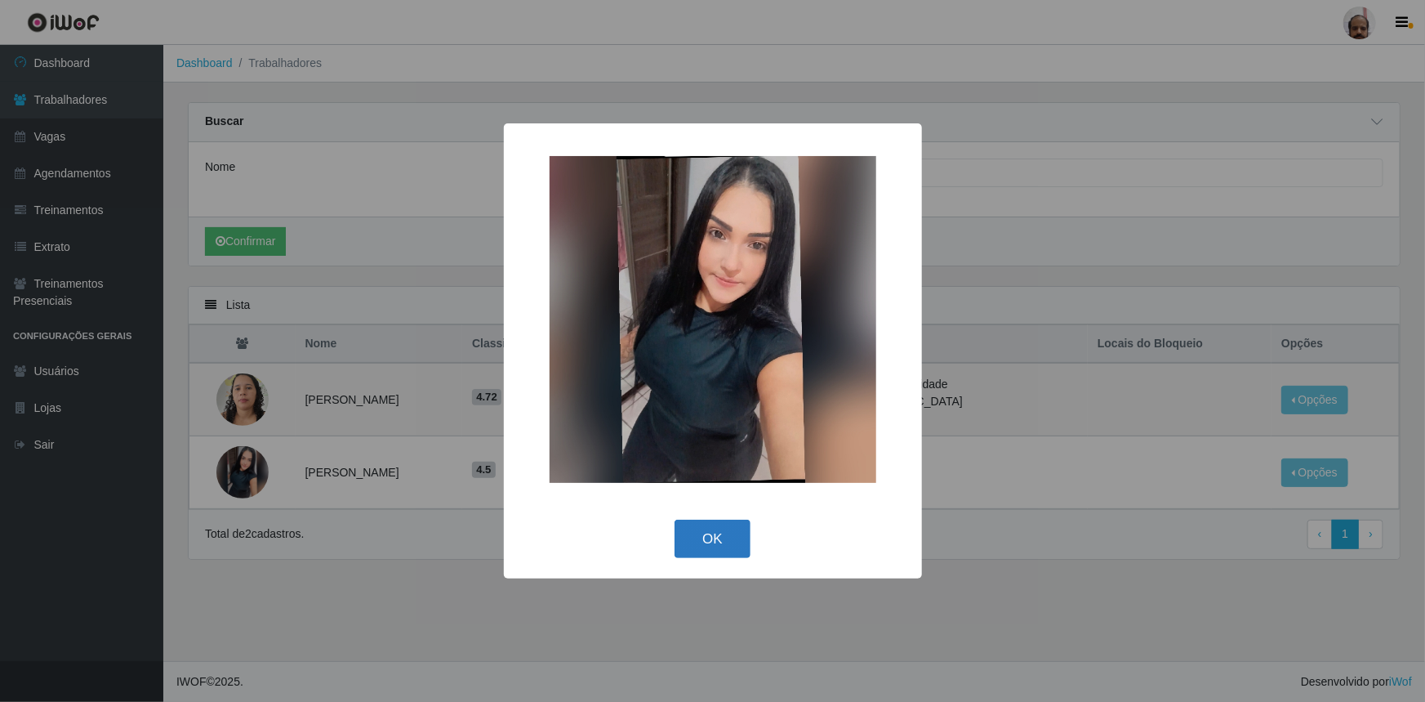
click at [720, 539] on button "OK" at bounding box center [713, 538] width 76 height 38
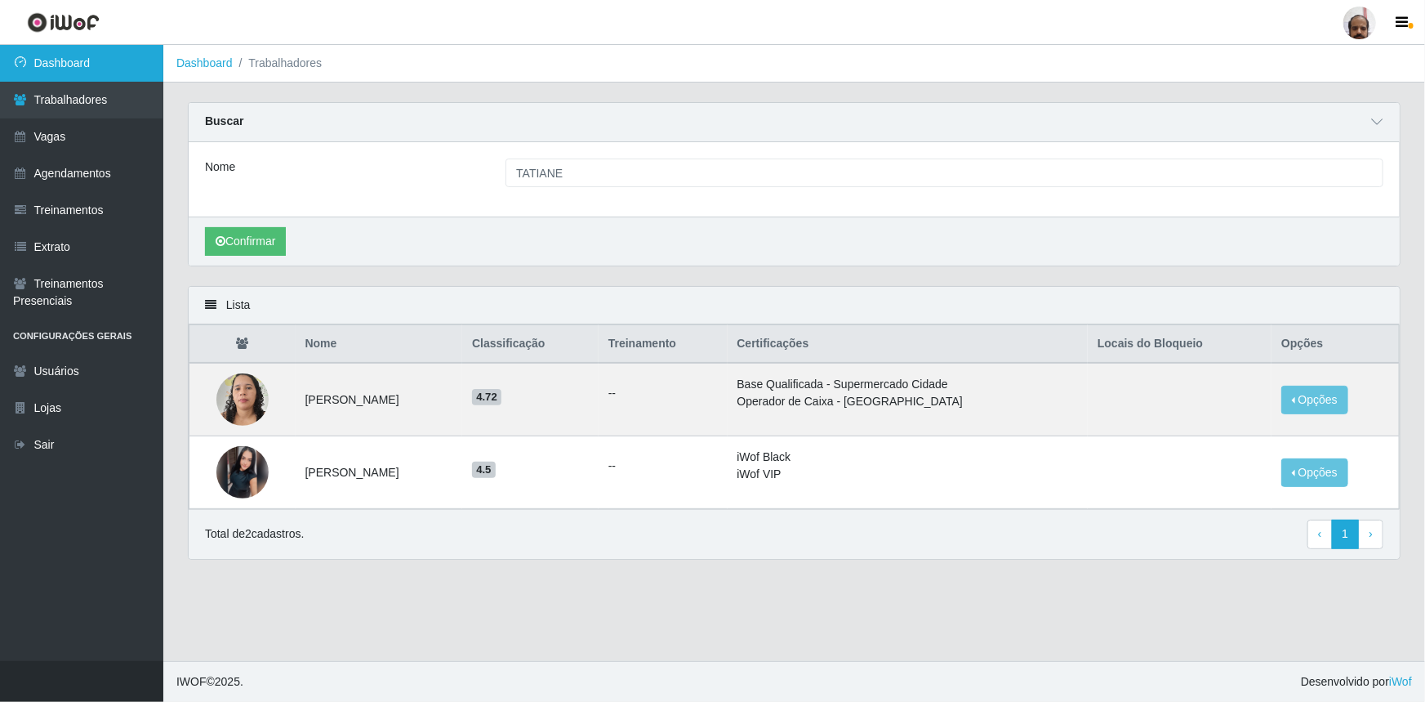
click at [92, 67] on link "Dashboard" at bounding box center [81, 63] width 163 height 37
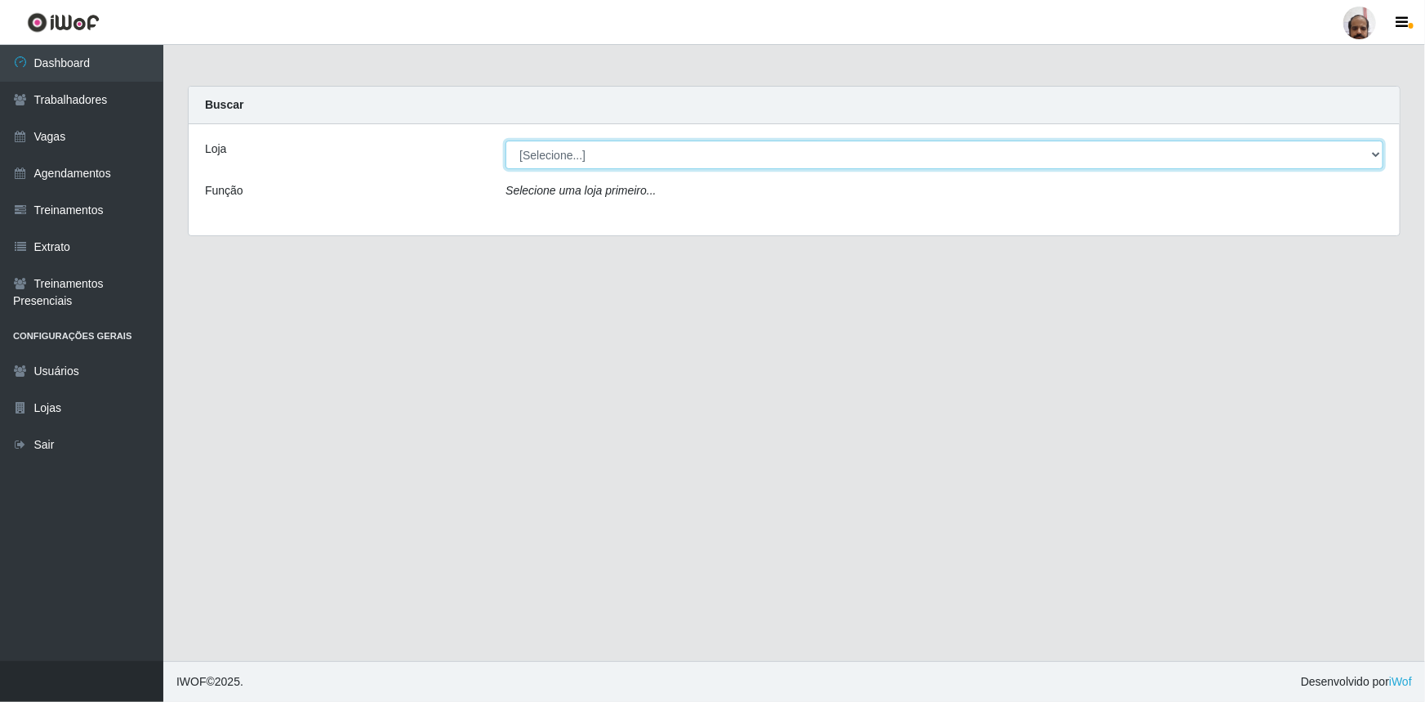
click at [1374, 154] on select "[Selecione...] Mar Vermelho - Loja 05" at bounding box center [945, 154] width 878 height 29
select select "252"
click at [506, 140] on select "[Selecione...] Mar Vermelho - Loja 05" at bounding box center [945, 154] width 878 height 29
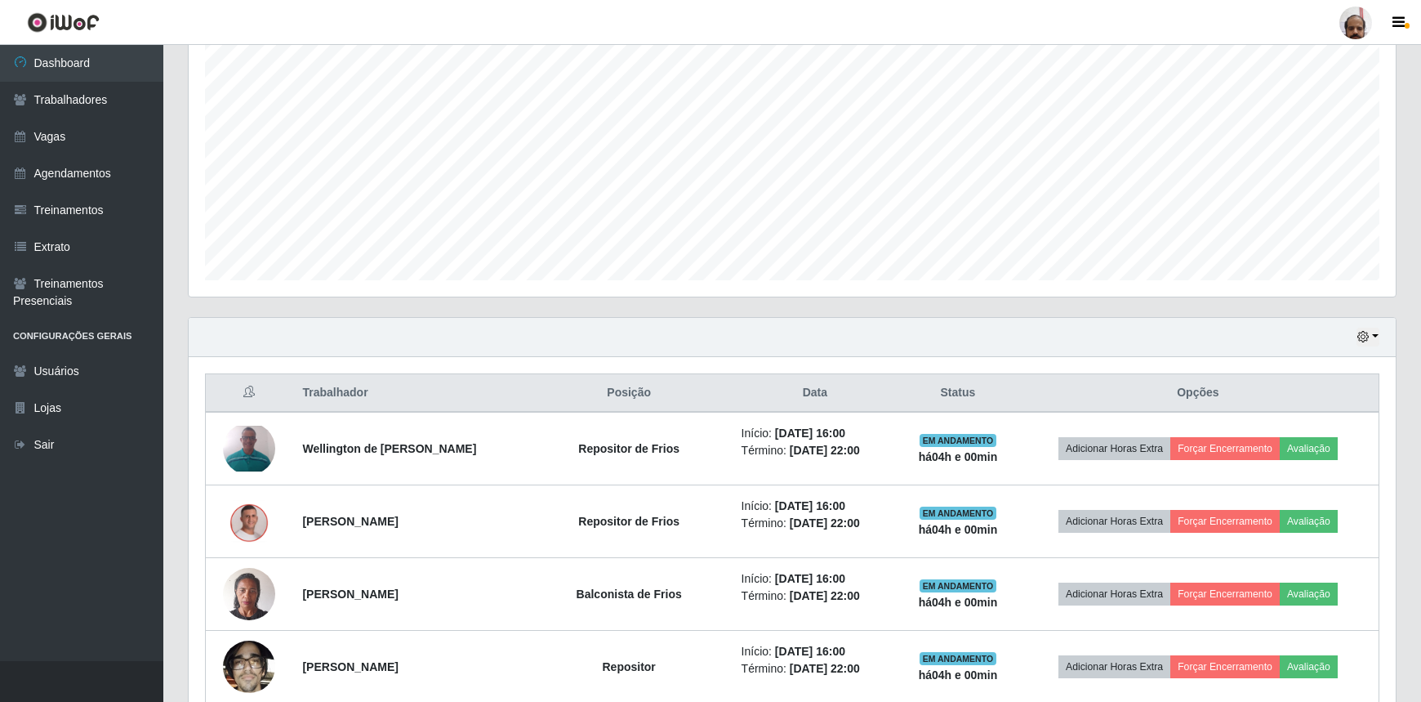
scroll to position [371, 0]
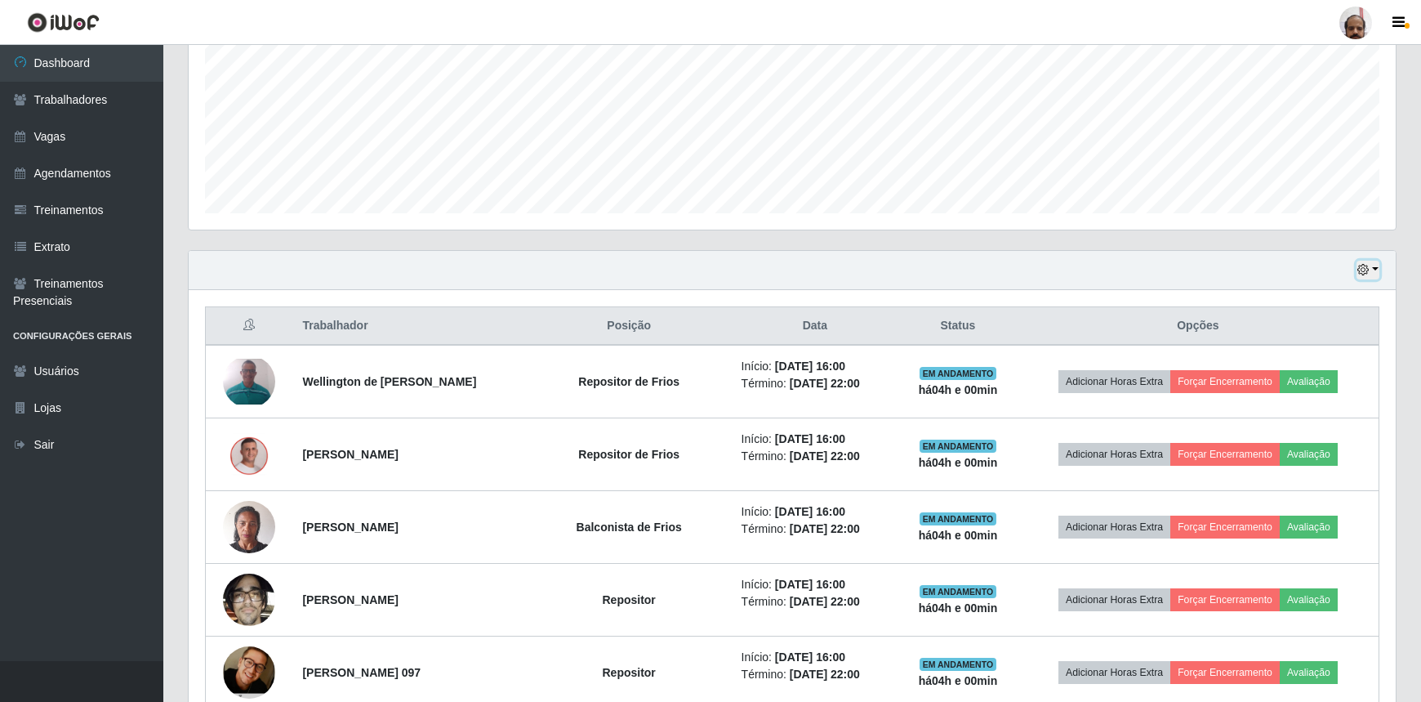
click at [1364, 269] on icon "button" at bounding box center [1363, 269] width 11 height 11
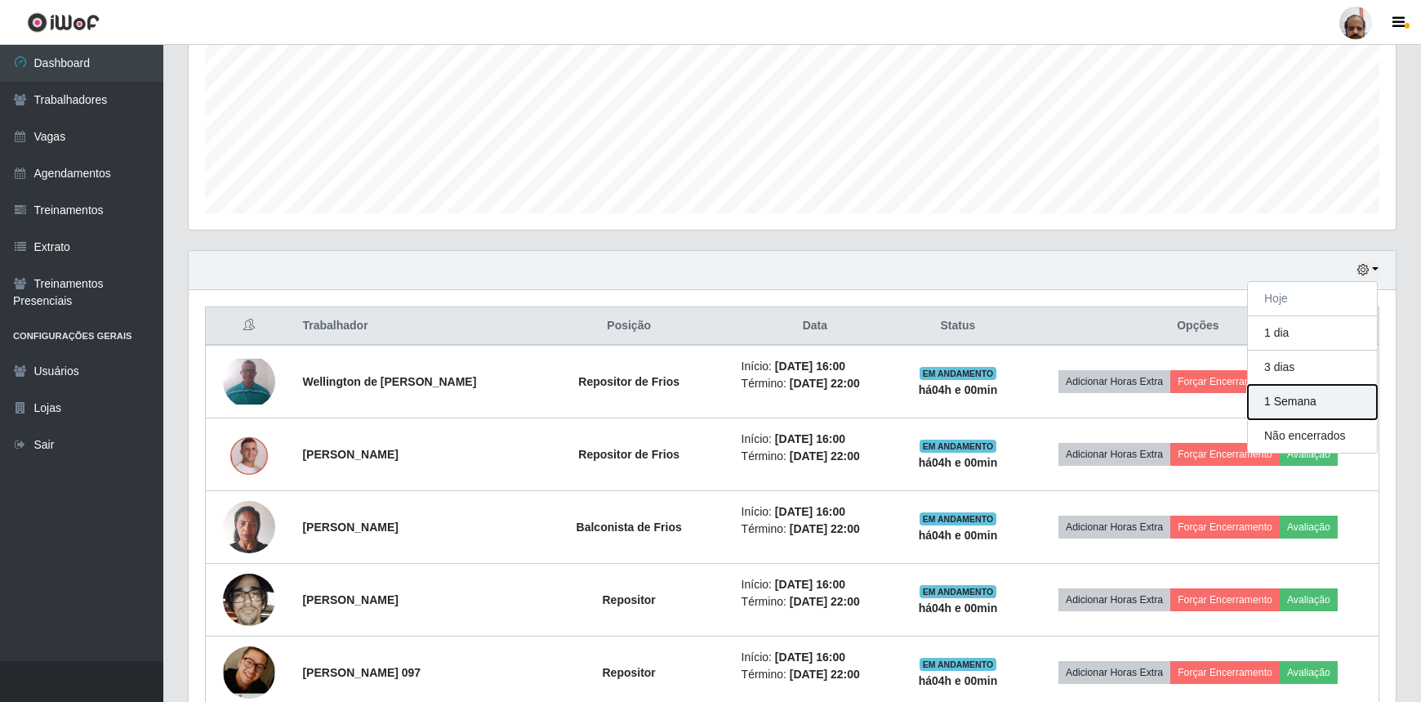
click at [1284, 402] on button "1 Semana" at bounding box center [1312, 402] width 129 height 34
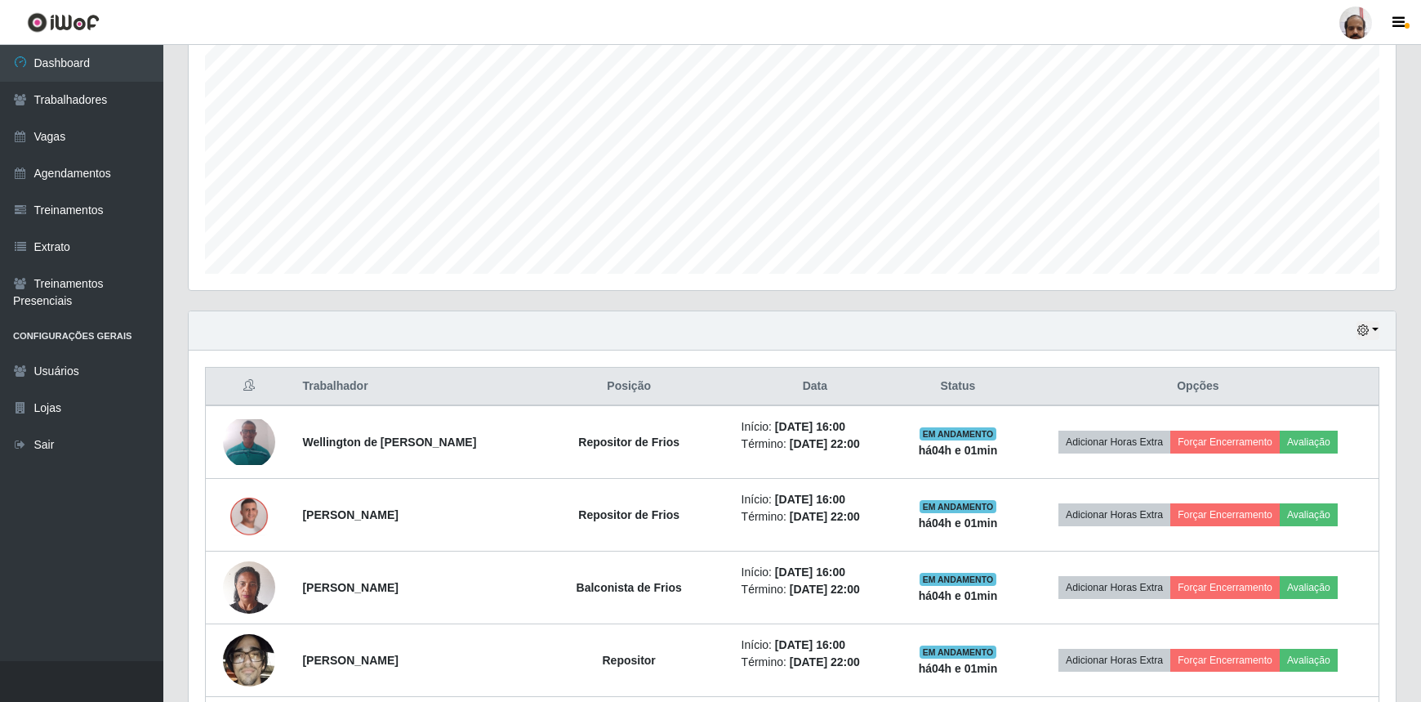
scroll to position [123, 0]
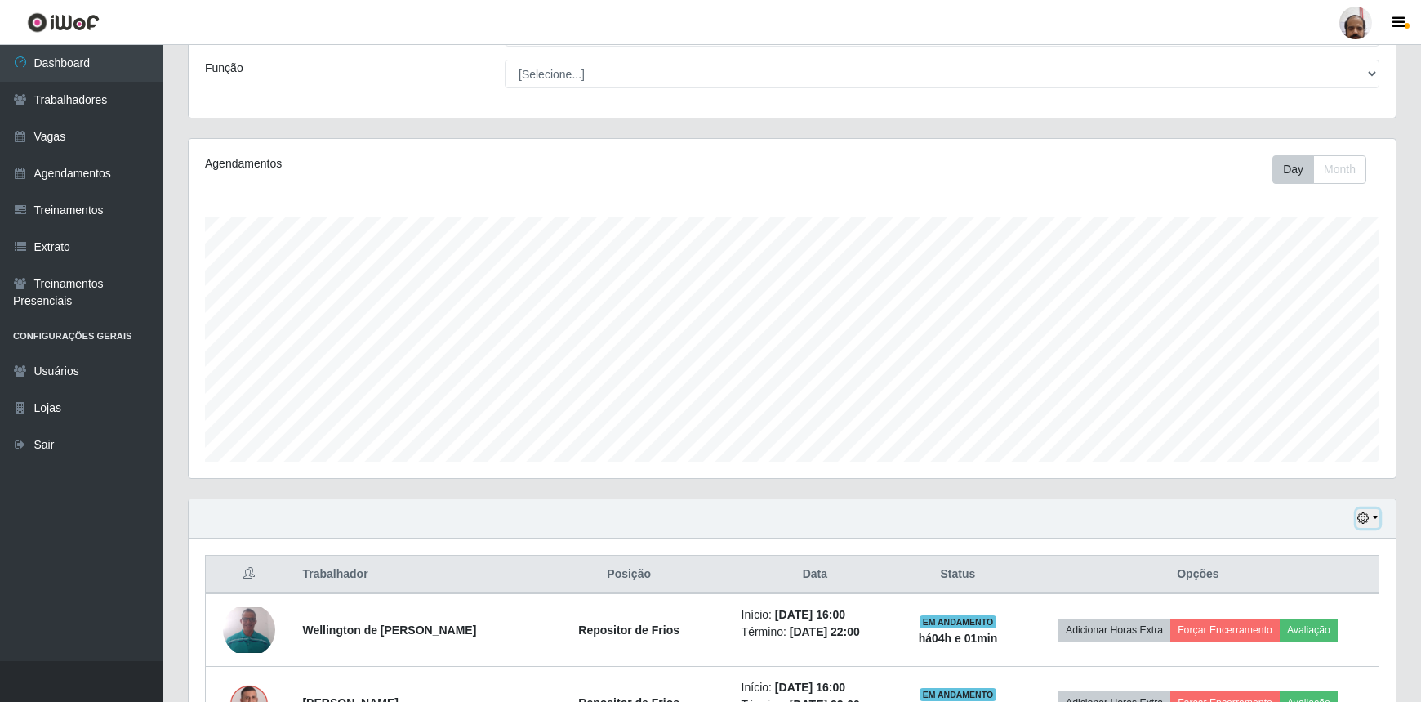
click at [1372, 512] on button "button" at bounding box center [1368, 518] width 23 height 19
click at [1292, 429] on button "3 dias" at bounding box center [1312, 424] width 129 height 34
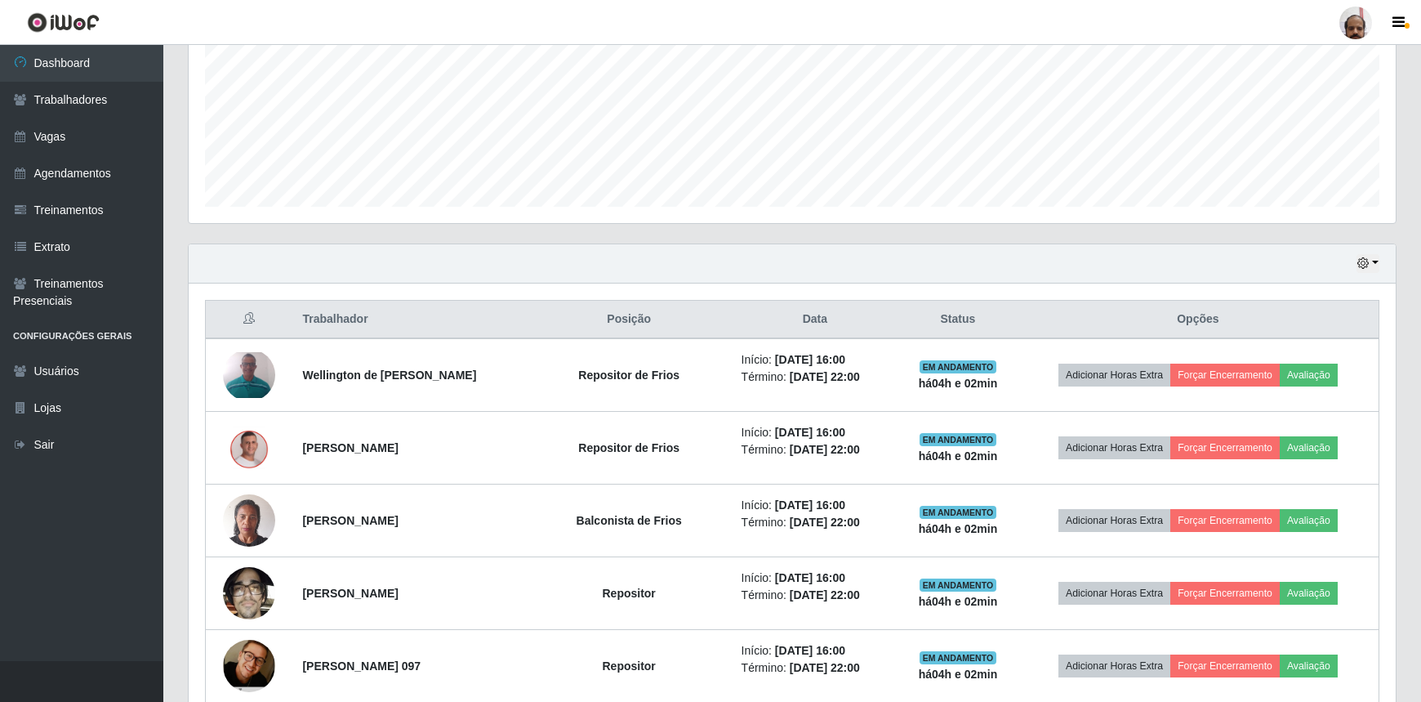
scroll to position [196, 0]
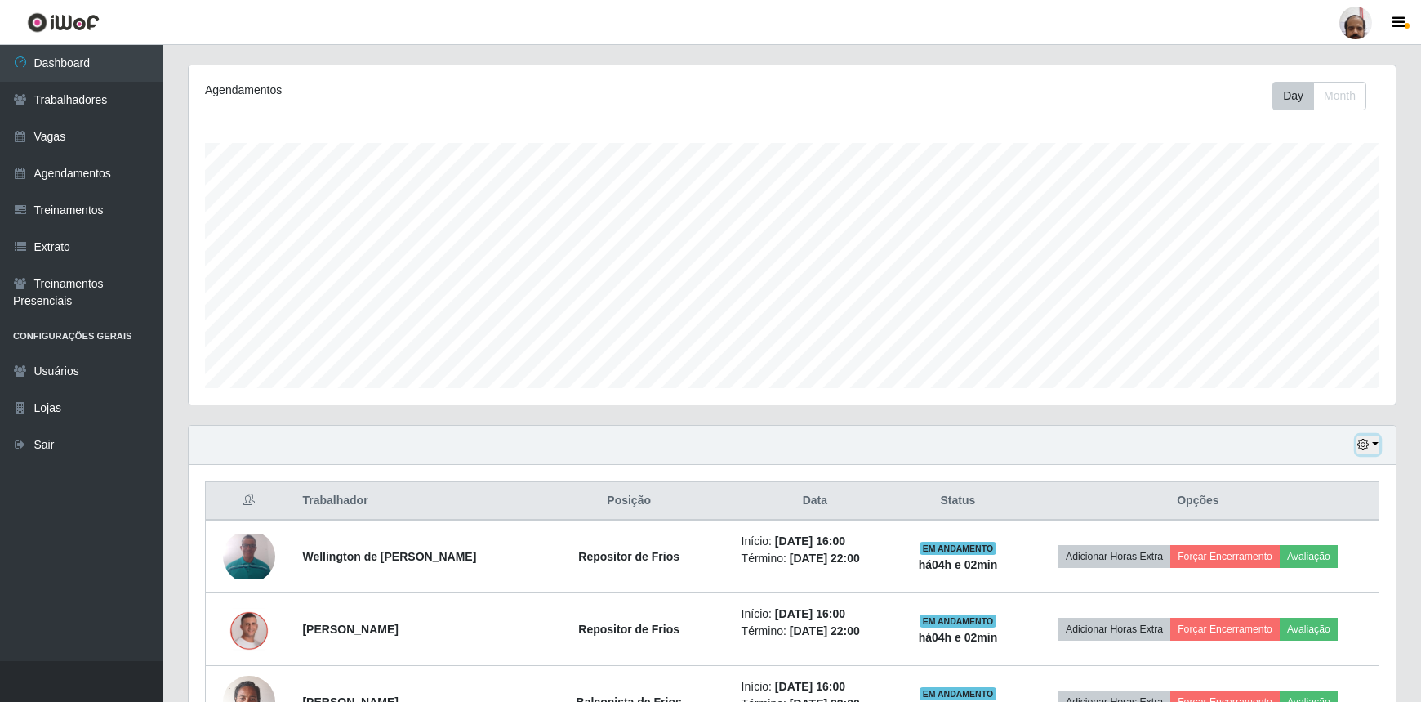
click at [1369, 445] on icon "button" at bounding box center [1363, 444] width 11 height 11
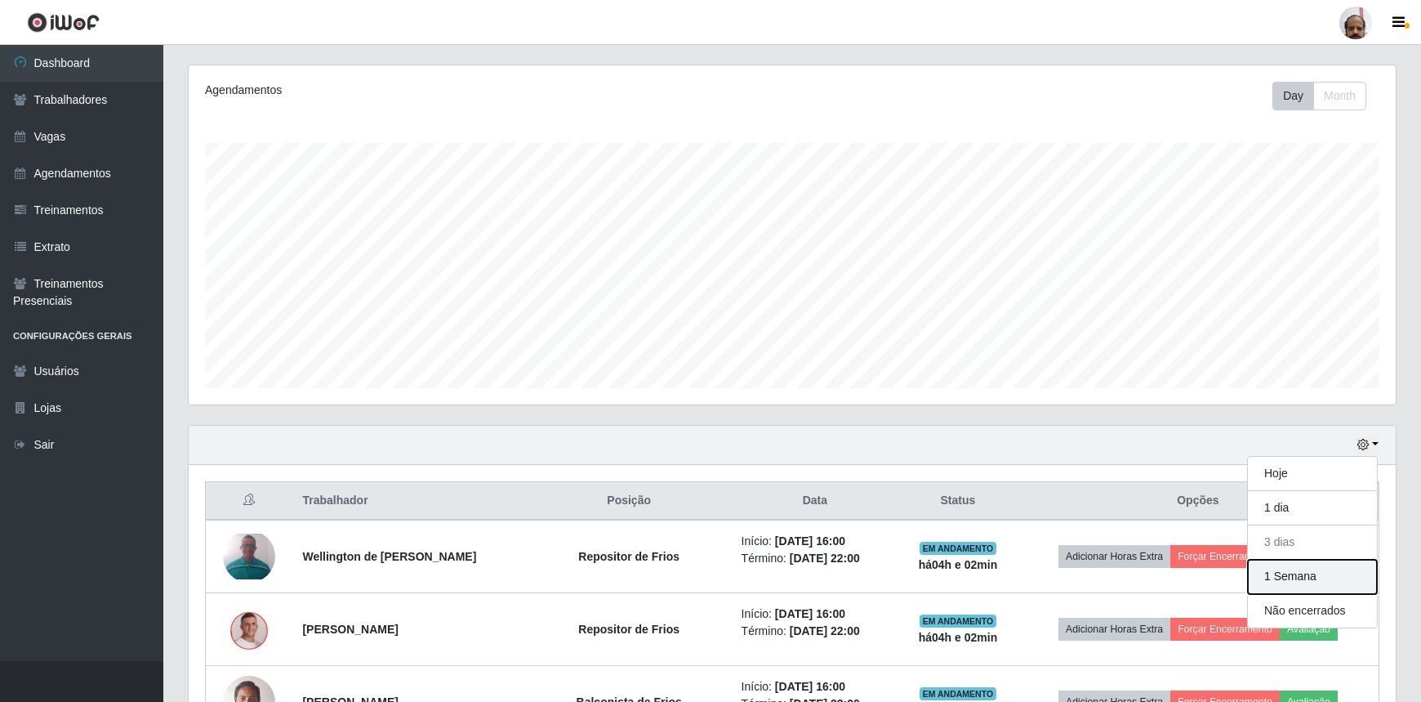
click at [1286, 575] on button "1 Semana" at bounding box center [1312, 577] width 129 height 34
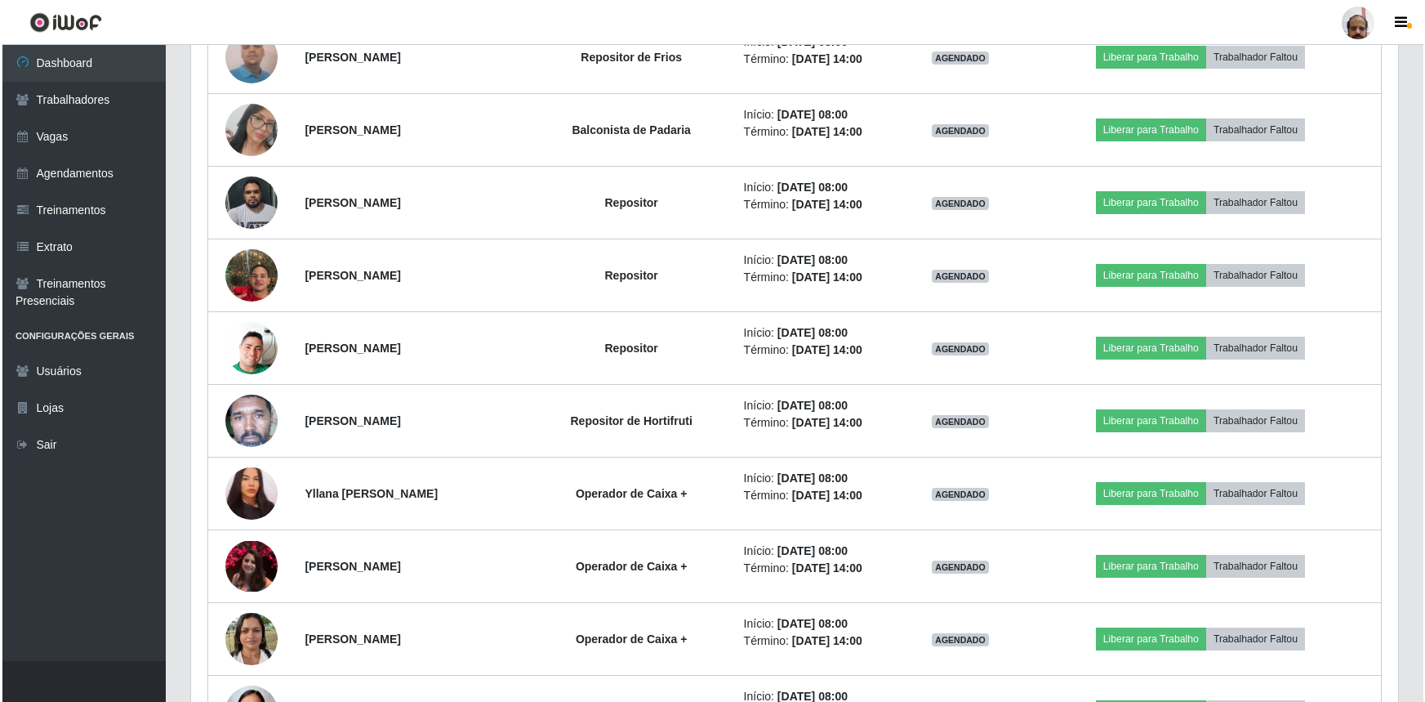
scroll to position [2573, 0]
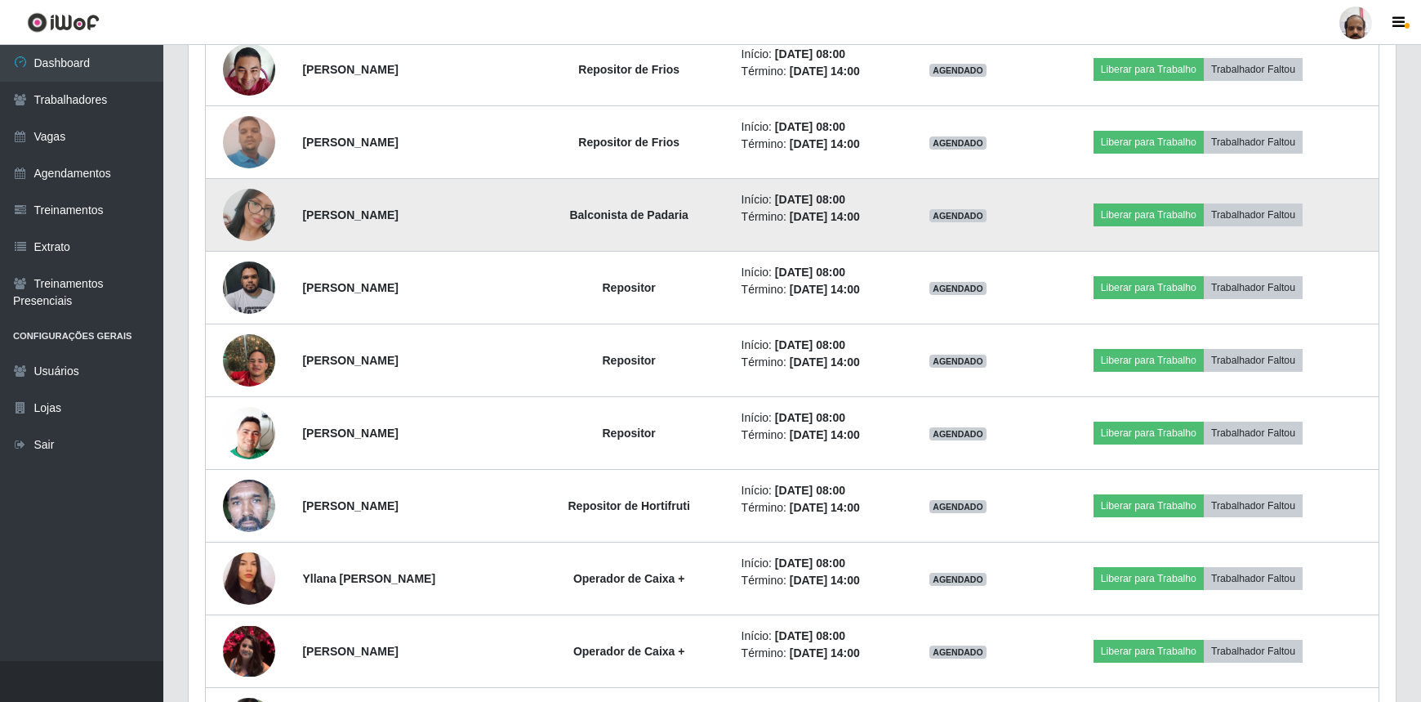
click at [250, 215] on img at bounding box center [249, 214] width 52 height 93
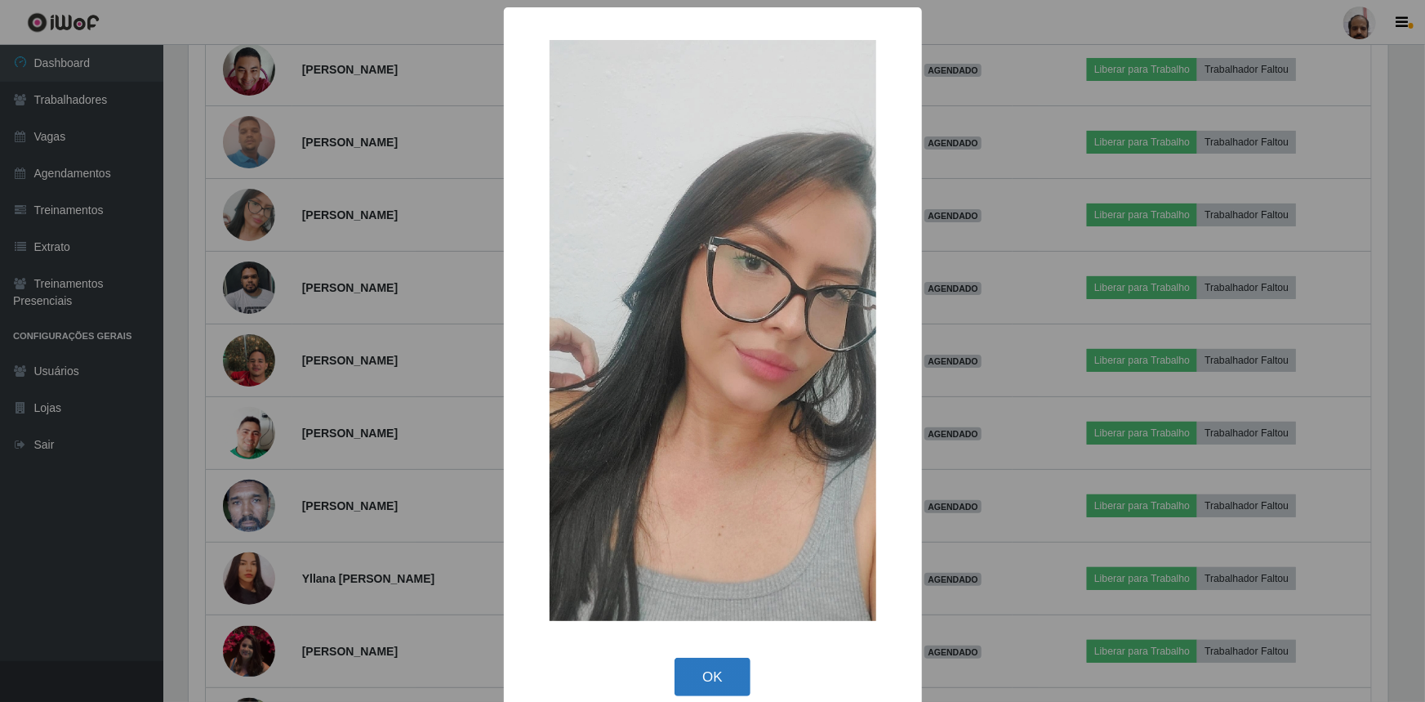
click at [718, 674] on button "OK" at bounding box center [713, 677] width 76 height 38
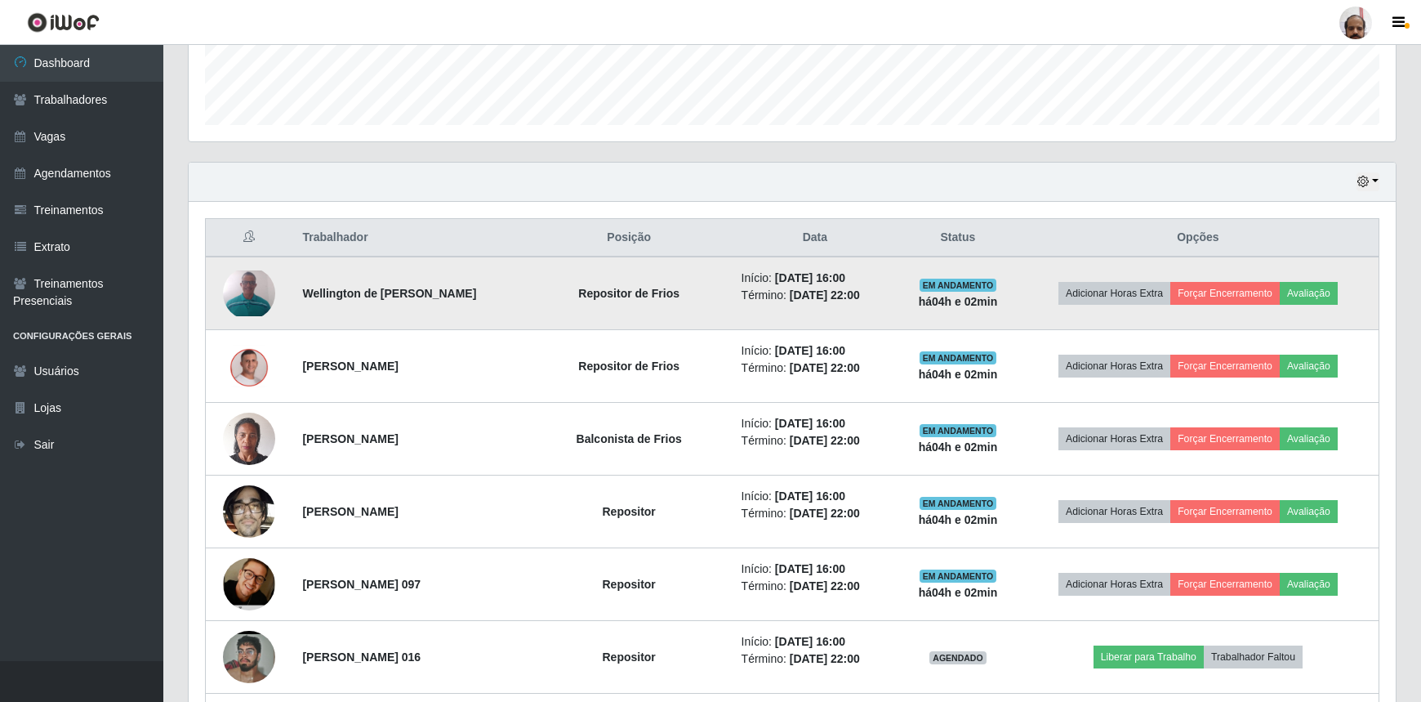
scroll to position [345, 0]
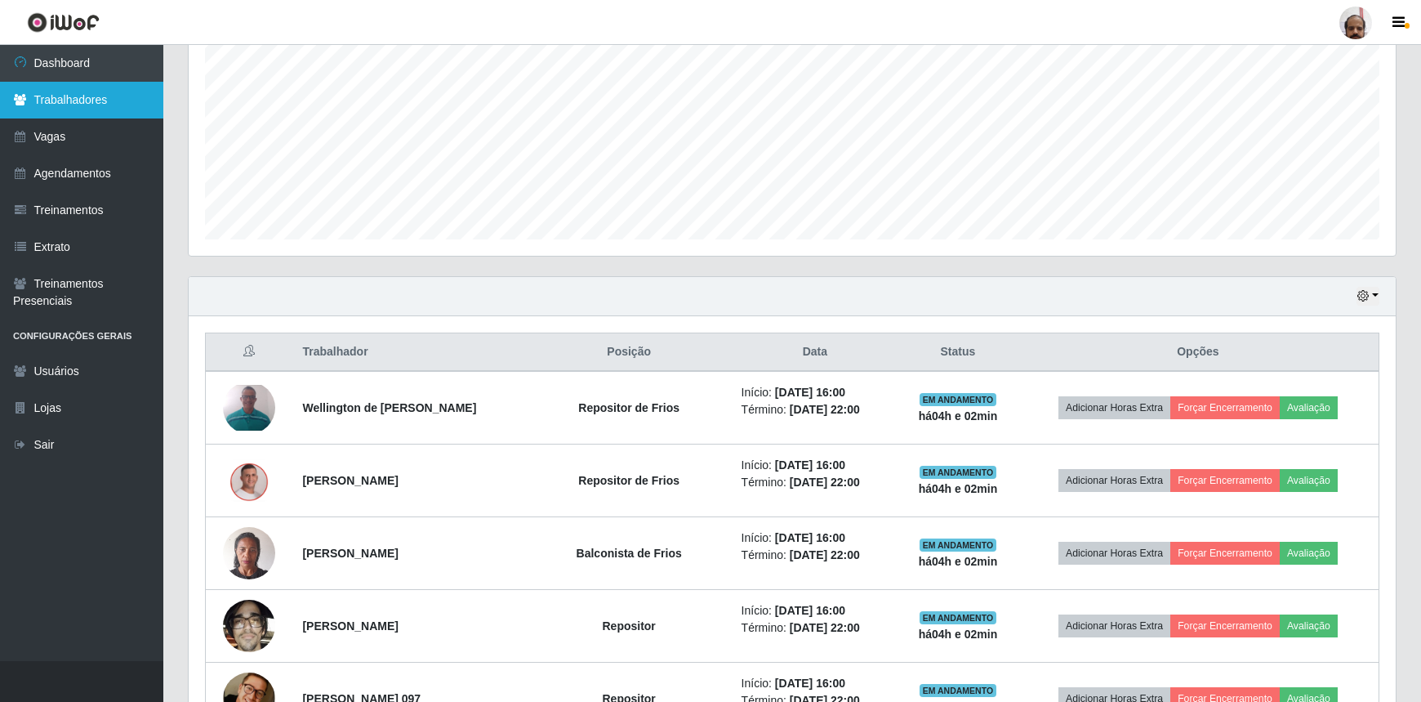
click at [72, 97] on link "Trabalhadores" at bounding box center [81, 100] width 163 height 37
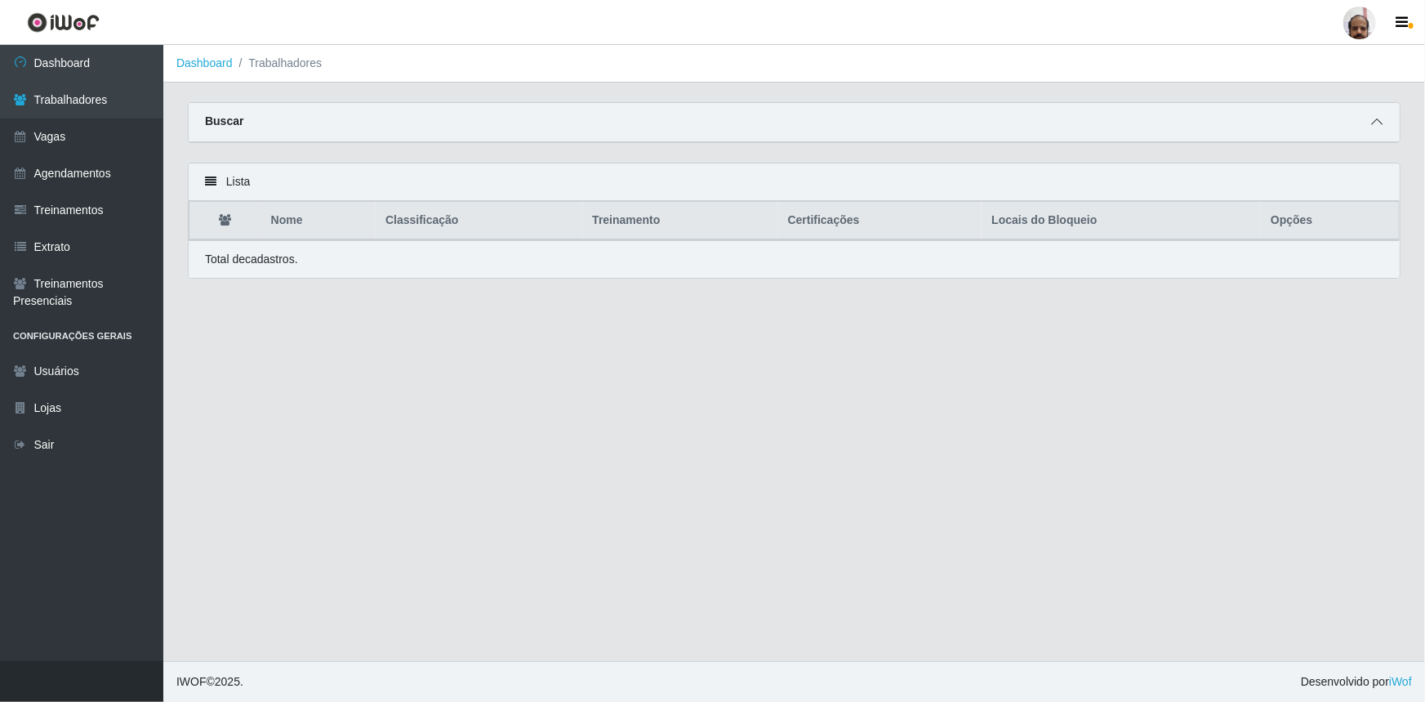
click at [1373, 126] on icon at bounding box center [1376, 121] width 11 height 11
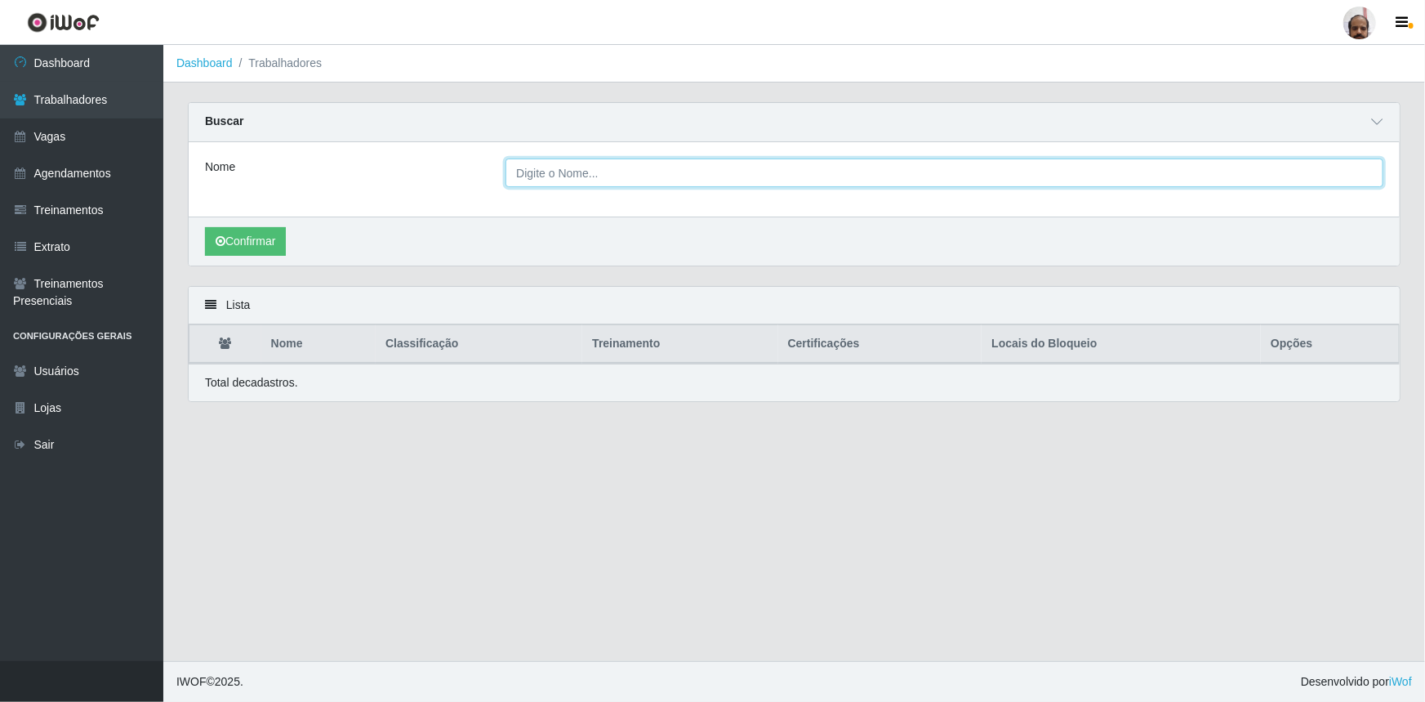
click at [551, 179] on input "Nome" at bounding box center [945, 172] width 878 height 29
type input "ANY"
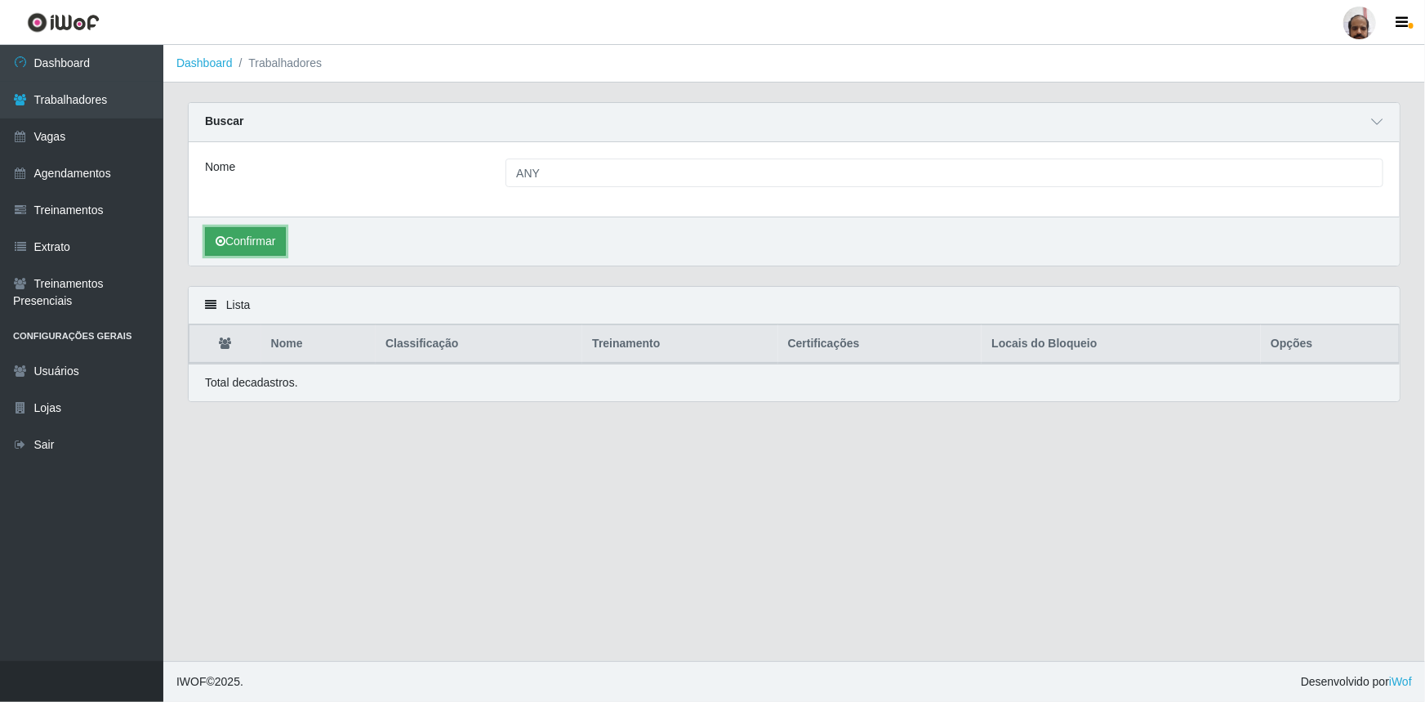
click at [225, 243] on button "Confirmar" at bounding box center [245, 241] width 81 height 29
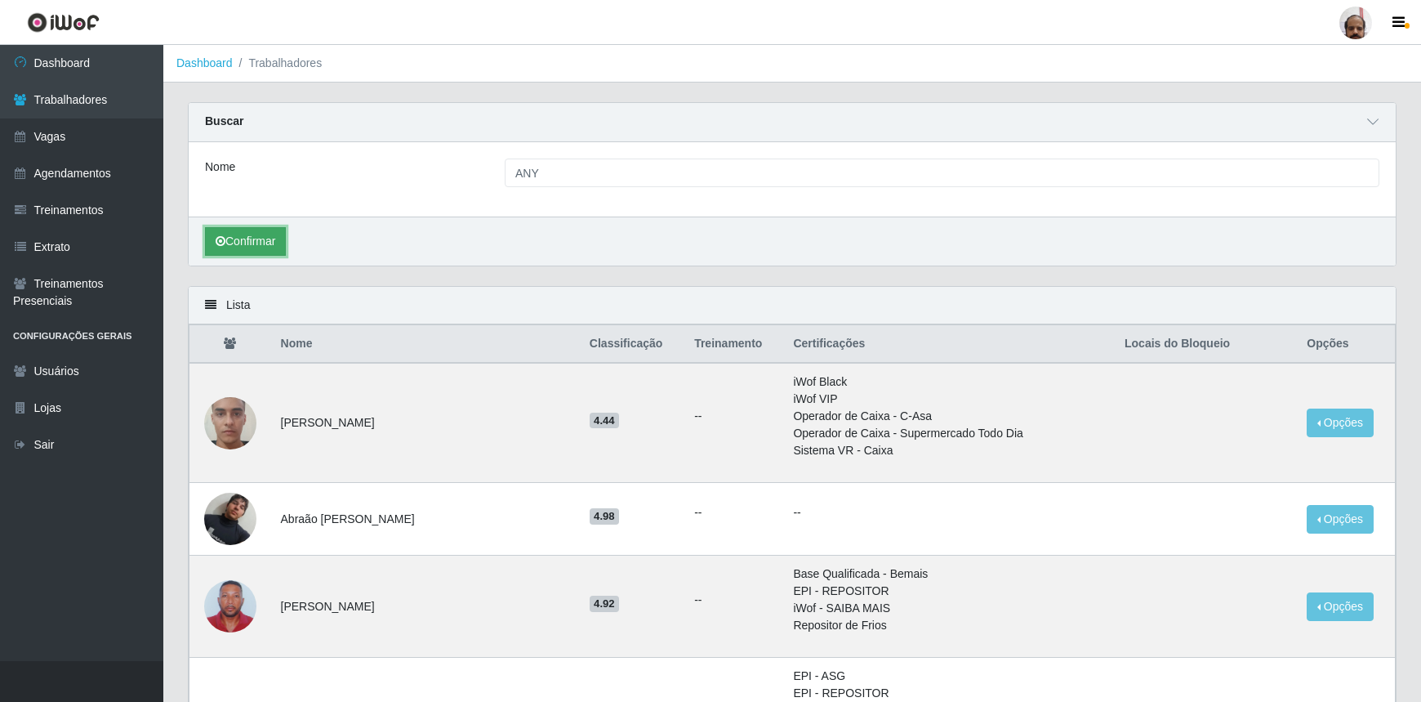
click at [255, 243] on button "Confirmar" at bounding box center [245, 241] width 81 height 29
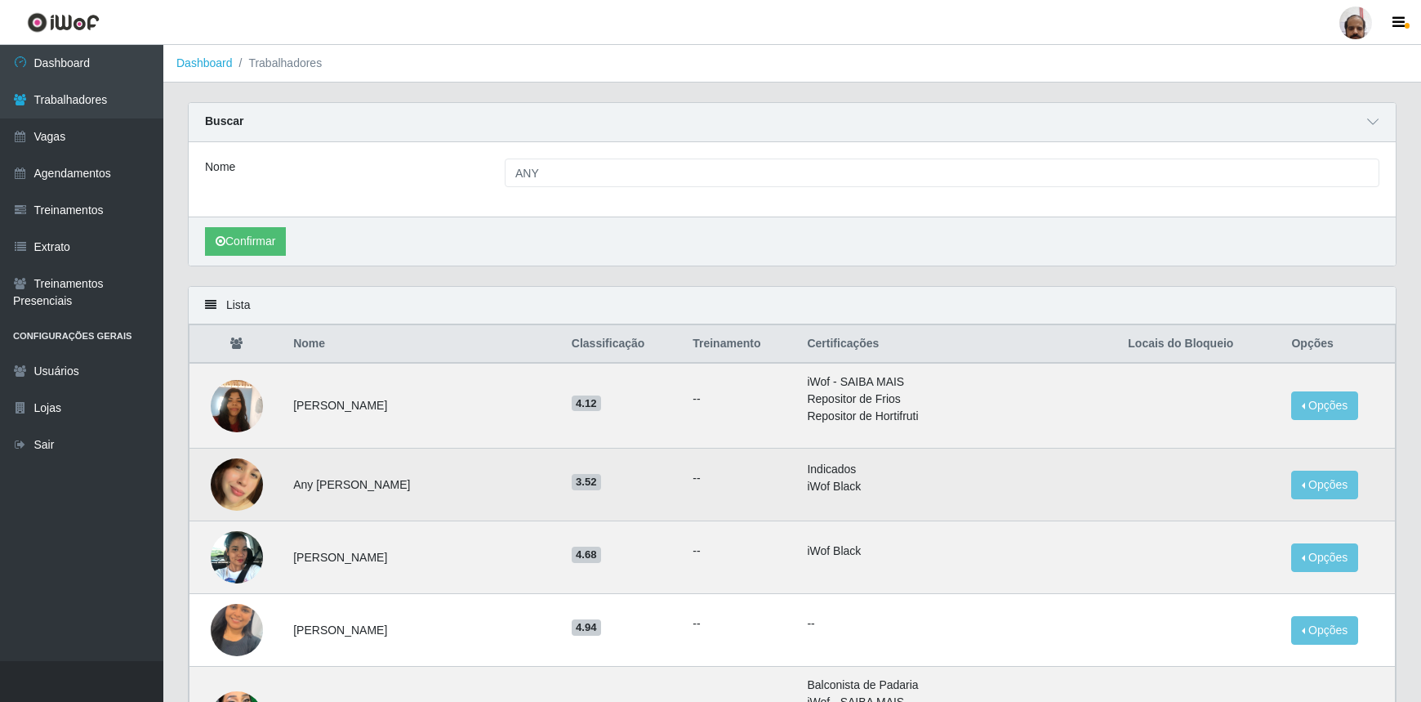
click at [234, 482] on img at bounding box center [237, 484] width 52 height 93
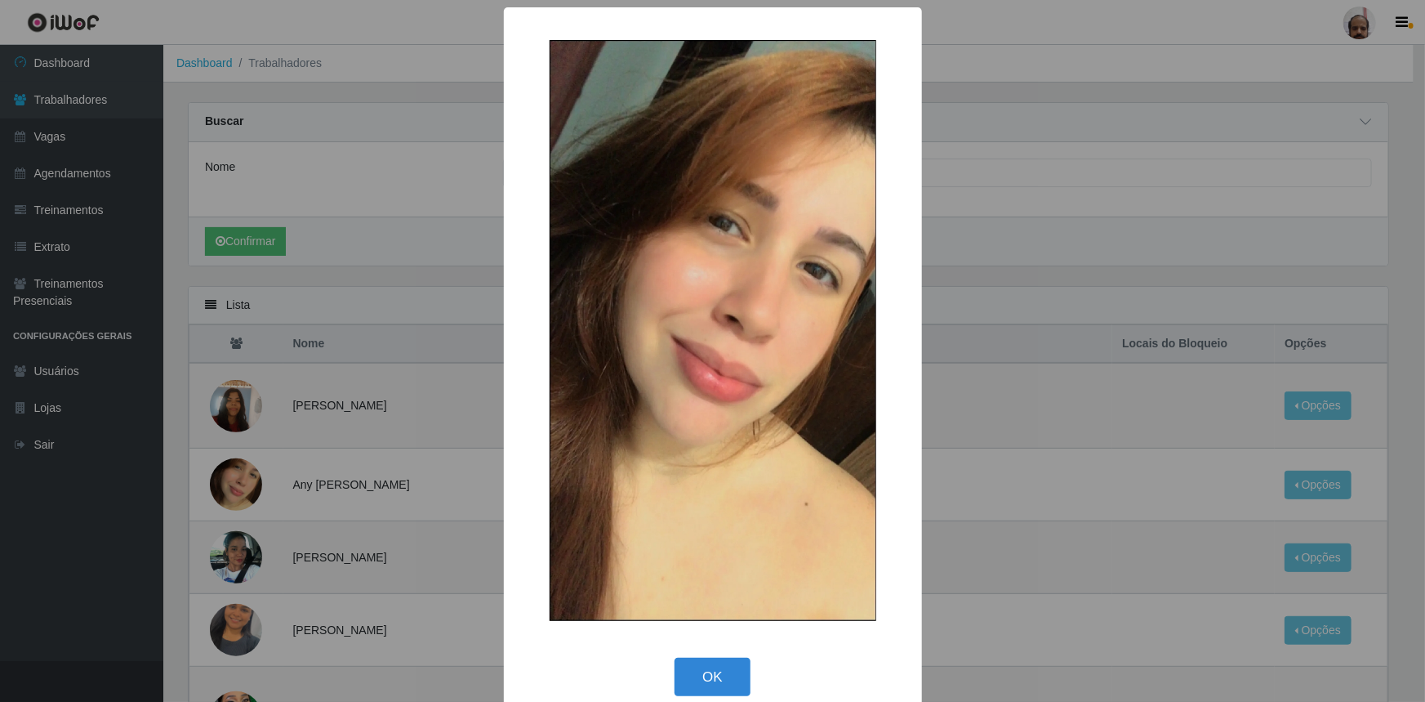
click at [836, 316] on img at bounding box center [713, 330] width 327 height 581
click at [716, 694] on button "OK" at bounding box center [713, 677] width 76 height 38
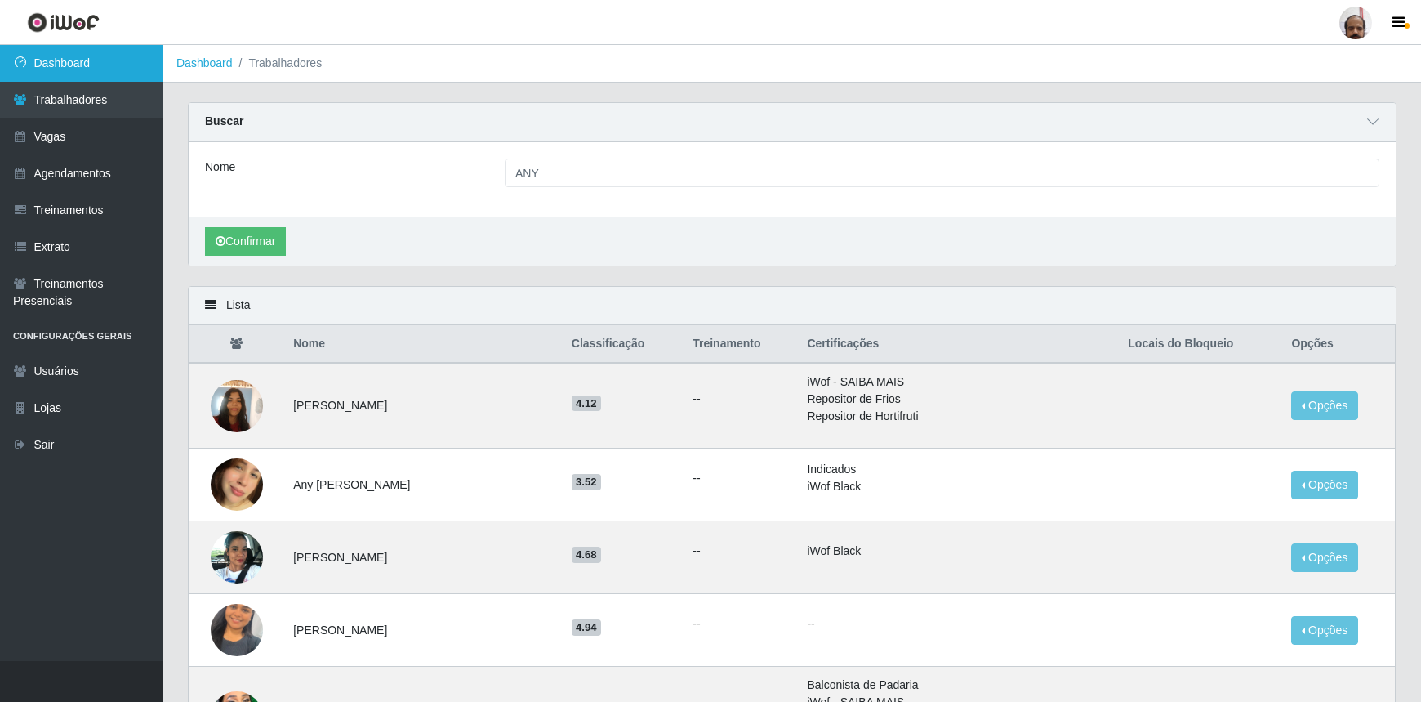
click at [74, 70] on link "Dashboard" at bounding box center [81, 63] width 163 height 37
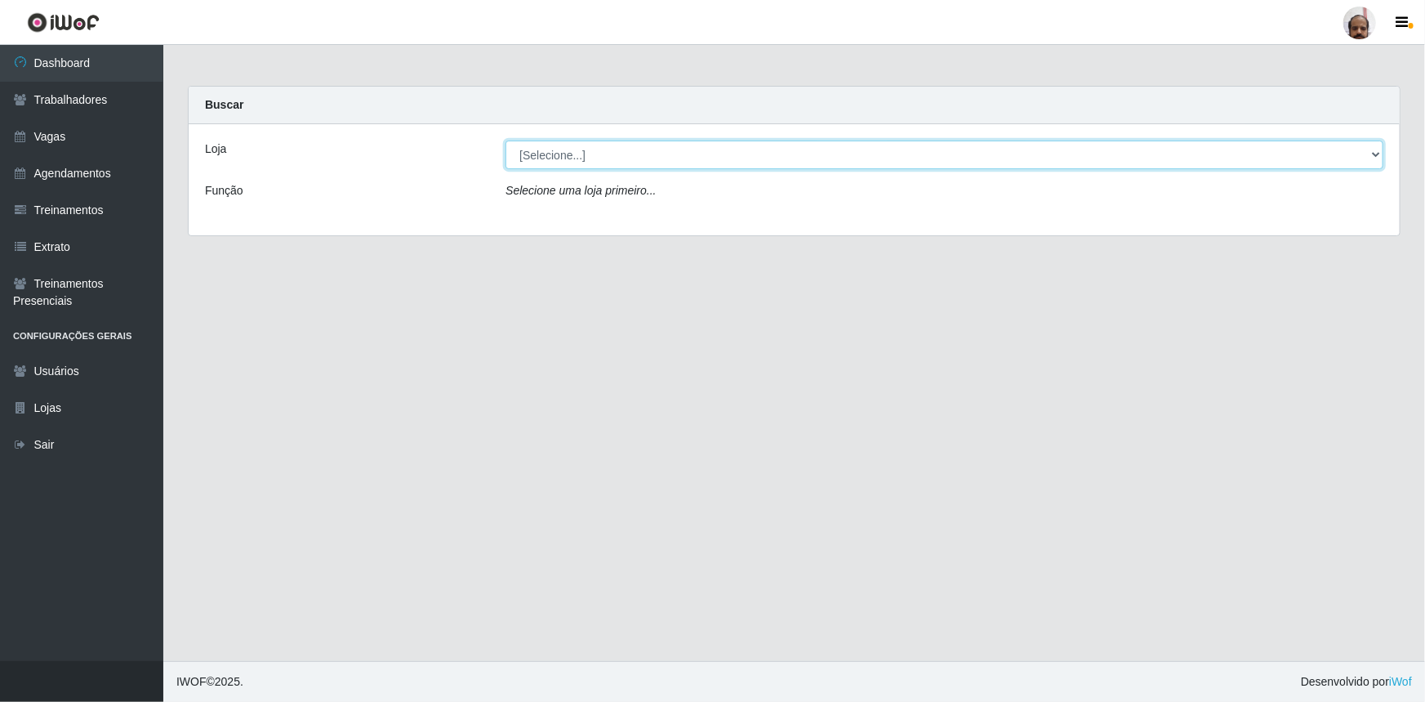
click at [1376, 151] on select "[Selecione...] Mar Vermelho - Loja 05" at bounding box center [945, 154] width 878 height 29
select select "252"
click at [506, 140] on select "[Selecione...] Mar Vermelho - Loja 05" at bounding box center [945, 154] width 878 height 29
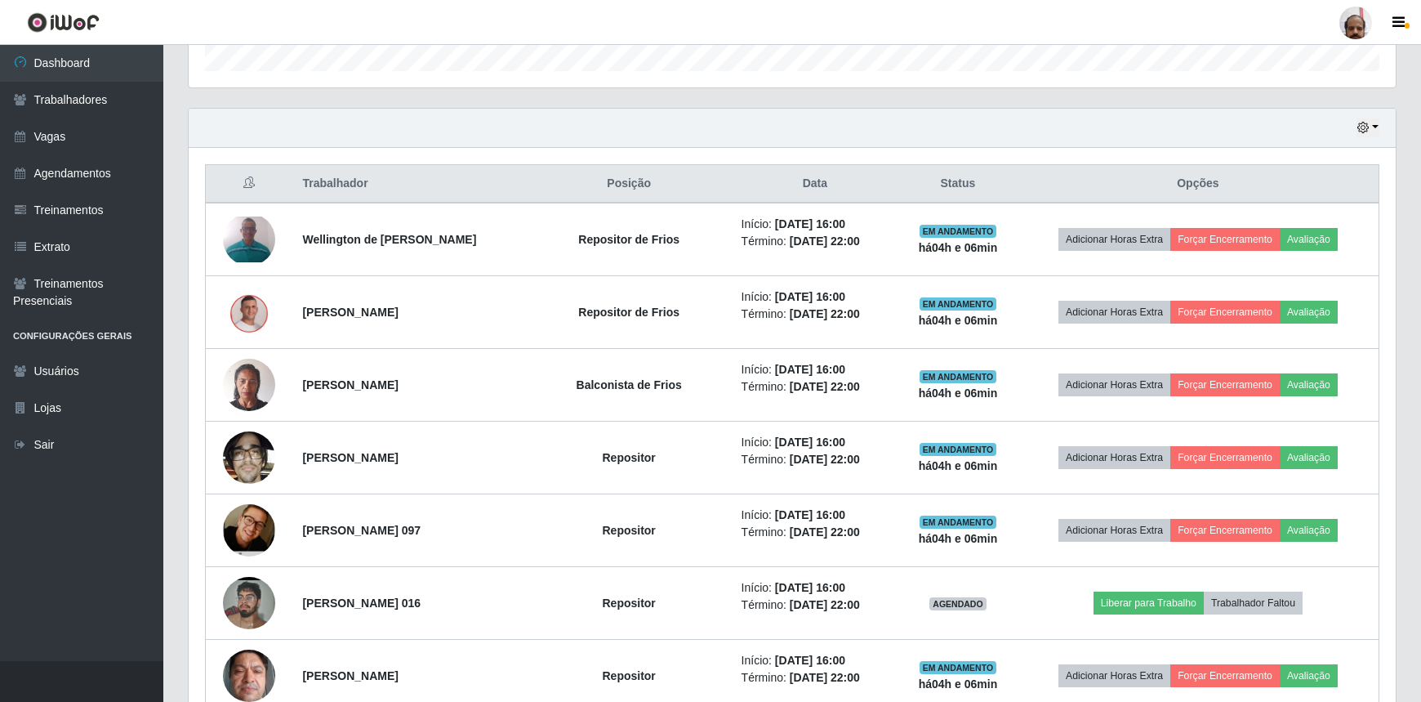
scroll to position [345, 0]
